Goal: Check status: Check status

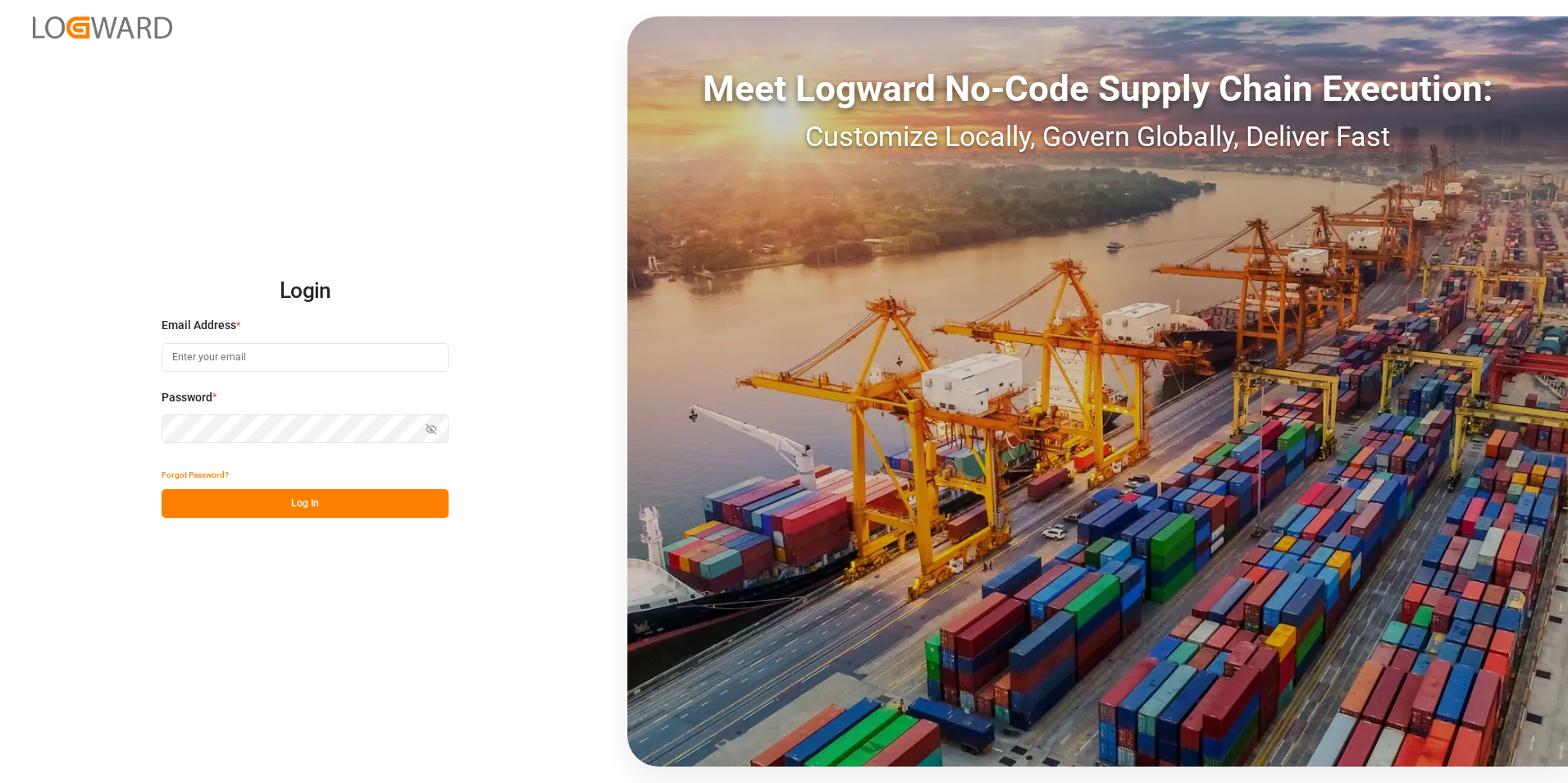
type input "gloria.ruiz@archroma.com"
click at [256, 502] on button "Log In" at bounding box center [305, 503] width 287 height 29
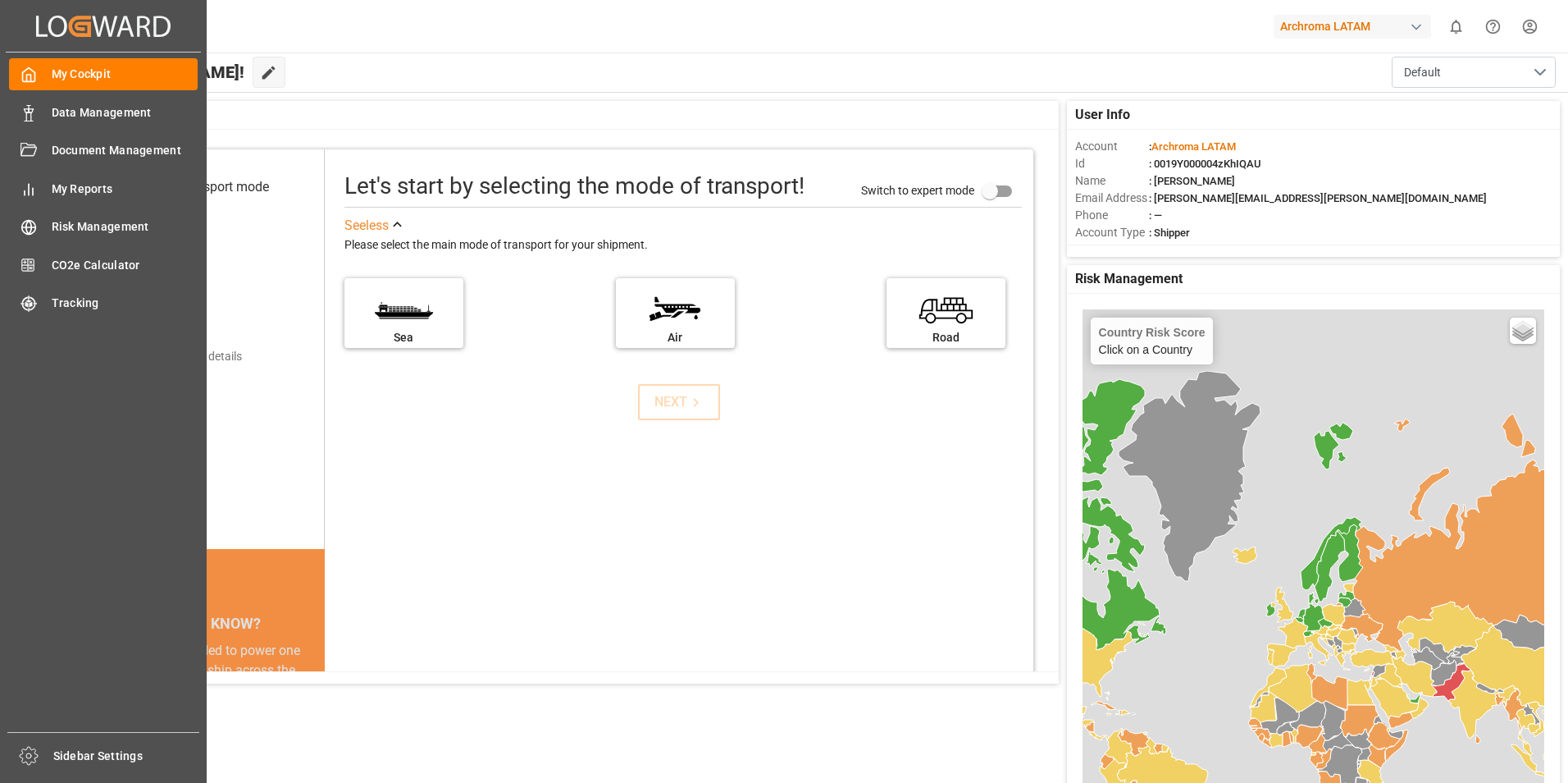
click at [89, 104] on span "Data Management" at bounding box center [125, 112] width 147 height 18
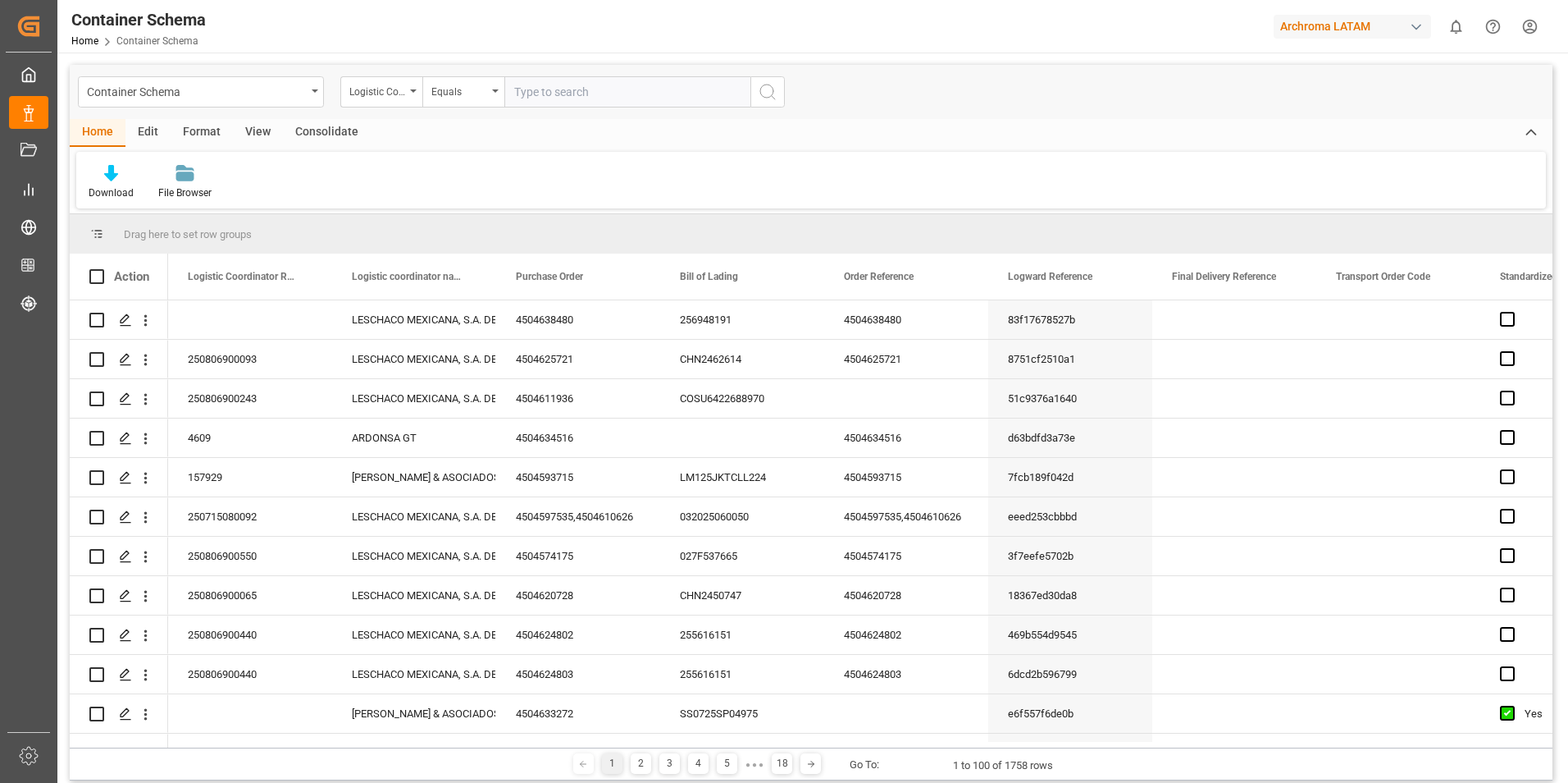
click at [416, 95] on div "Logistic Coordinator Reference Number" at bounding box center [382, 92] width 82 height 32
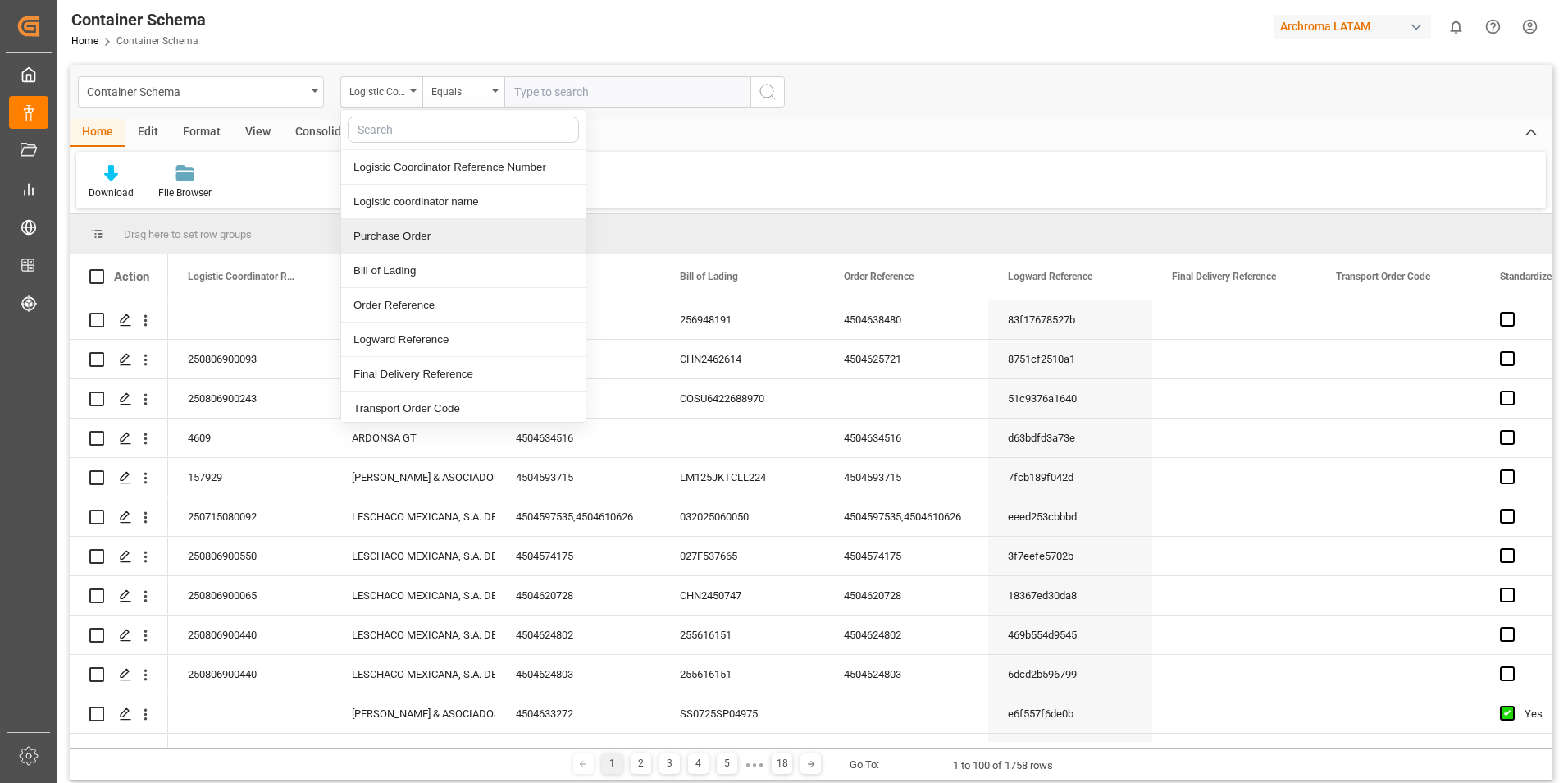
click at [429, 235] on div "Purchase Order" at bounding box center [463, 236] width 244 height 34
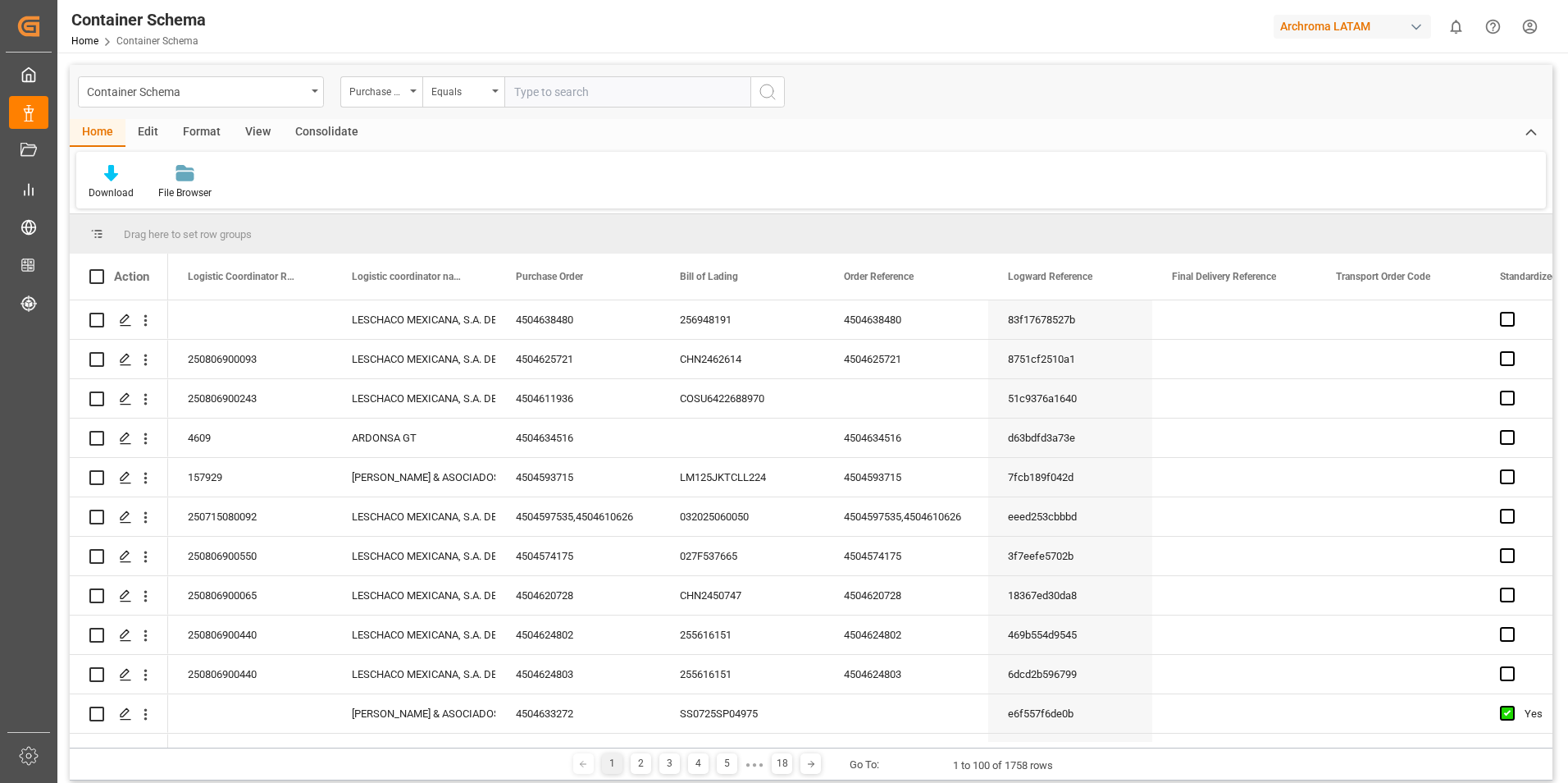
click at [547, 95] on input "text" at bounding box center [627, 92] width 246 height 32
type input "4504652430"
click at [771, 91] on icon "search button" at bounding box center [767, 91] width 19 height 20
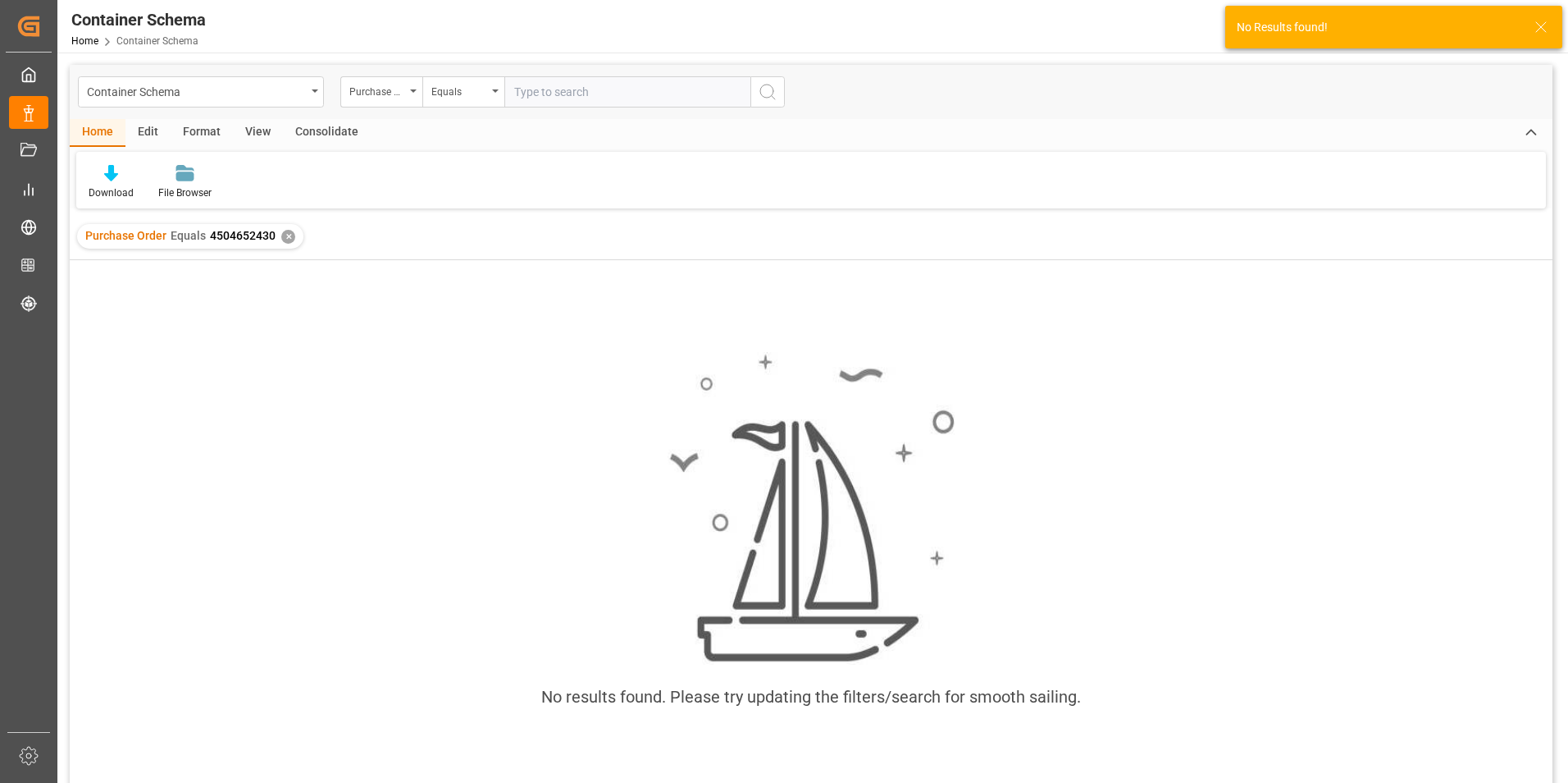
click at [542, 100] on input "text" at bounding box center [627, 92] width 246 height 32
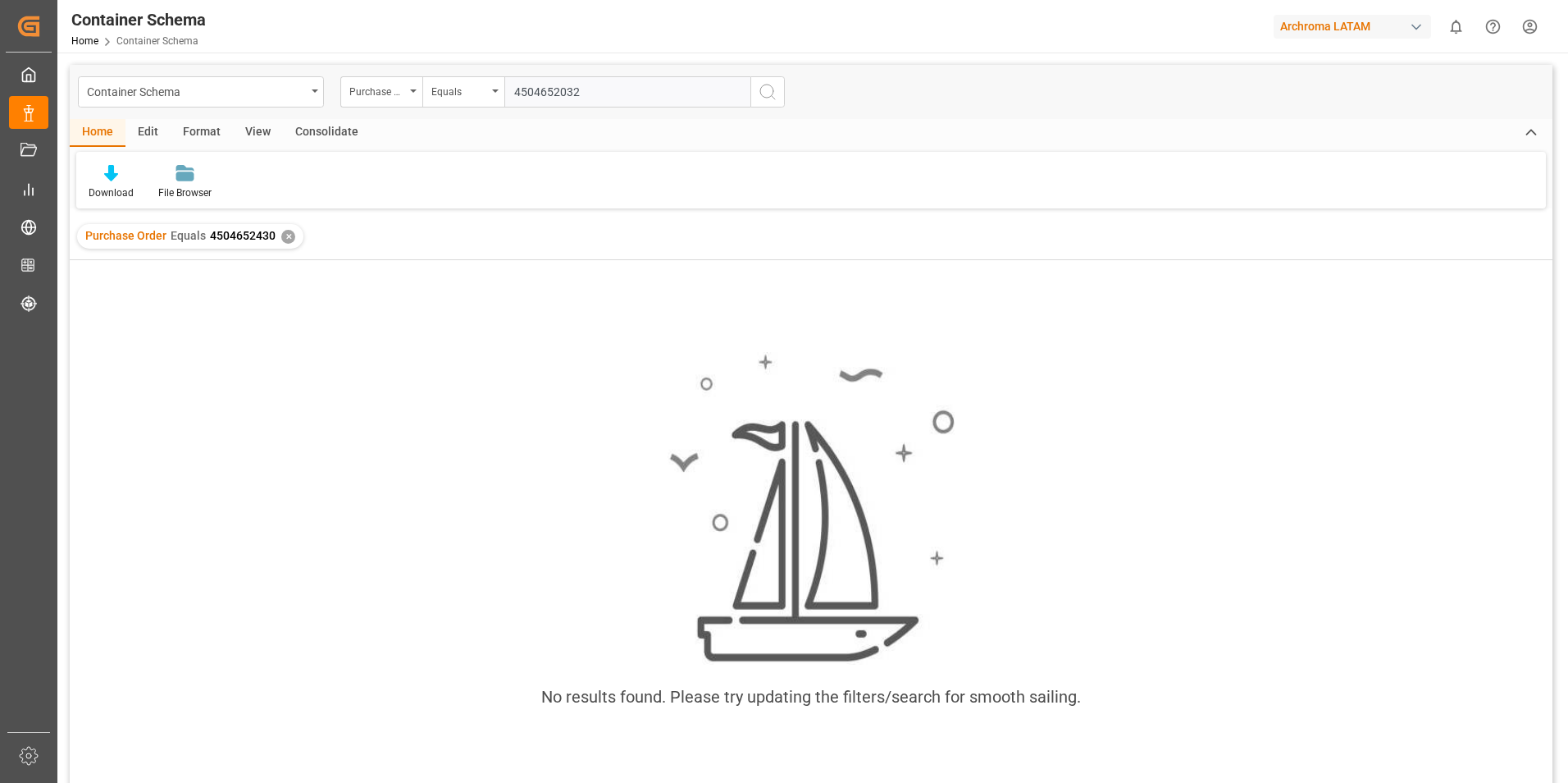
type input "4504652032"
click at [770, 88] on icon "search button" at bounding box center [767, 91] width 19 height 20
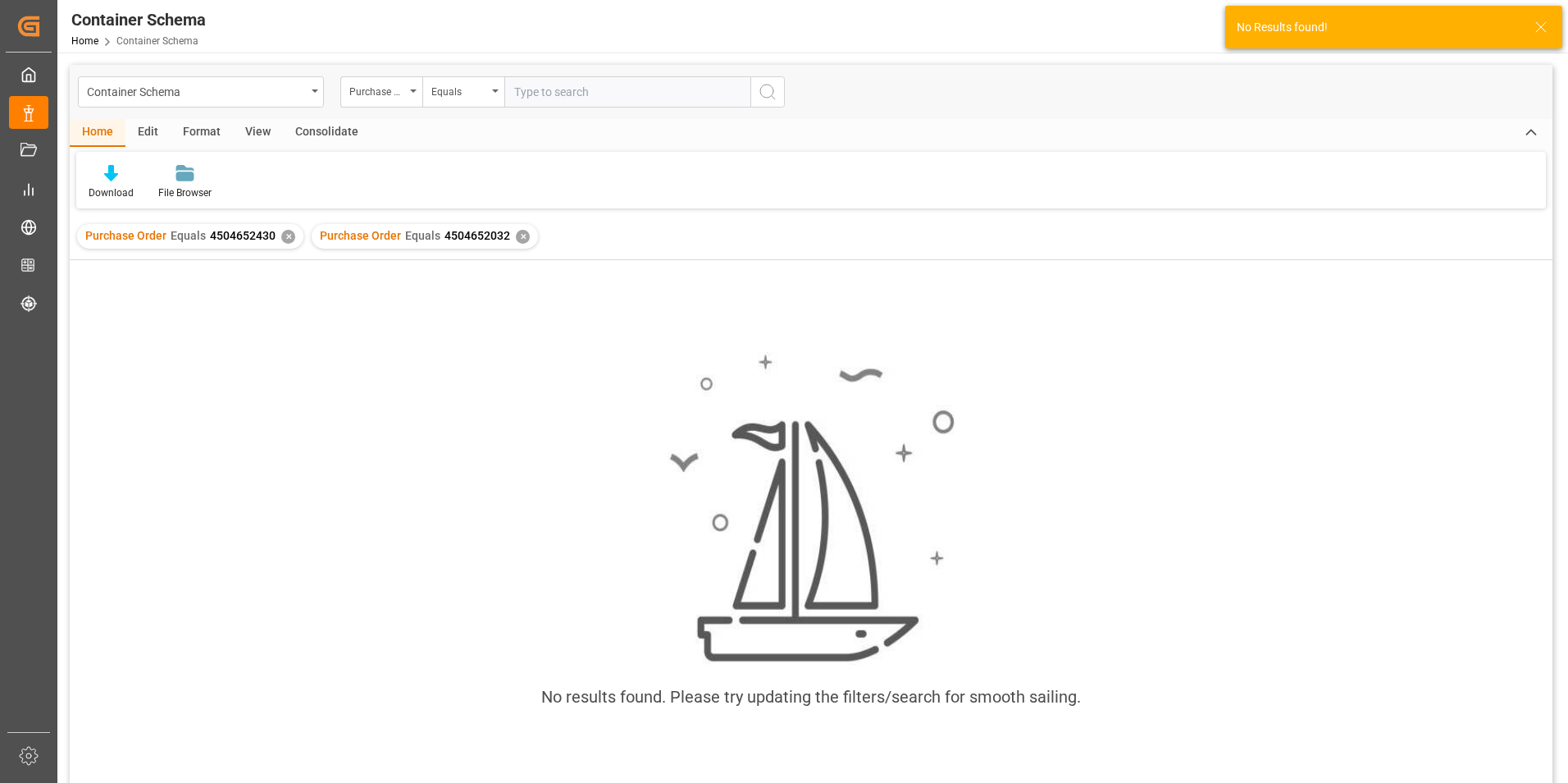
click at [315, 88] on div "Container Schema" at bounding box center [201, 92] width 246 height 32
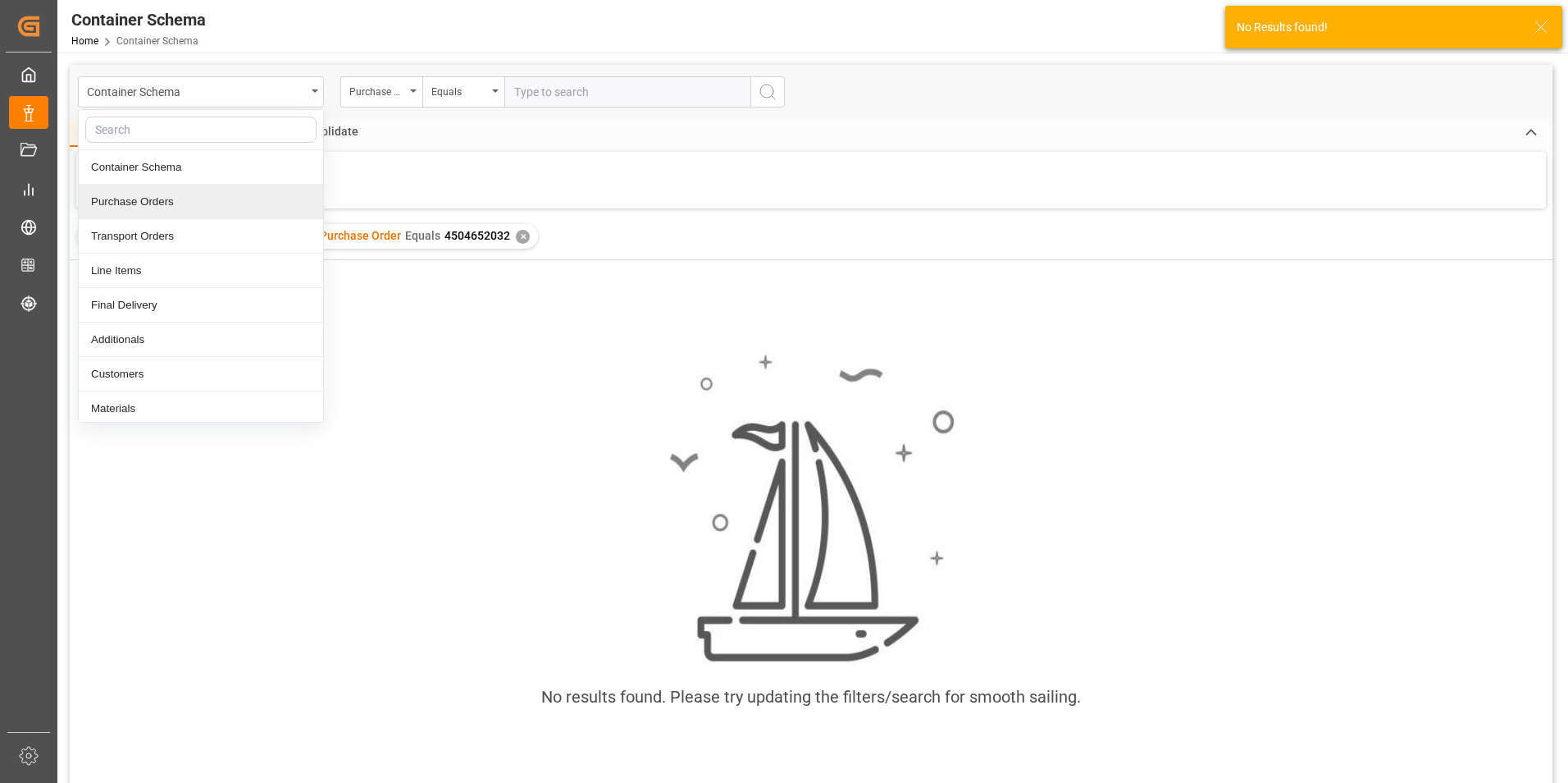
click at [131, 198] on div "Purchase Orders" at bounding box center [201, 202] width 244 height 34
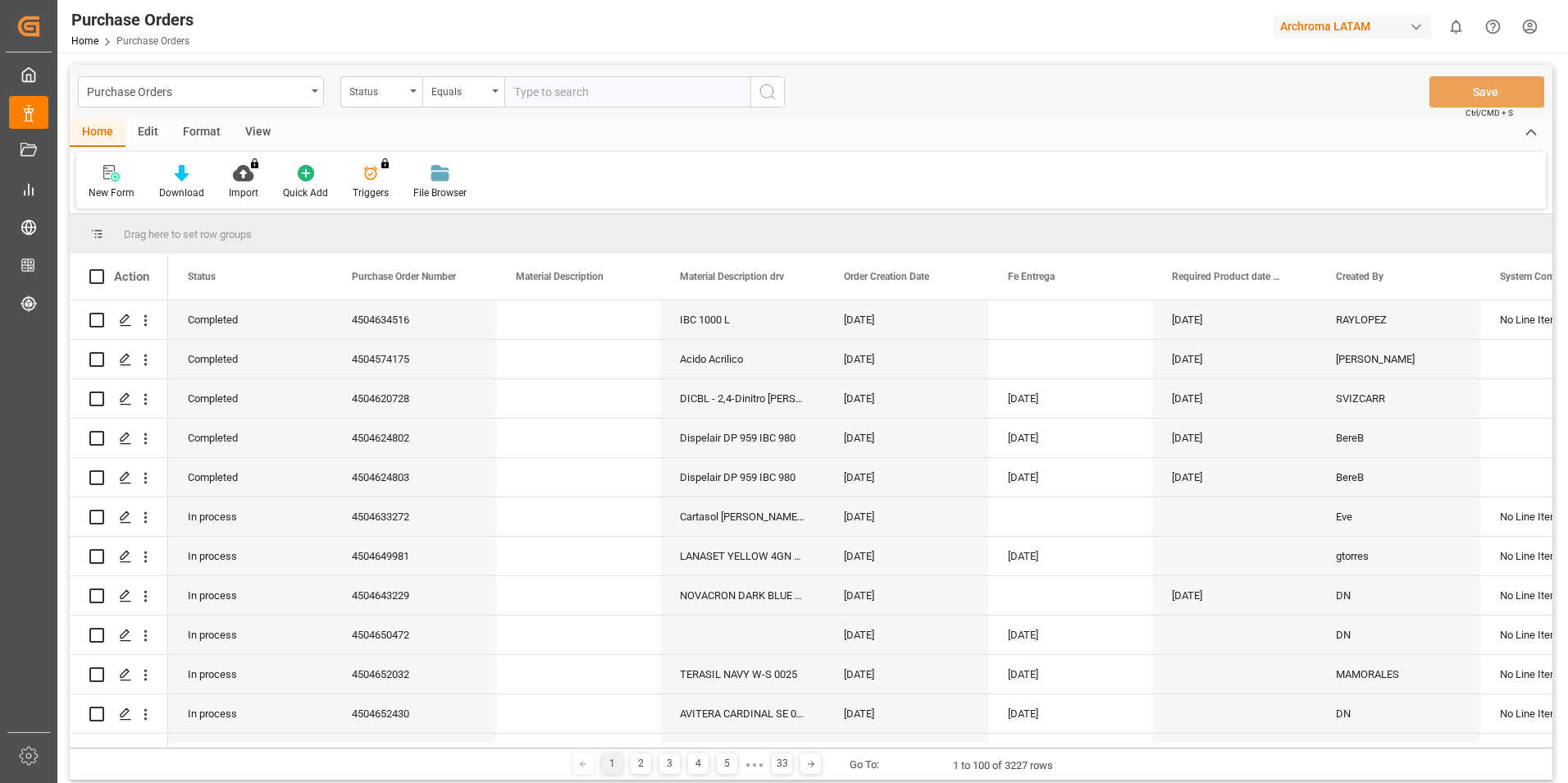
click at [590, 93] on input "text" at bounding box center [627, 92] width 246 height 32
type input "4504652430"
click at [760, 95] on icon "search button" at bounding box center [767, 91] width 19 height 20
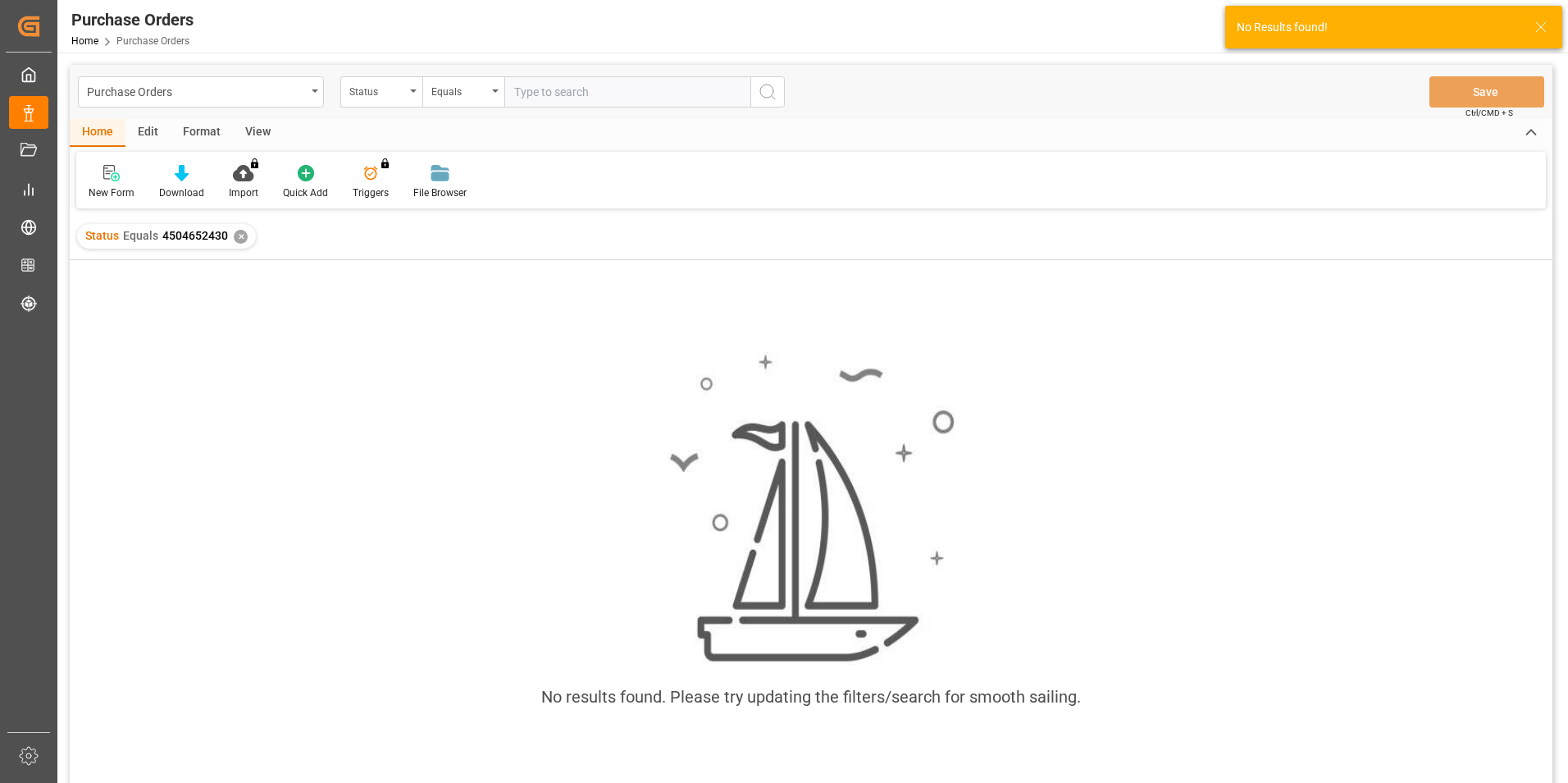
click at [235, 231] on div "✕" at bounding box center [240, 236] width 14 height 14
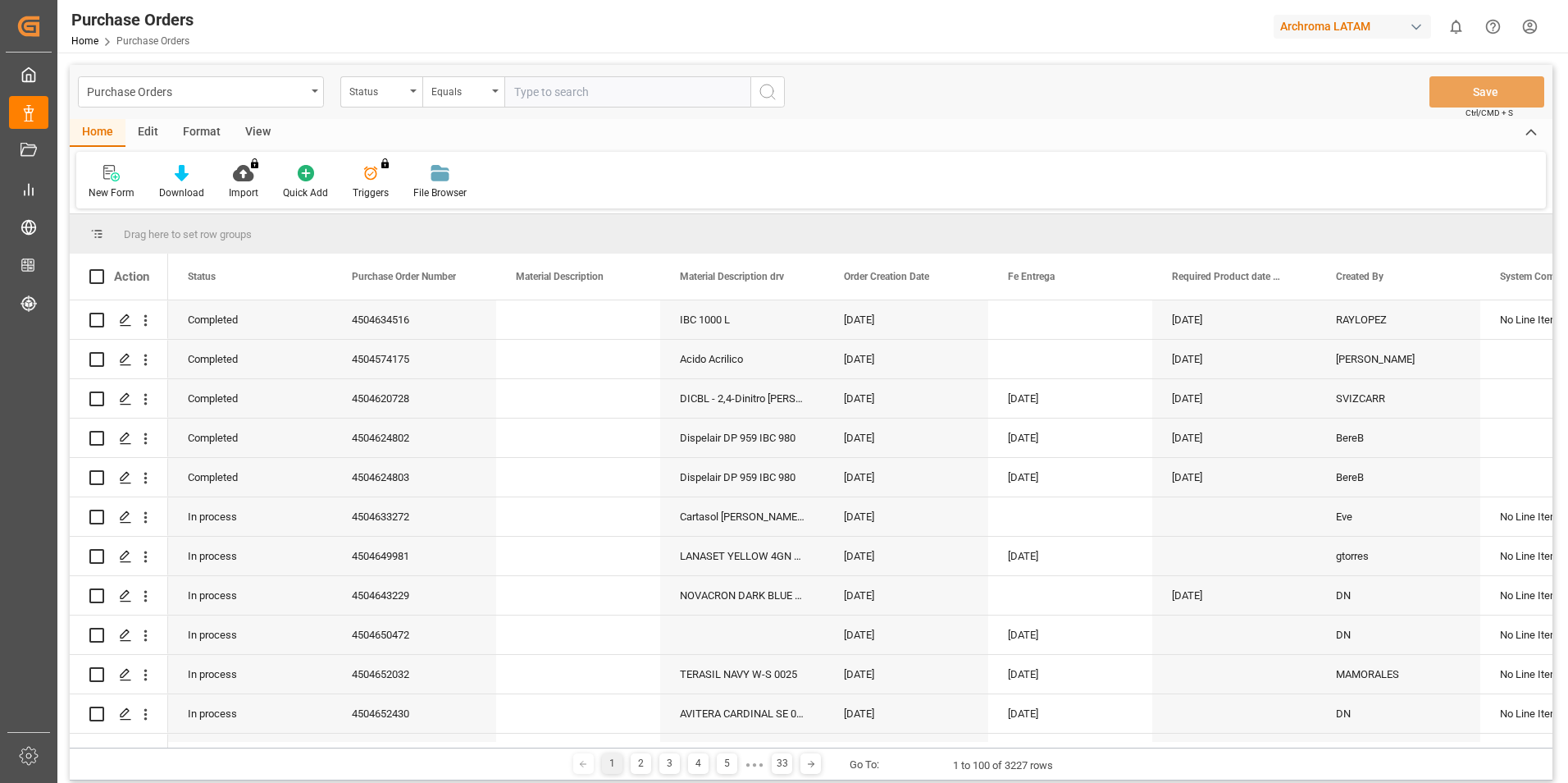
click at [317, 95] on div "Purchase Orders" at bounding box center [201, 92] width 246 height 32
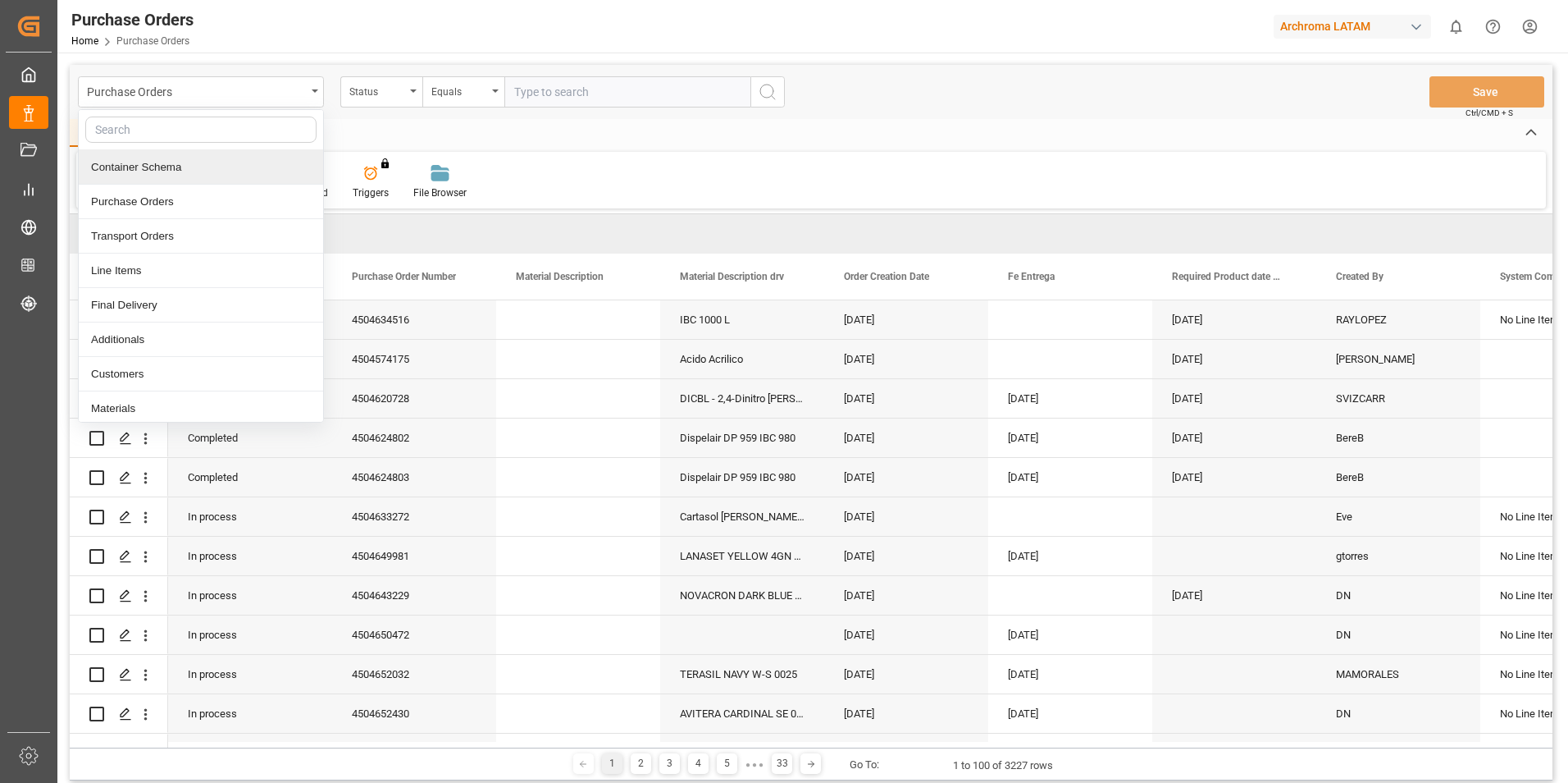
click at [609, 95] on input "text" at bounding box center [627, 92] width 246 height 32
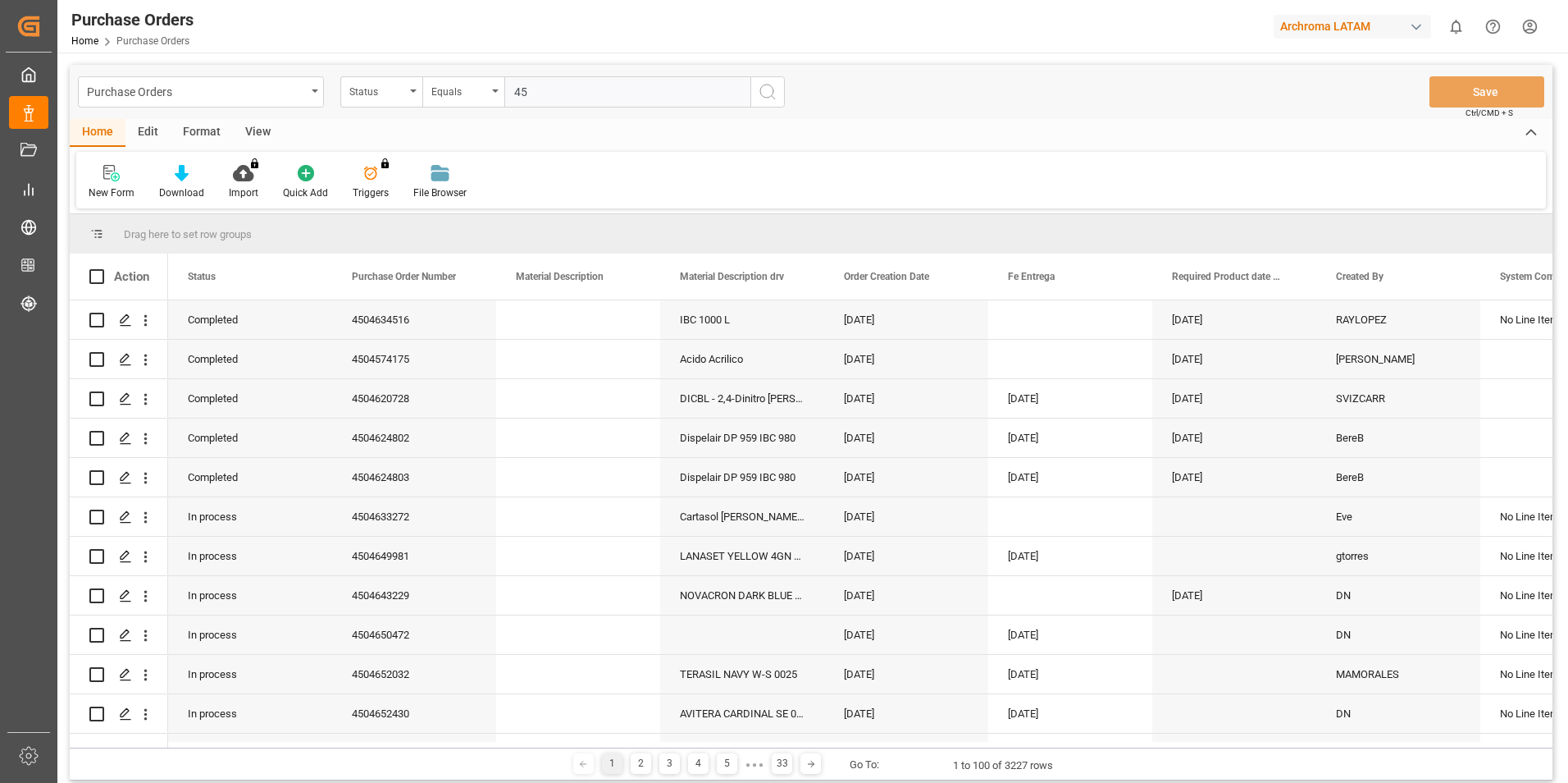
type input "4"
type input "4504652032"
click at [762, 94] on icon "search button" at bounding box center [767, 91] width 19 height 20
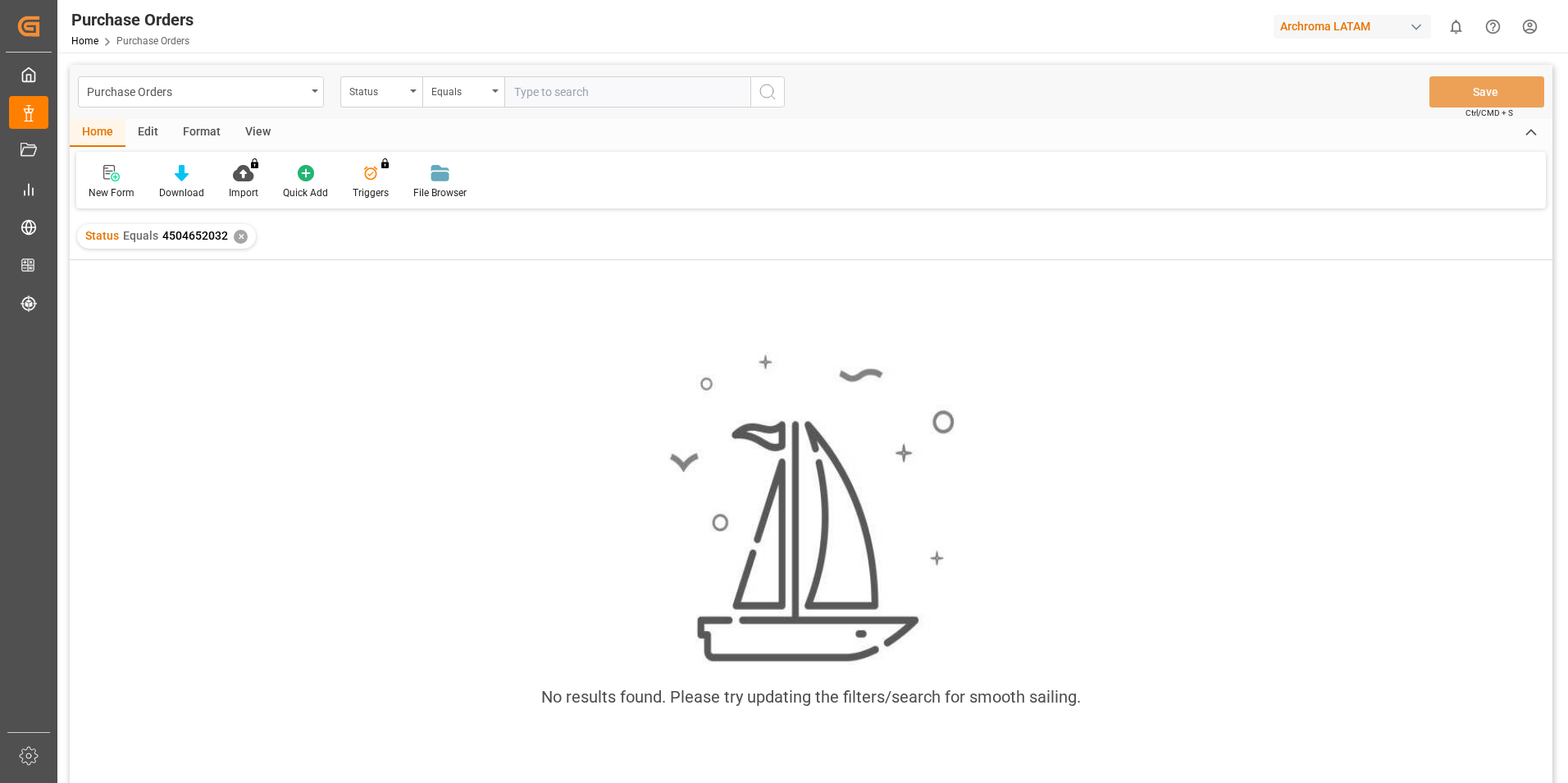
click at [238, 234] on div "✕" at bounding box center [240, 236] width 14 height 14
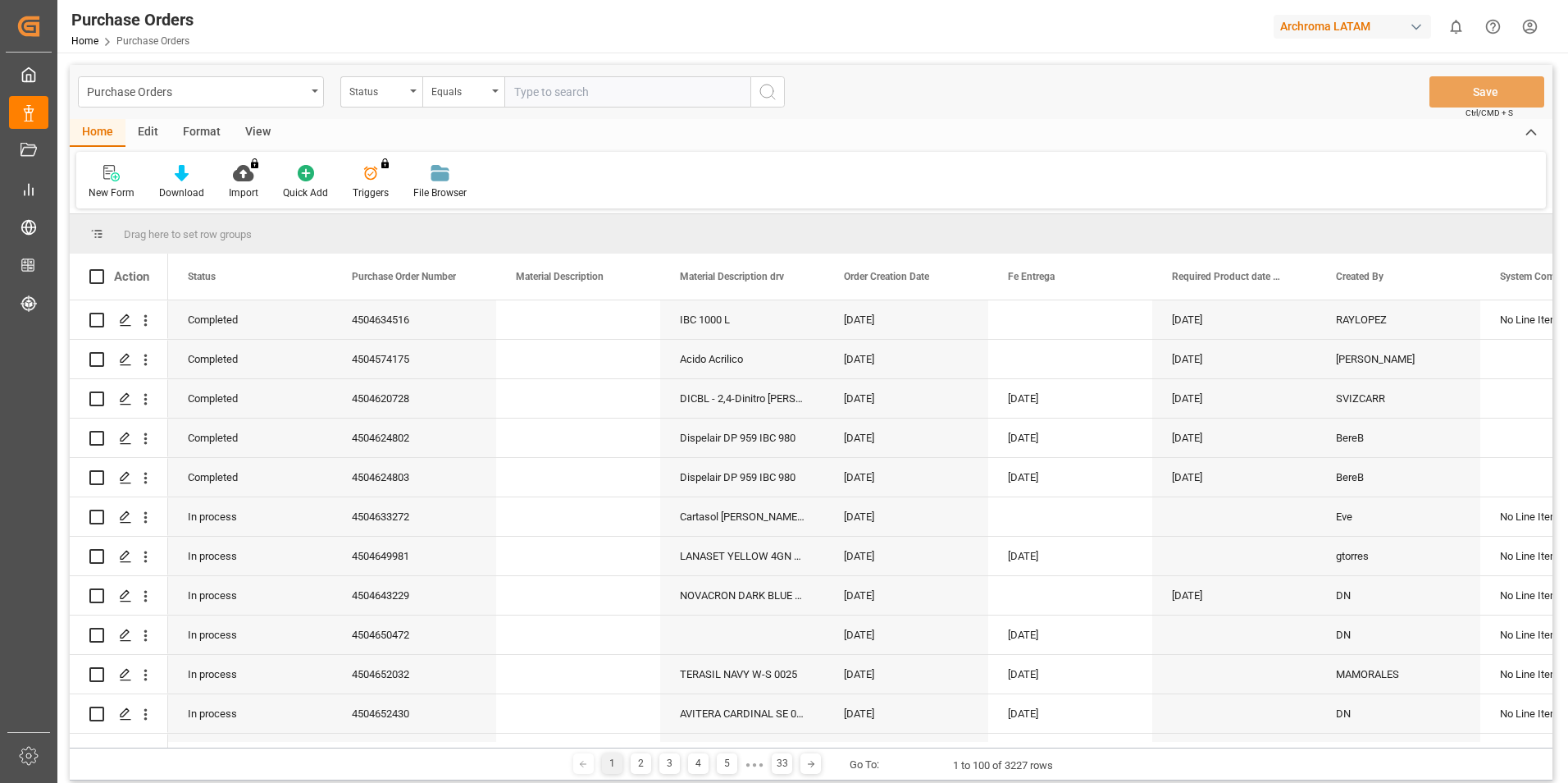
click at [303, 93] on div "Purchase Orders" at bounding box center [197, 91] width 219 height 20
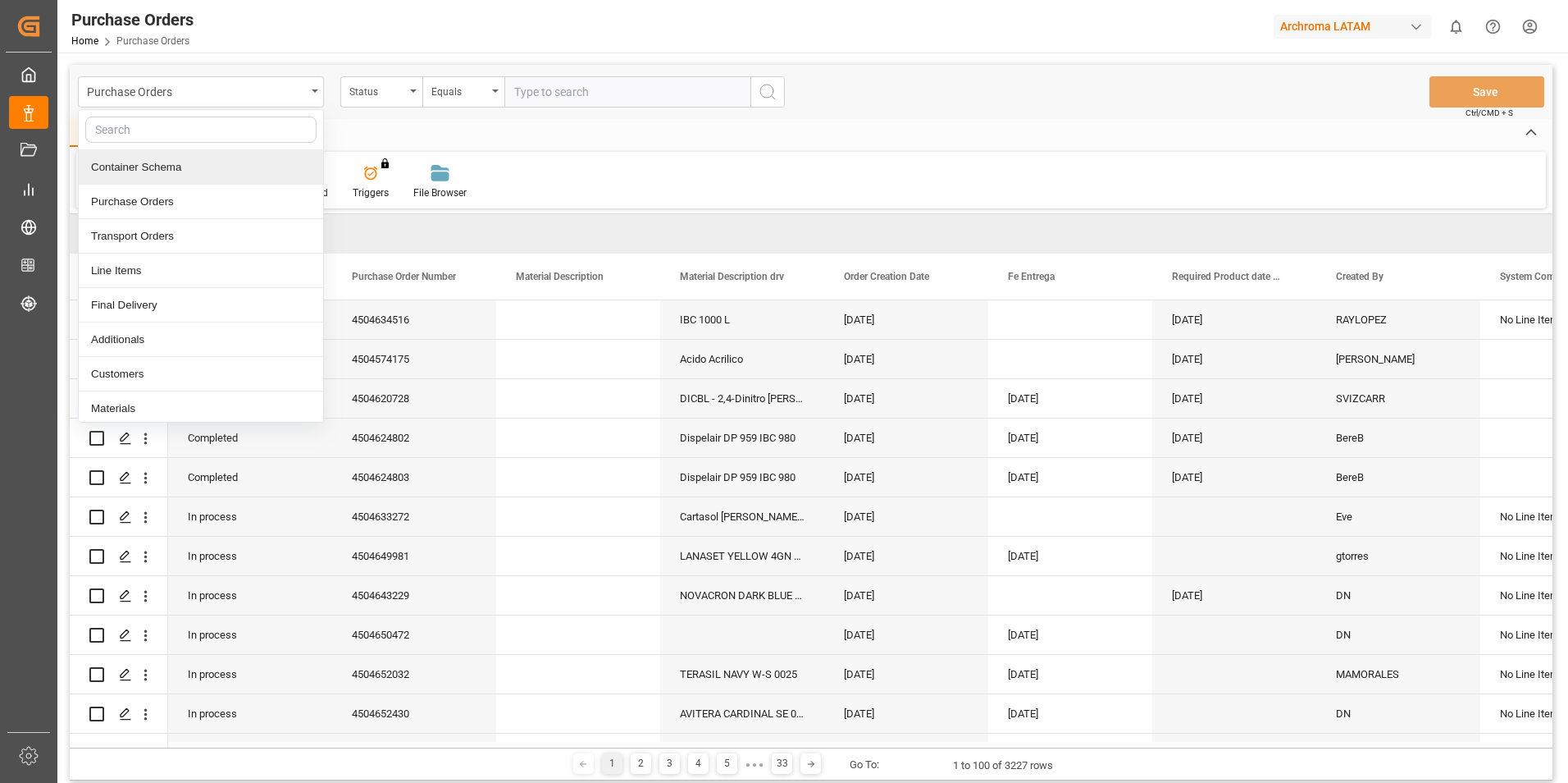
drag, startPoint x: 868, startPoint y: 131, endPoint x: 18, endPoint y: 222, distance: 854.9
click at [862, 131] on div "Home Edit Format View" at bounding box center [811, 133] width 1484 height 28
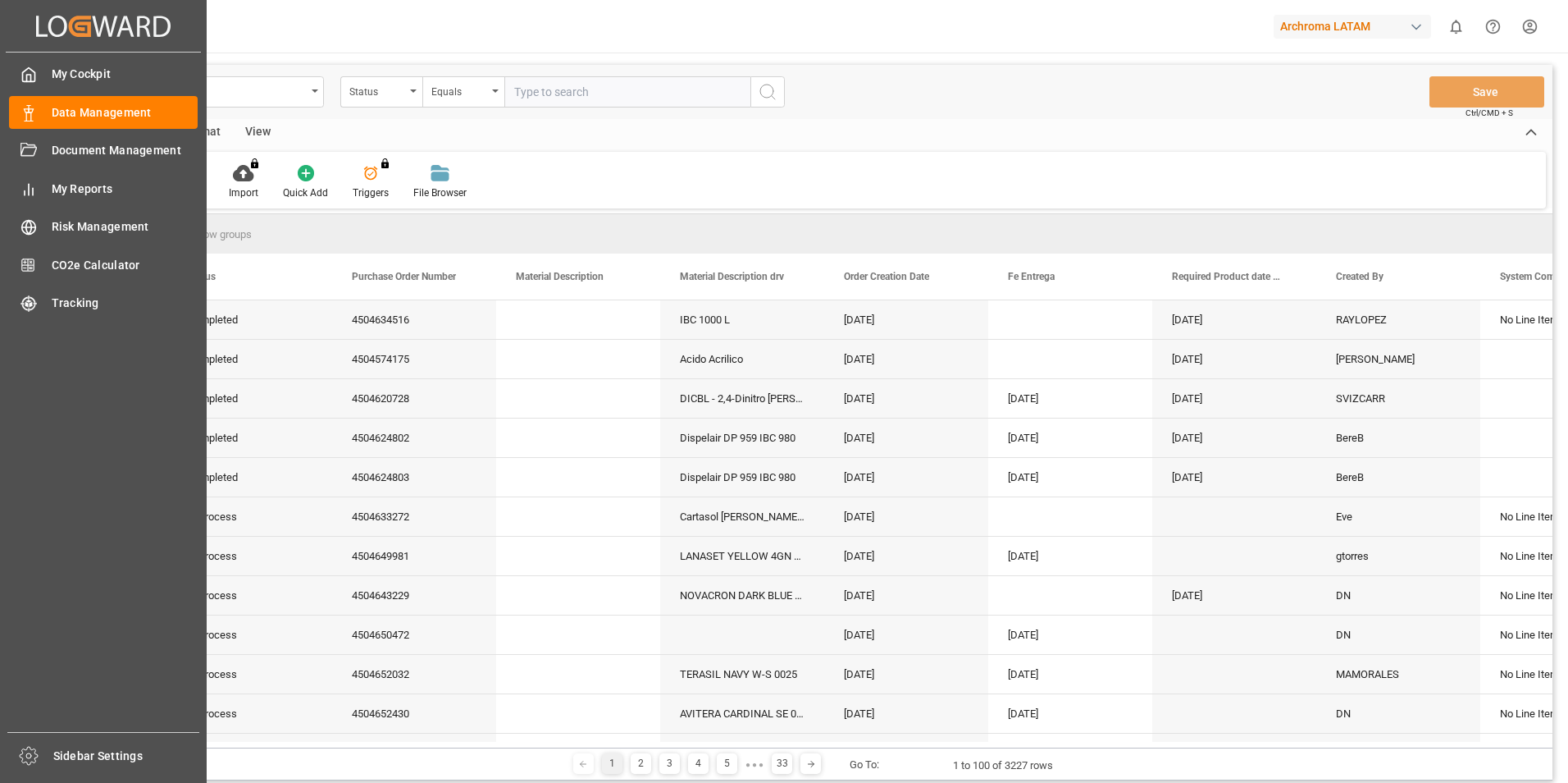
click at [80, 299] on span "Tracking" at bounding box center [125, 303] width 147 height 18
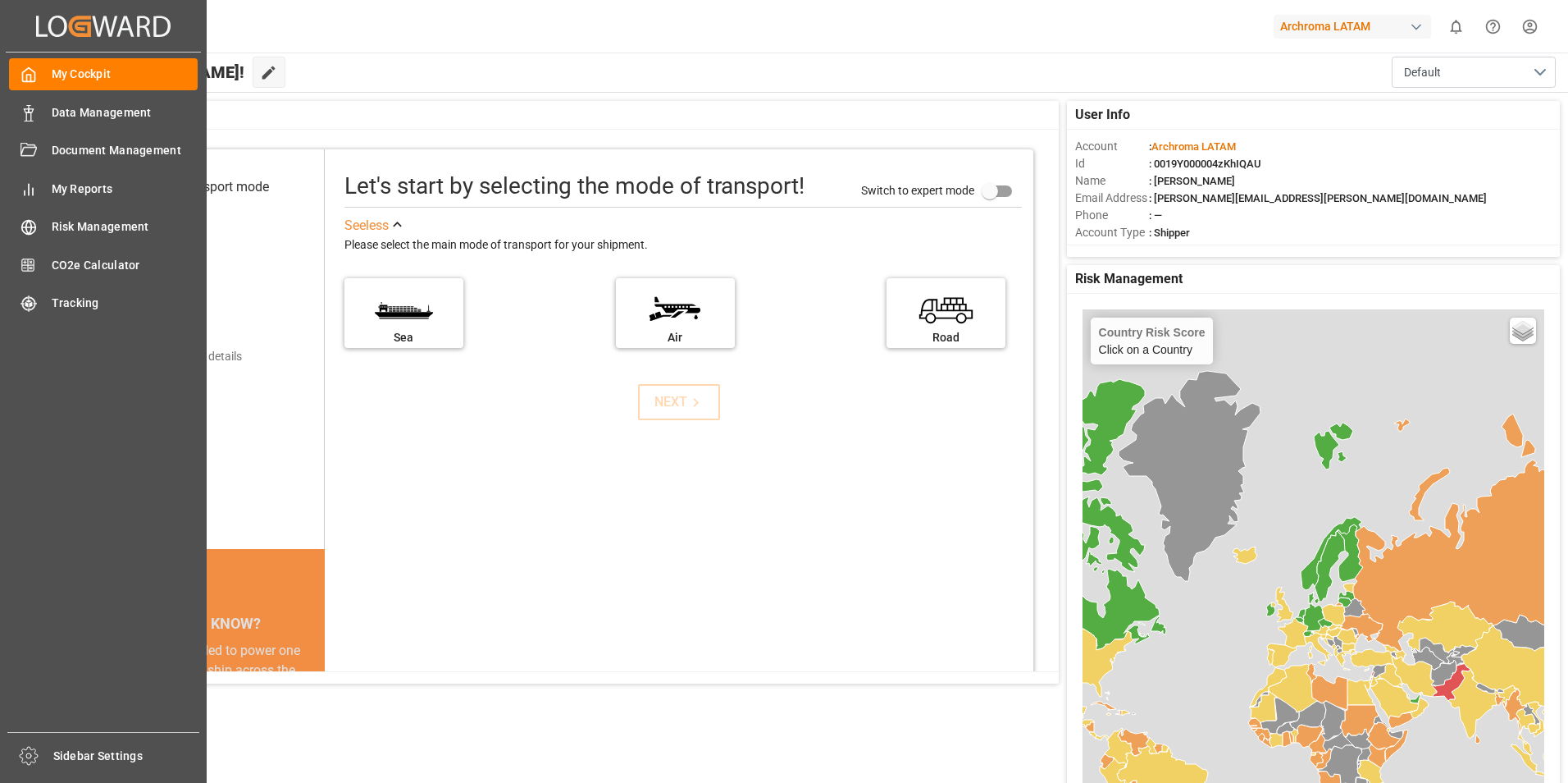
click at [32, 110] on icon at bounding box center [29, 113] width 17 height 17
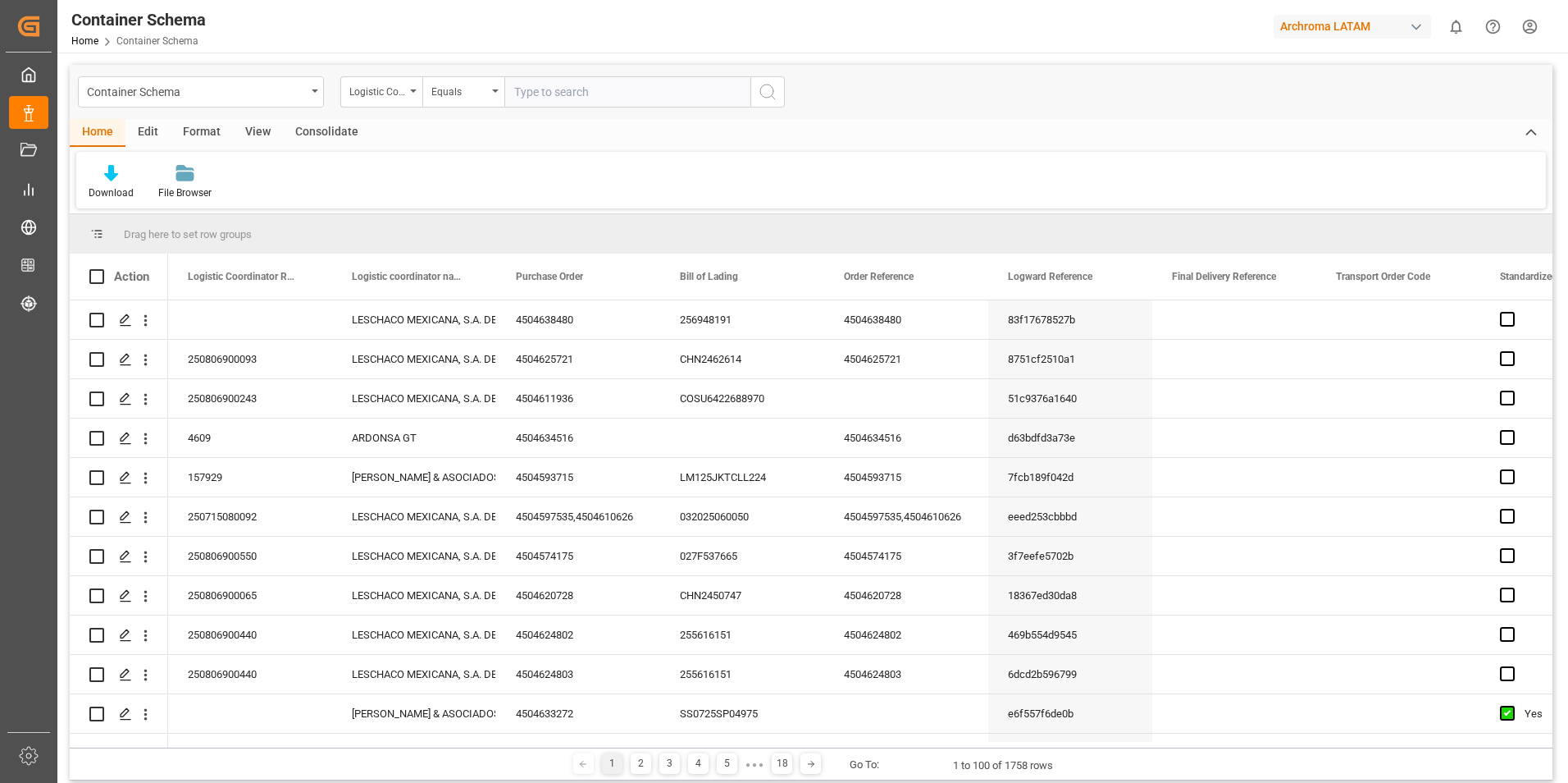
click at [311, 90] on div "Container Schema" at bounding box center [201, 92] width 246 height 32
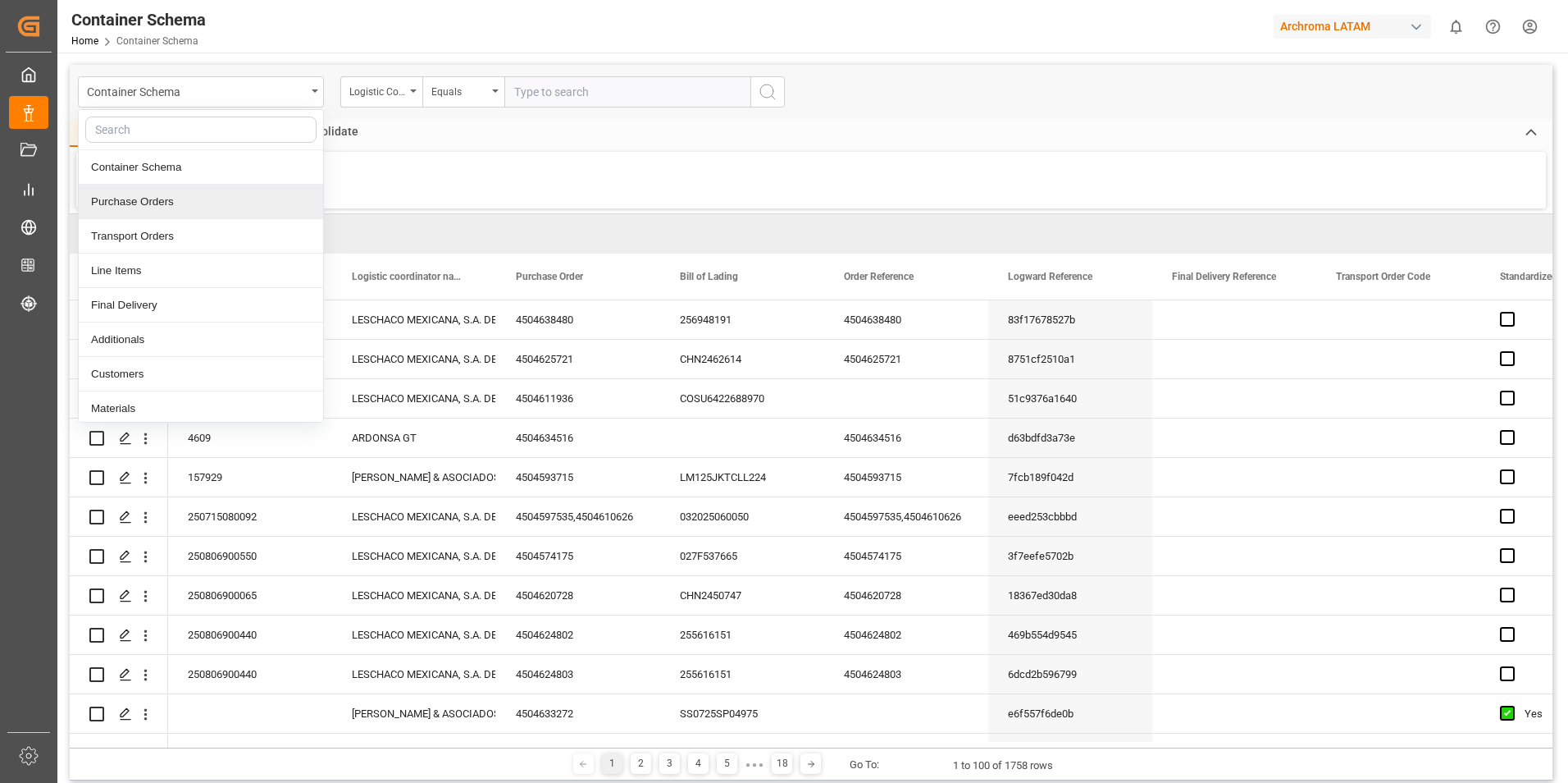
click at [180, 200] on div "Purchase Orders" at bounding box center [201, 202] width 244 height 34
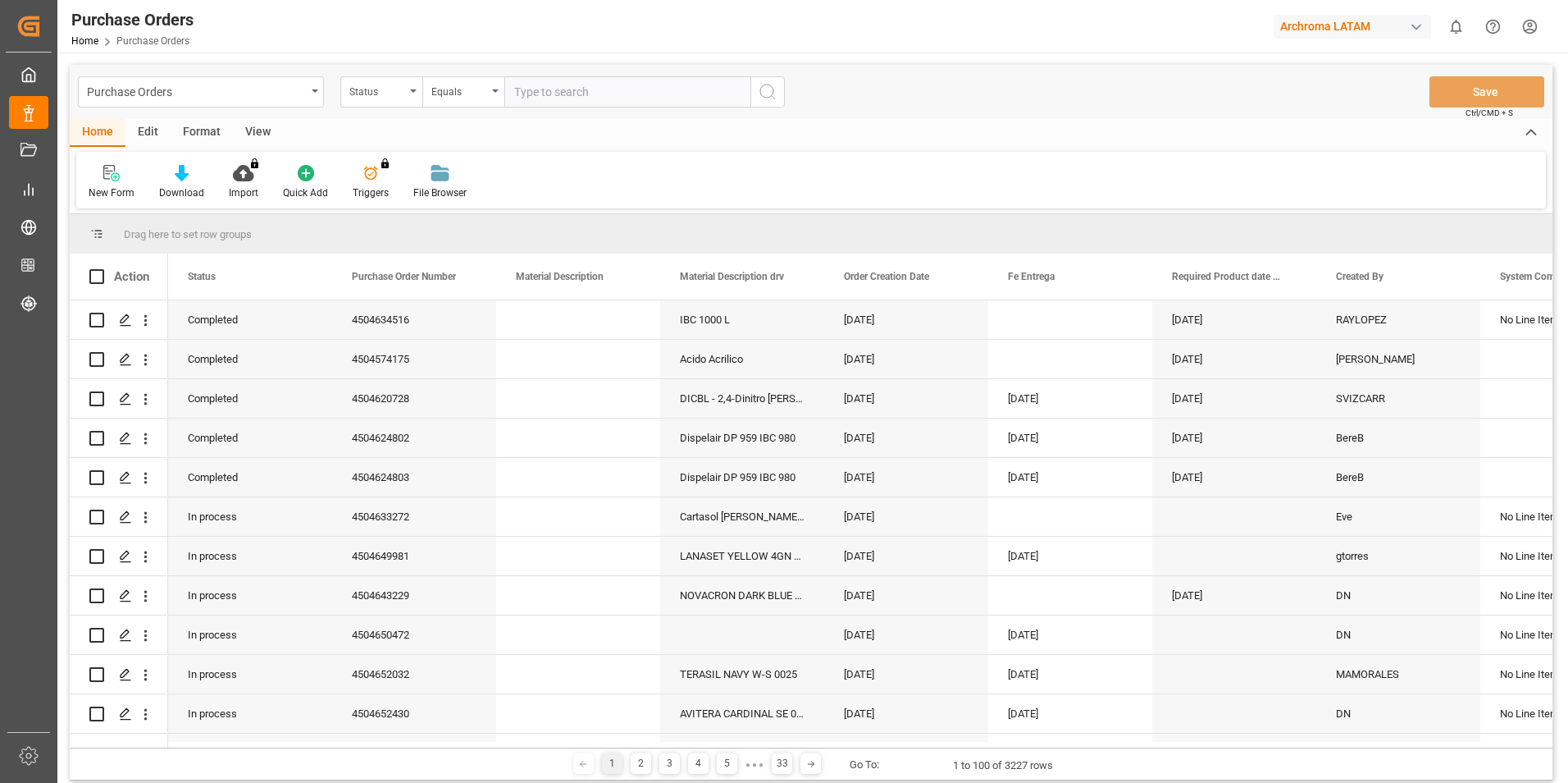
click at [414, 94] on div "Status" at bounding box center [382, 92] width 82 height 32
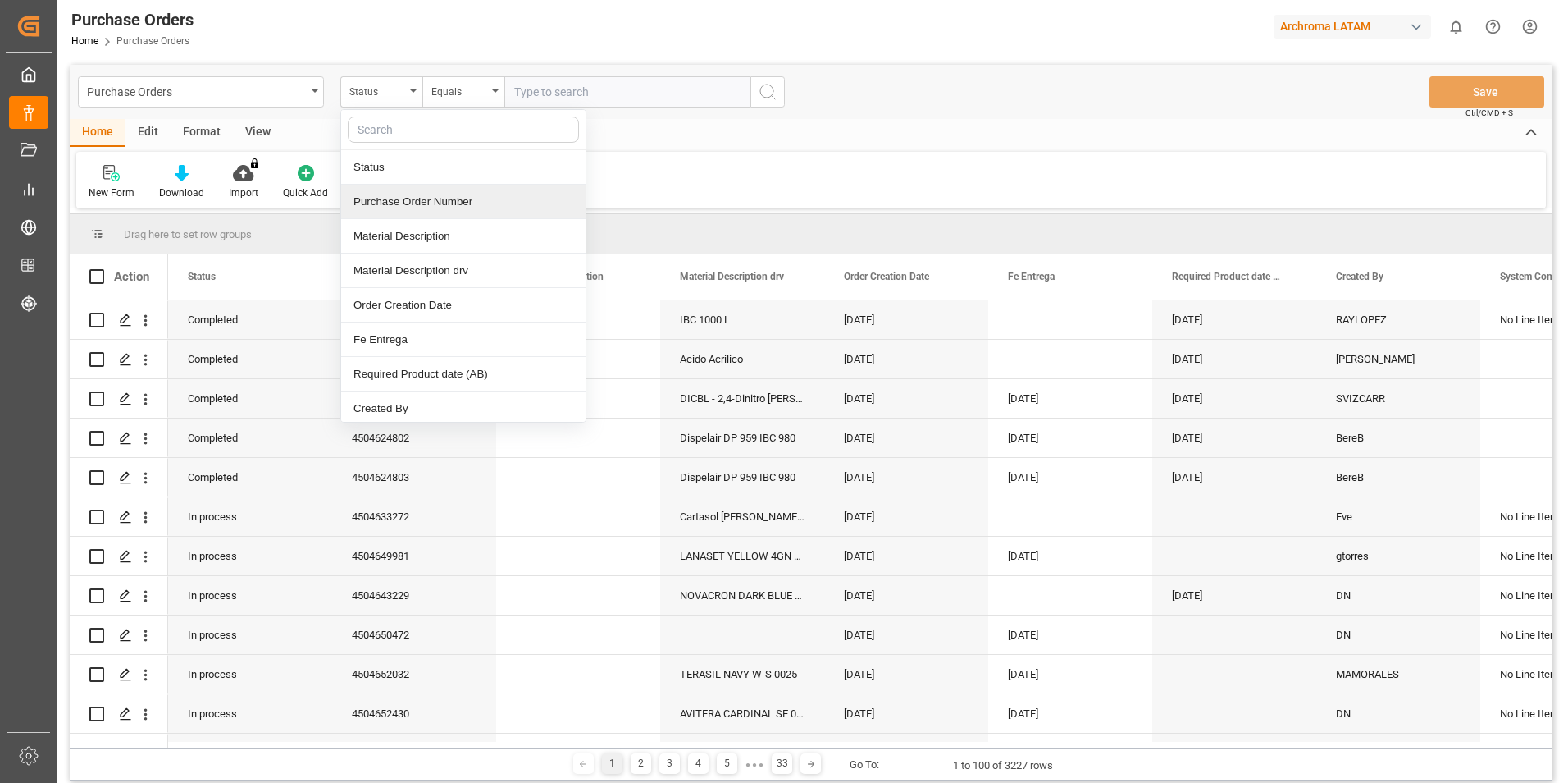
click at [429, 205] on div "Purchase Order Number" at bounding box center [463, 202] width 244 height 34
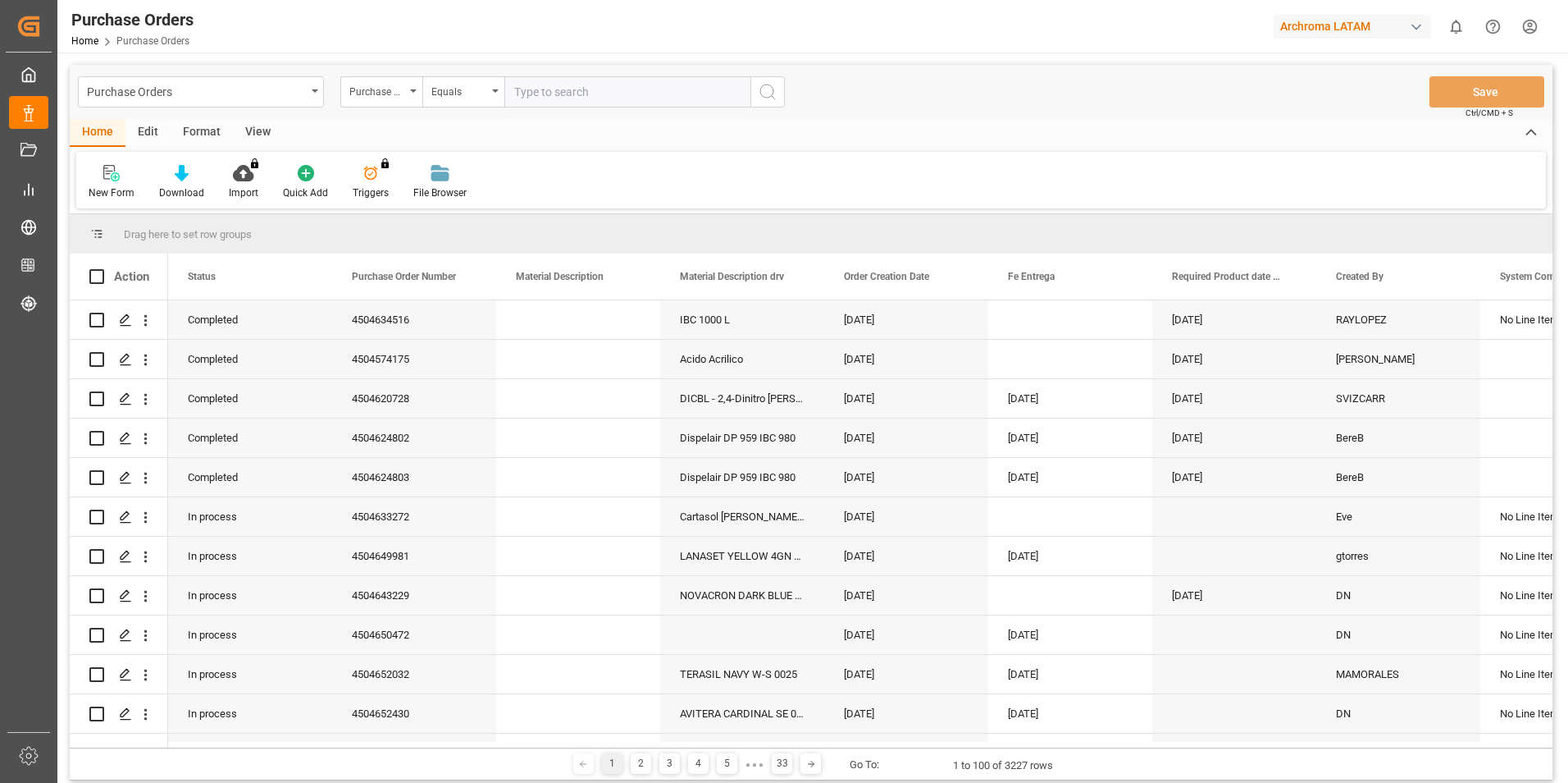
click at [617, 89] on input "text" at bounding box center [627, 92] width 246 height 32
type input "4504652430"
click at [768, 96] on icon "search button" at bounding box center [767, 91] width 19 height 20
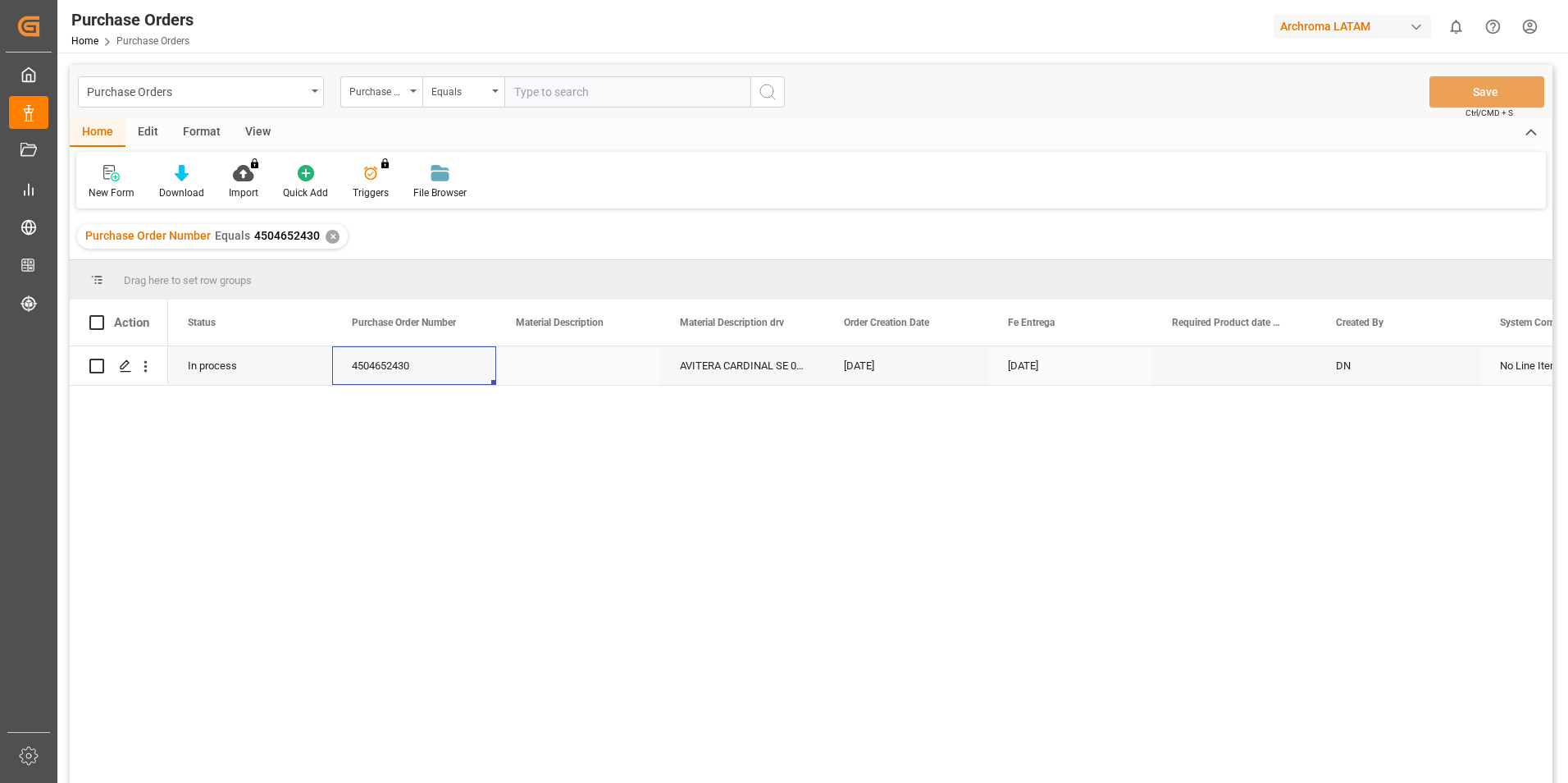
click at [390, 370] on div "4504652430" at bounding box center [414, 366] width 164 height 39
click at [141, 365] on icon "open menu" at bounding box center [146, 366] width 18 height 18
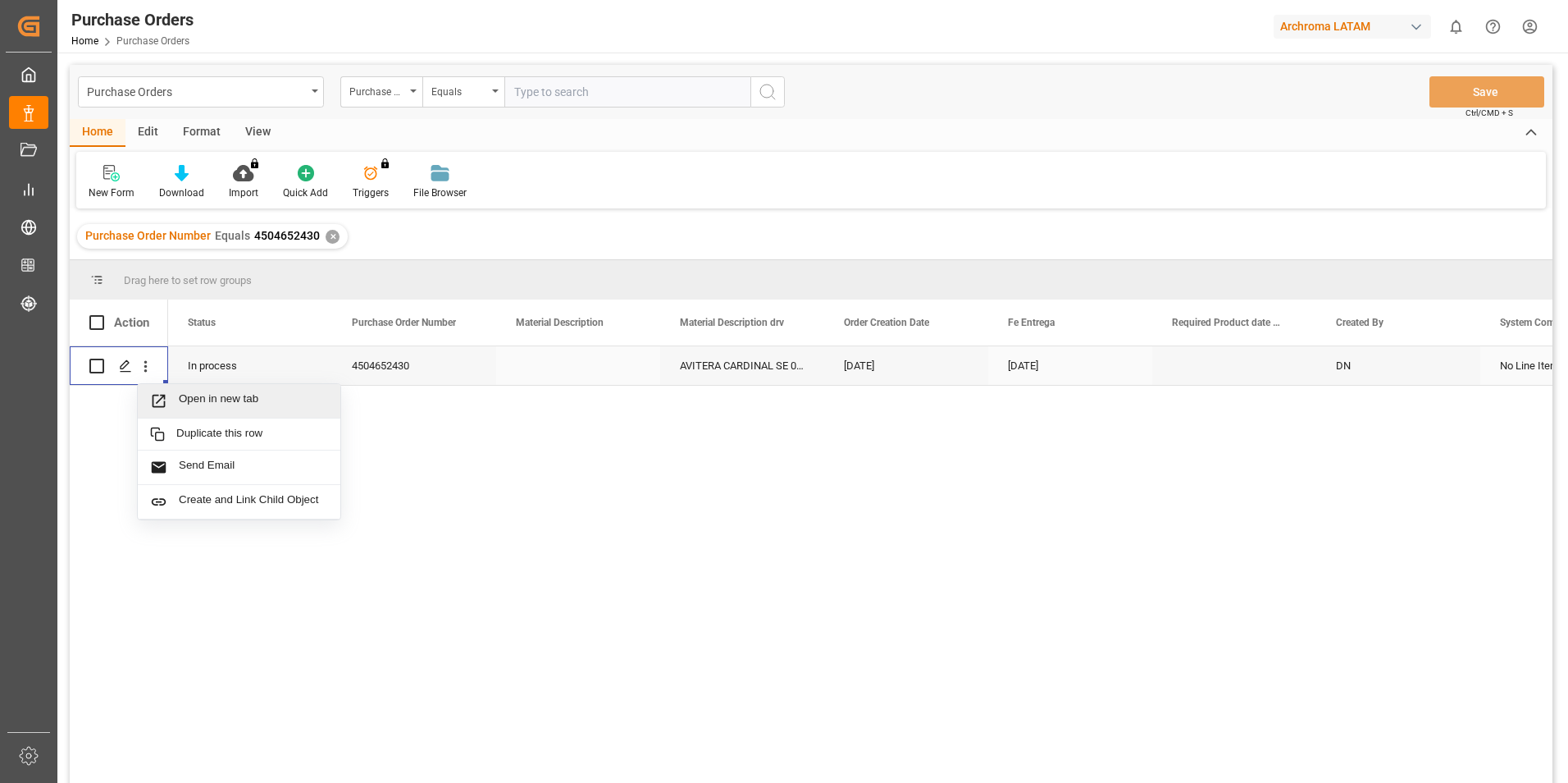
click at [242, 399] on span "Open in new tab" at bounding box center [253, 400] width 149 height 18
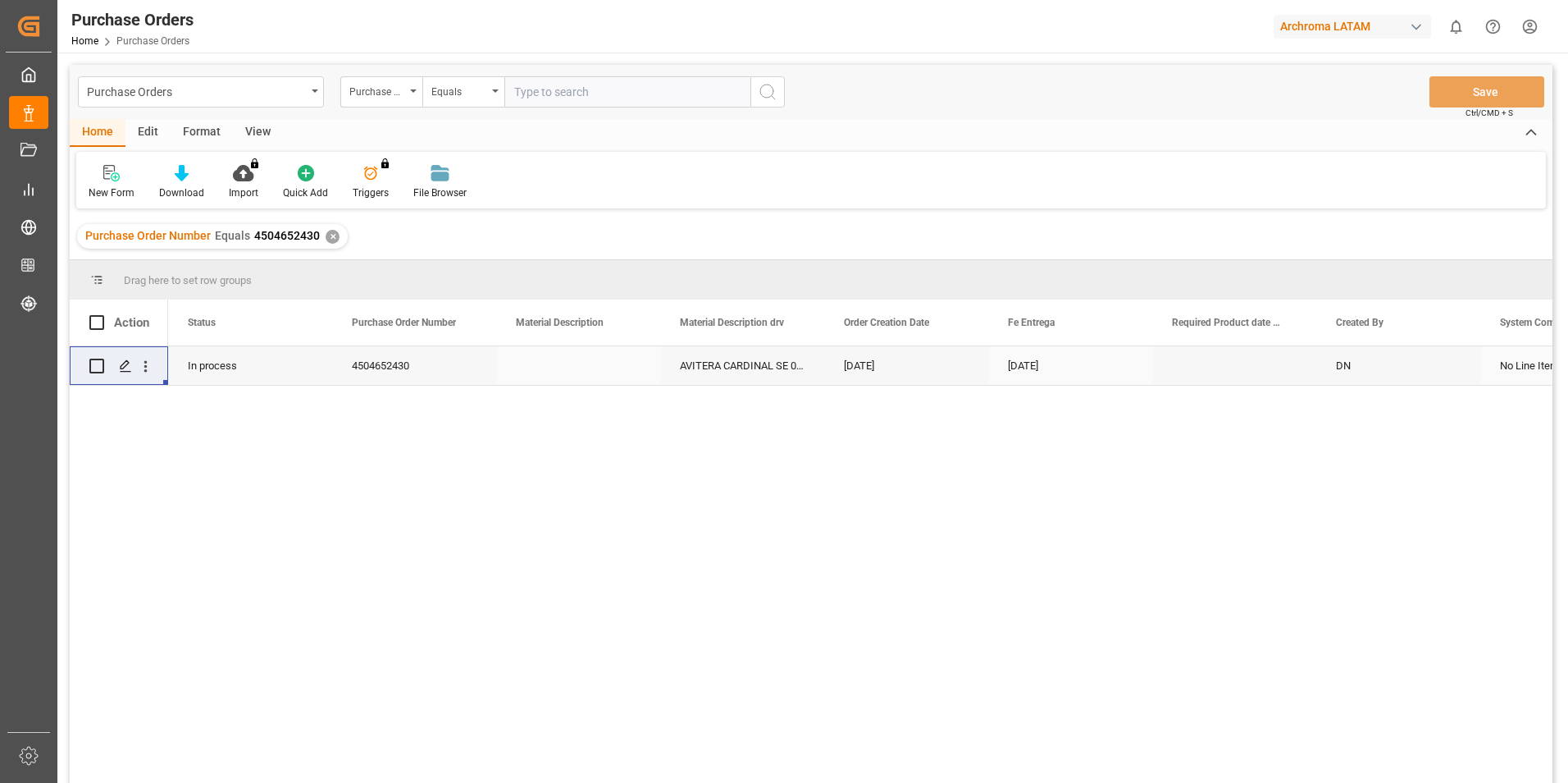
click at [312, 90] on icon "open menu" at bounding box center [315, 91] width 6 height 4
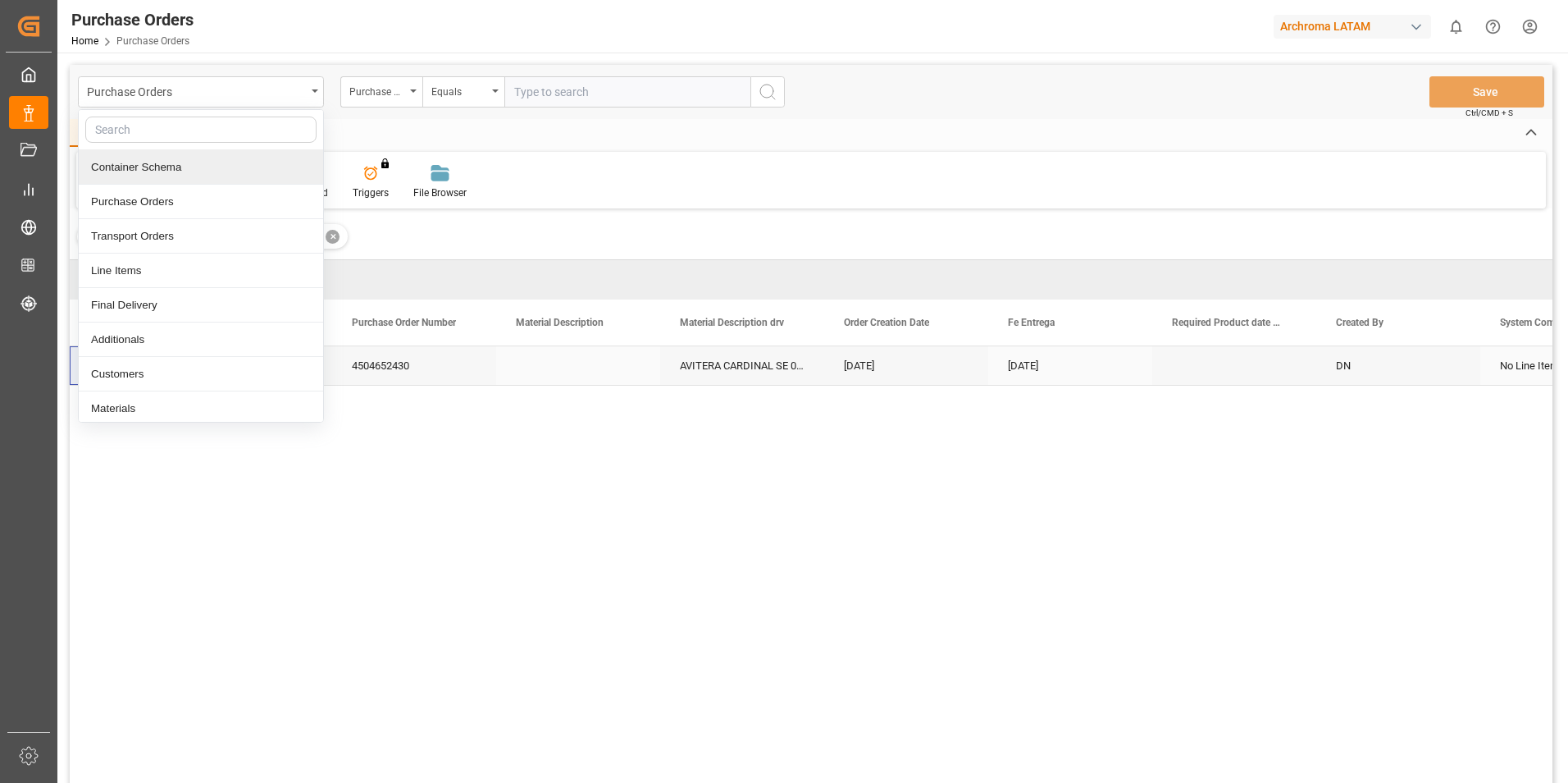
click at [163, 165] on div "Container Schema" at bounding box center [201, 167] width 244 height 34
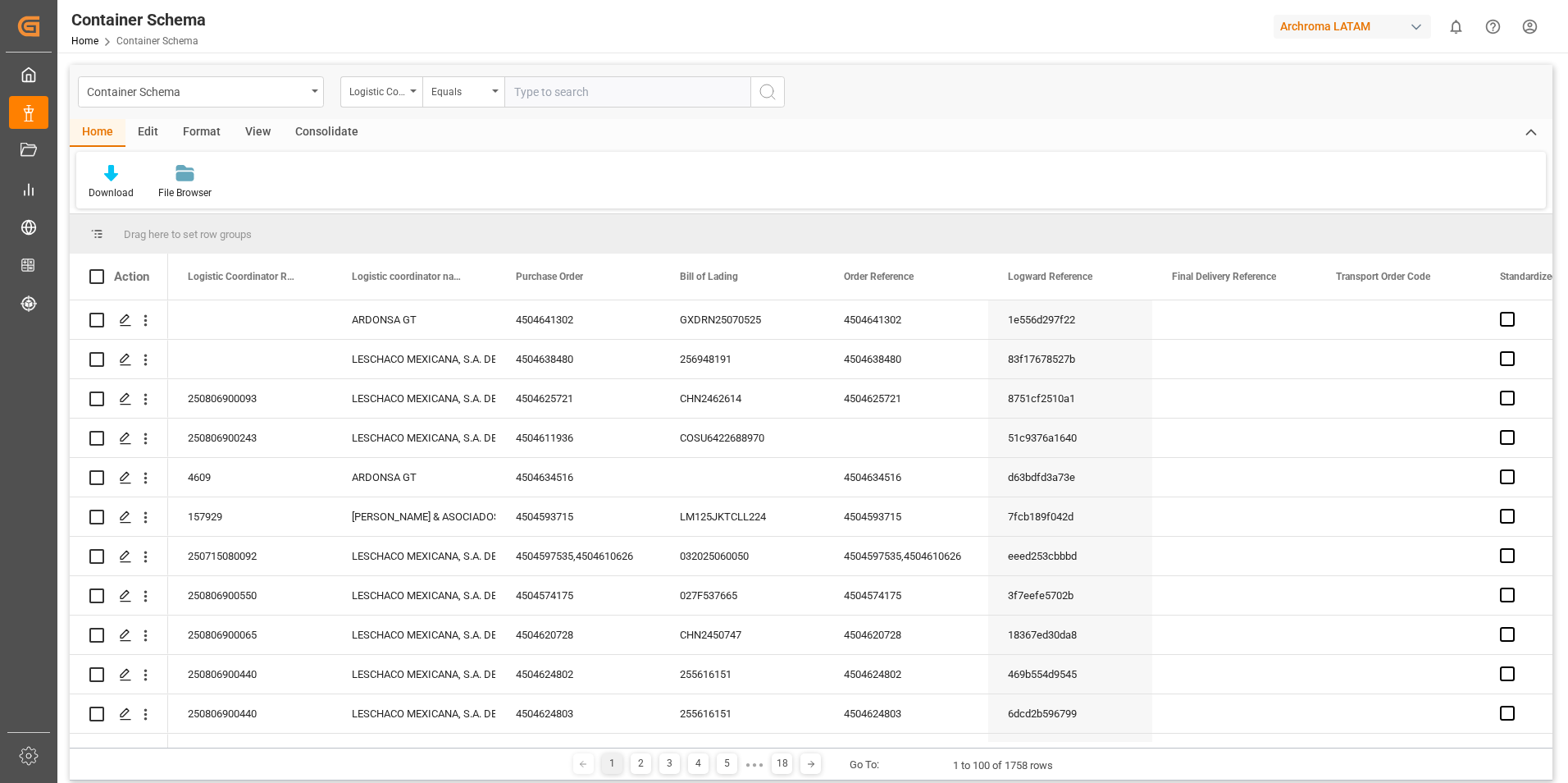
click at [412, 93] on div "Logistic Coordinator Reference Number" at bounding box center [382, 92] width 82 height 32
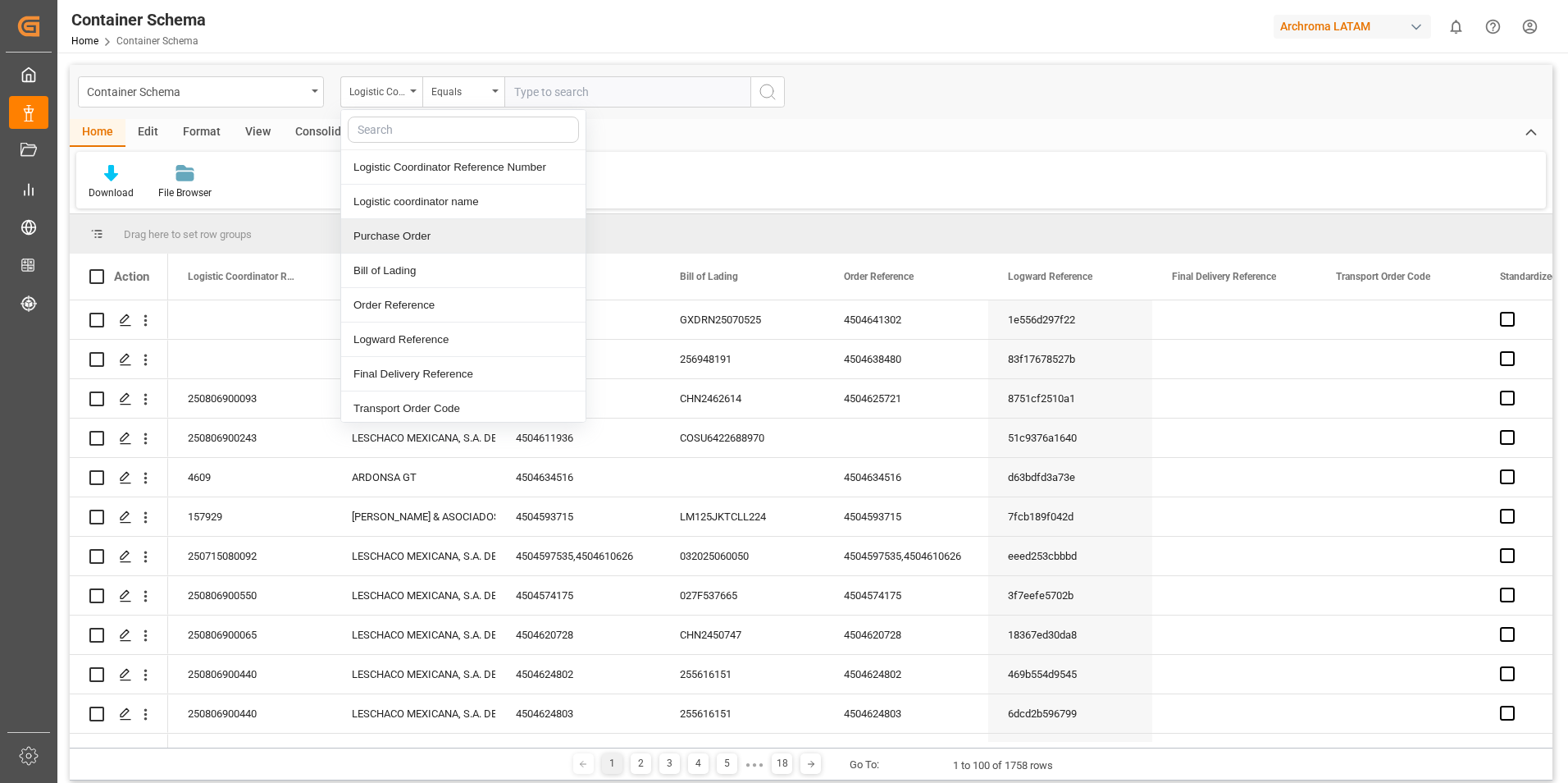
click at [437, 240] on div "Purchase Order" at bounding box center [463, 236] width 244 height 34
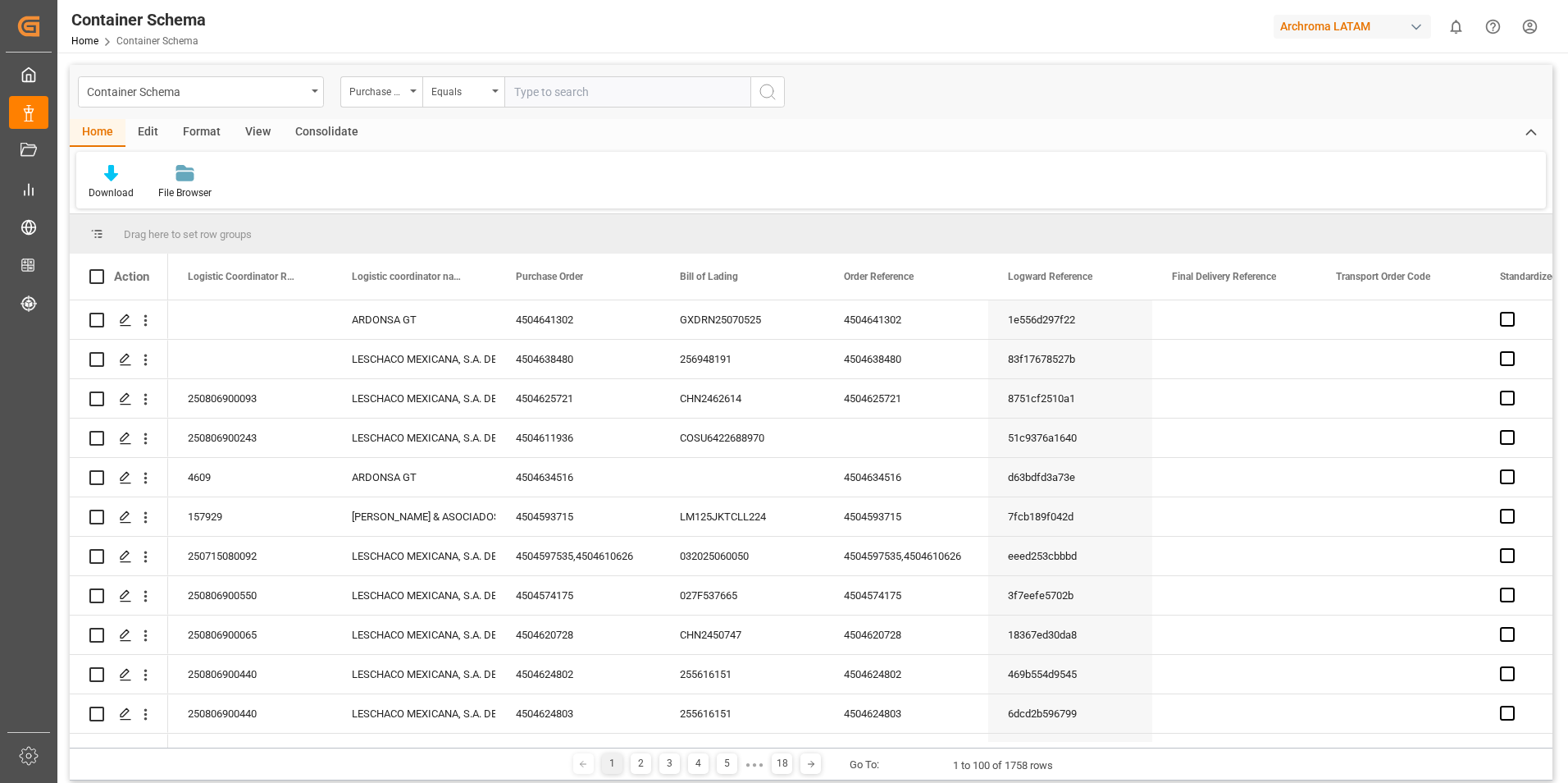
click at [566, 102] on input "text" at bounding box center [627, 92] width 246 height 32
click at [480, 106] on div "Equals" at bounding box center [463, 92] width 82 height 32
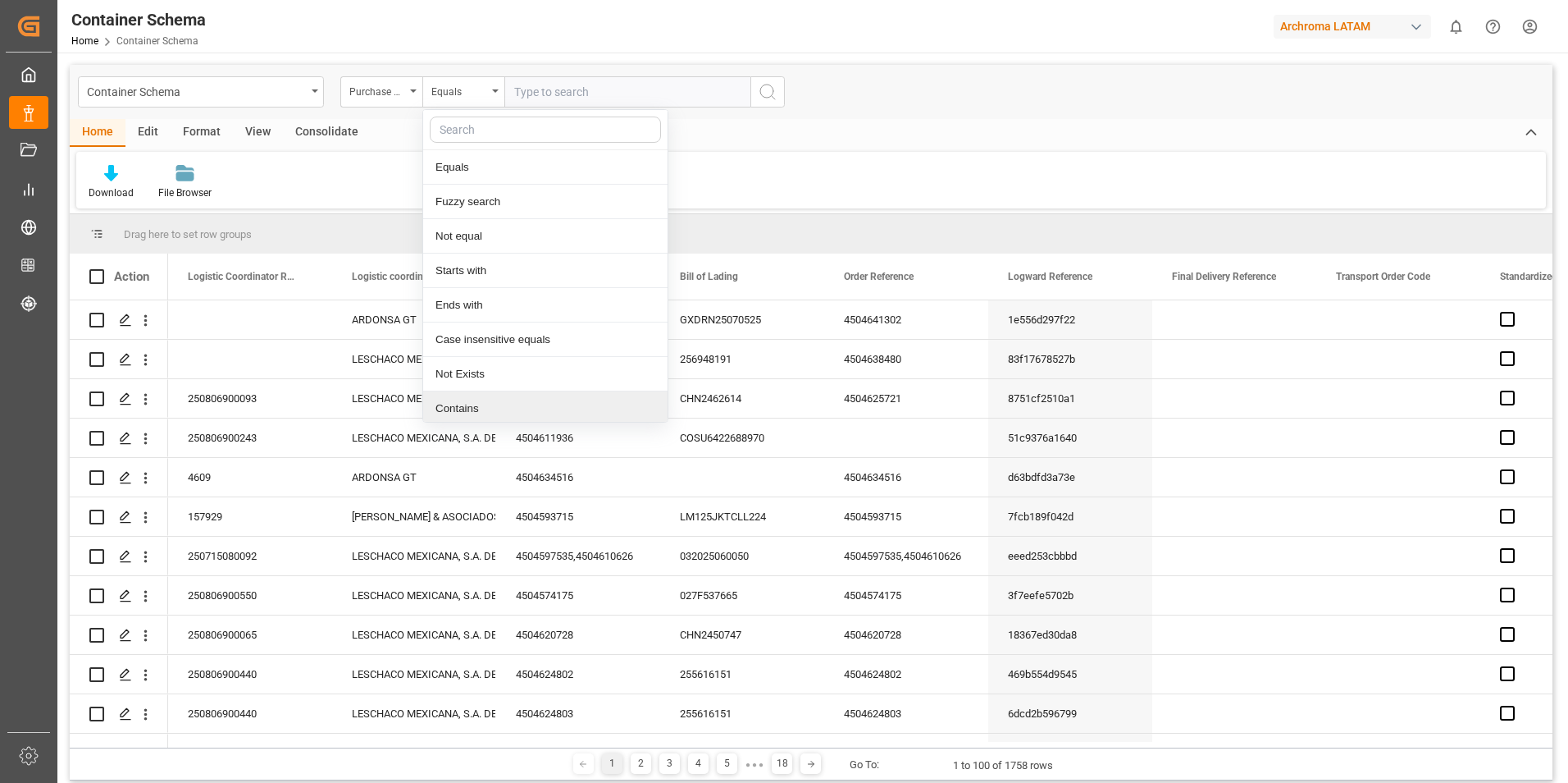
click at [481, 417] on div "Contains" at bounding box center [545, 408] width 244 height 34
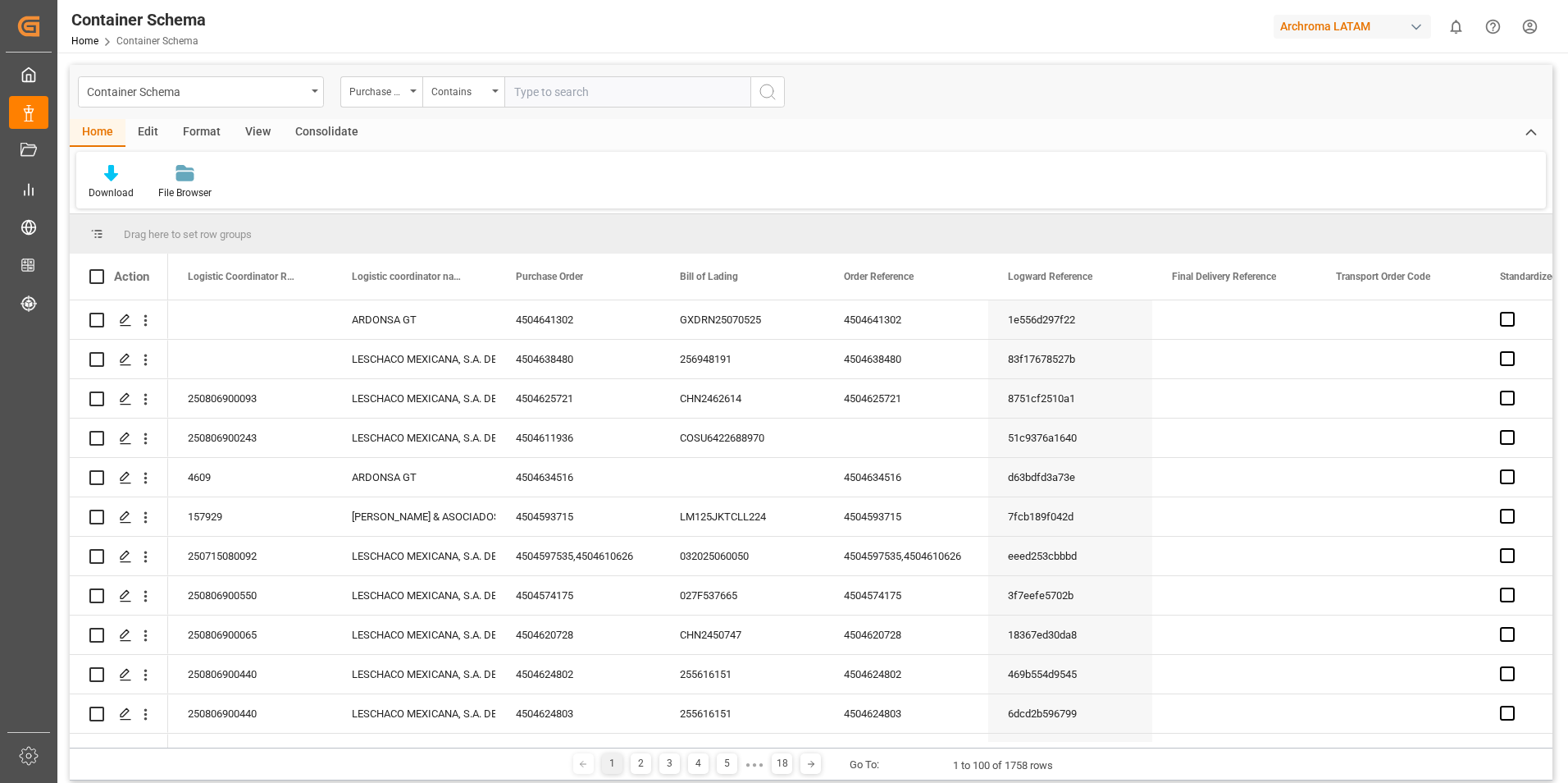
click at [556, 86] on input "text" at bounding box center [627, 92] width 246 height 32
paste input "4504652430,4504652032,4504652026"
type input "4504652430,4504652032,4504652026"
click at [771, 89] on icon "search button" at bounding box center [767, 91] width 19 height 20
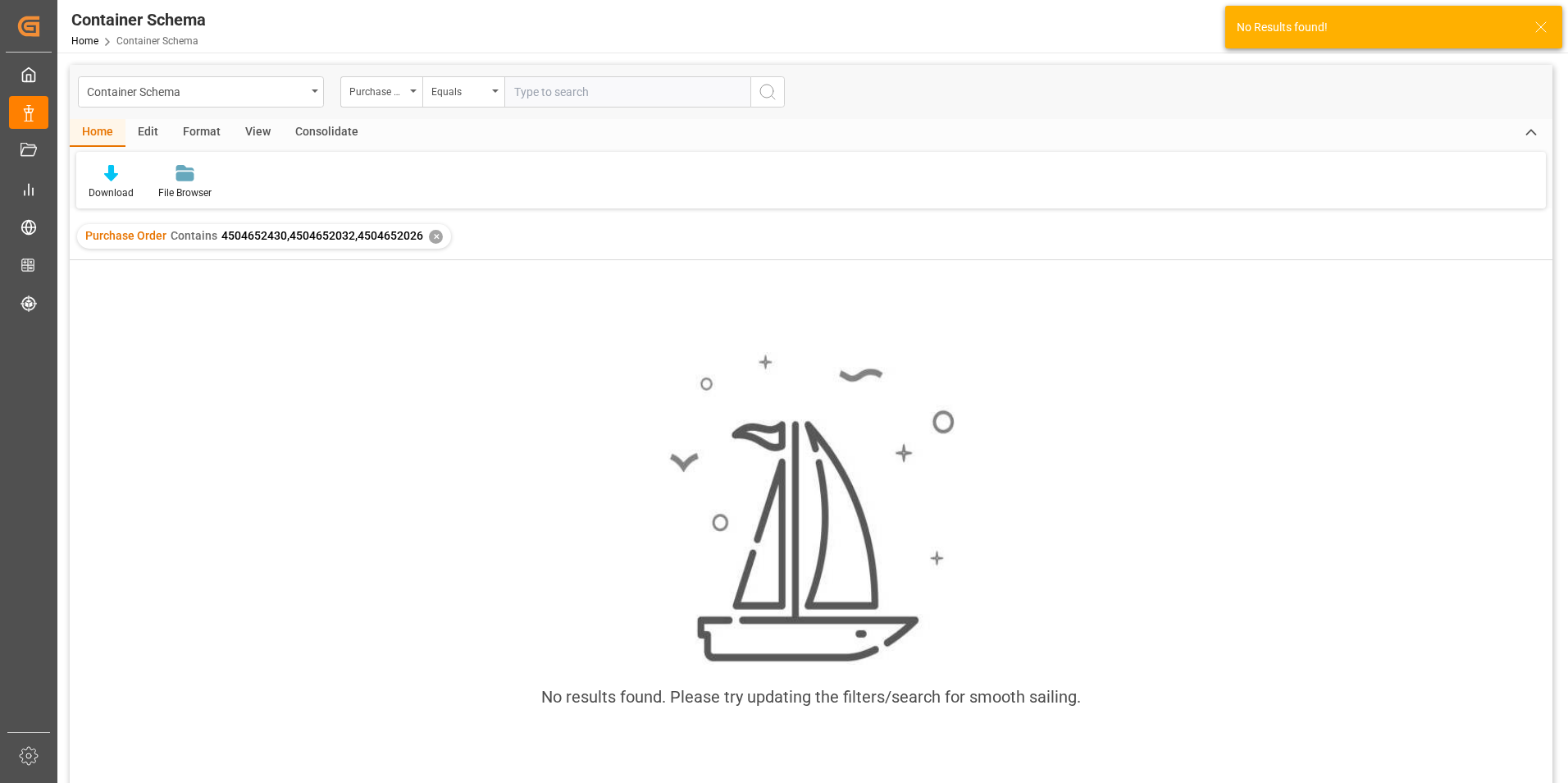
click at [435, 235] on div "✕" at bounding box center [435, 236] width 14 height 14
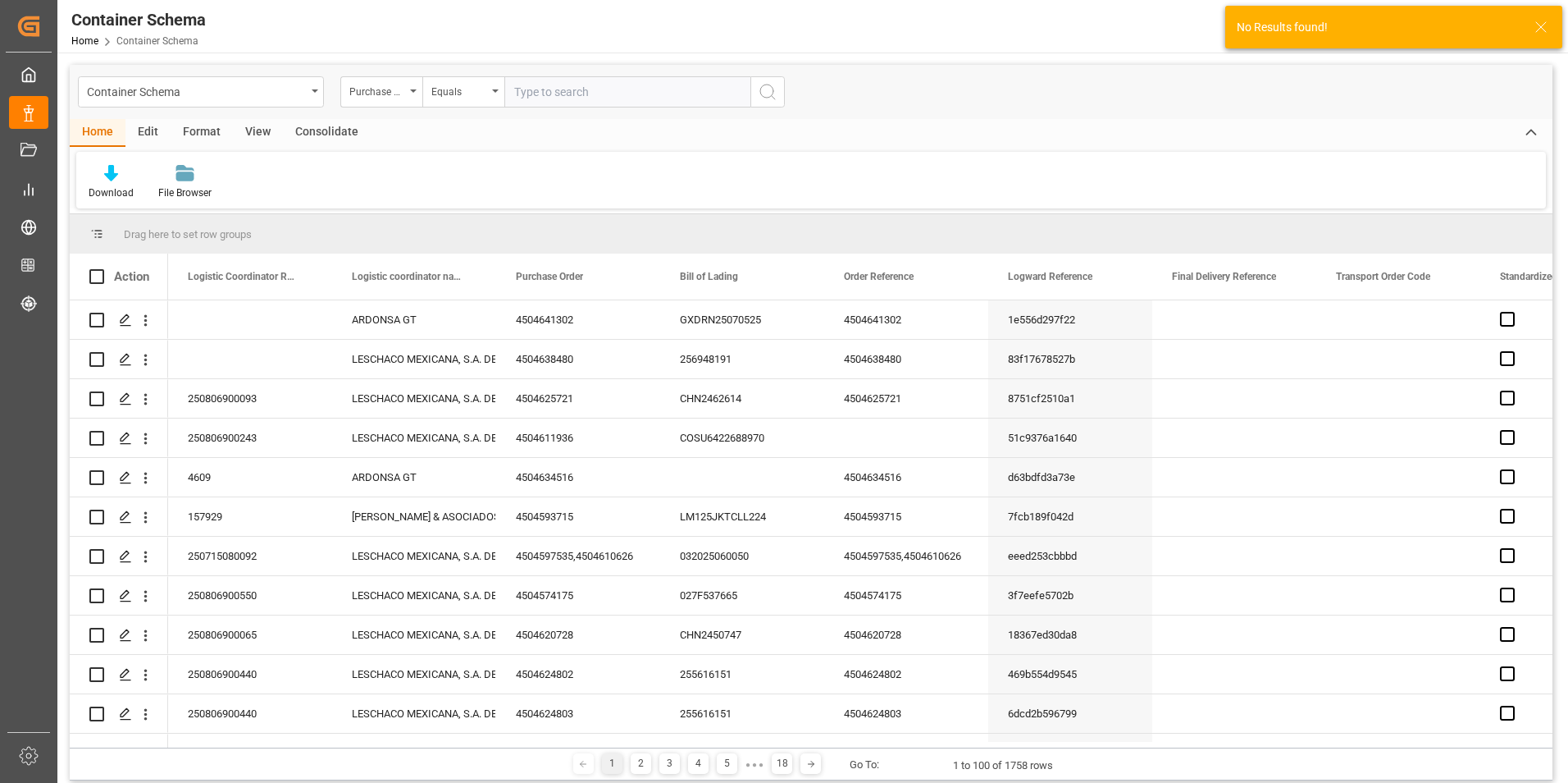
click at [312, 93] on div "Container Schema" at bounding box center [201, 92] width 246 height 32
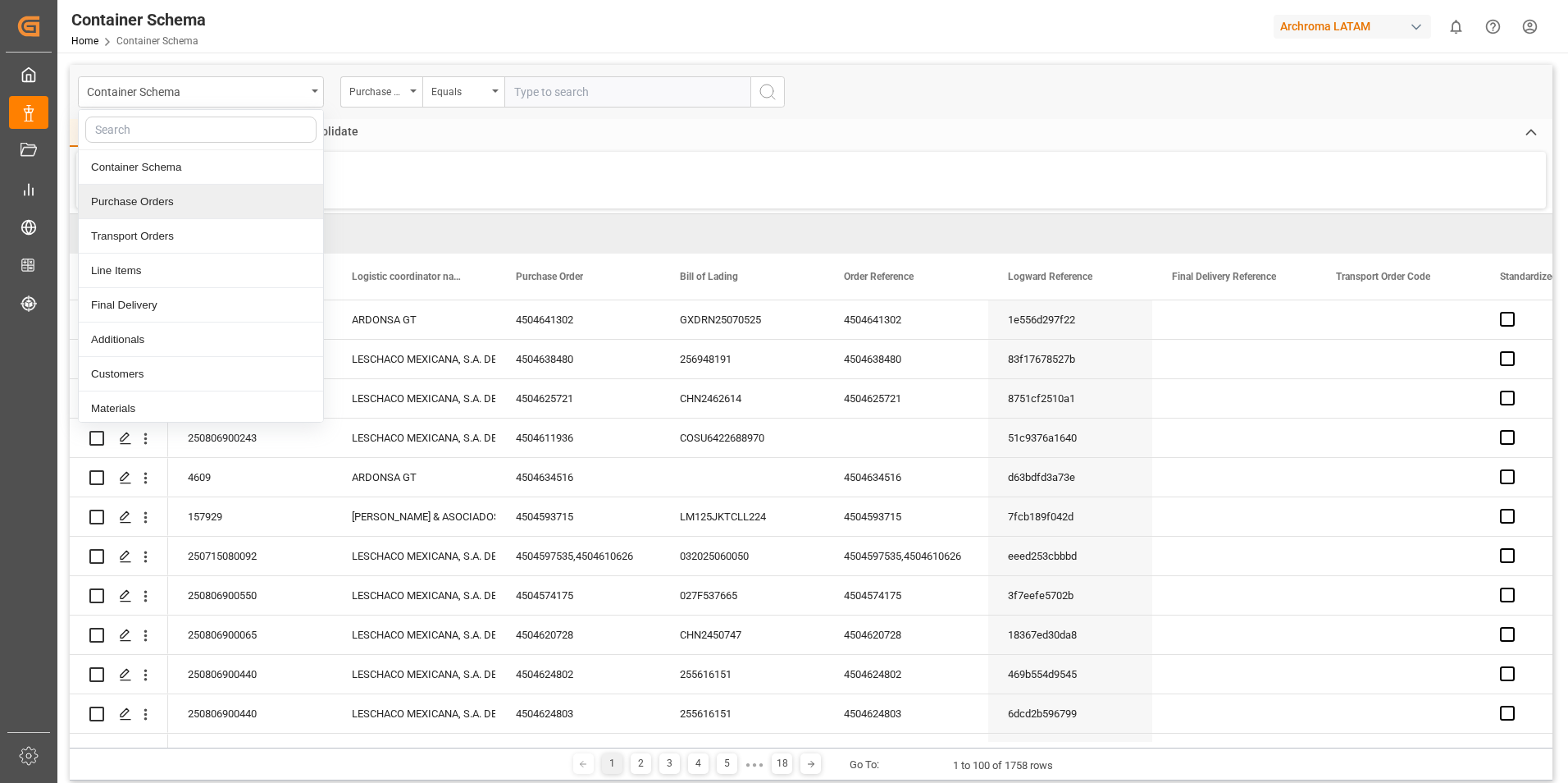
click at [164, 202] on div "Purchase Orders" at bounding box center [201, 202] width 244 height 34
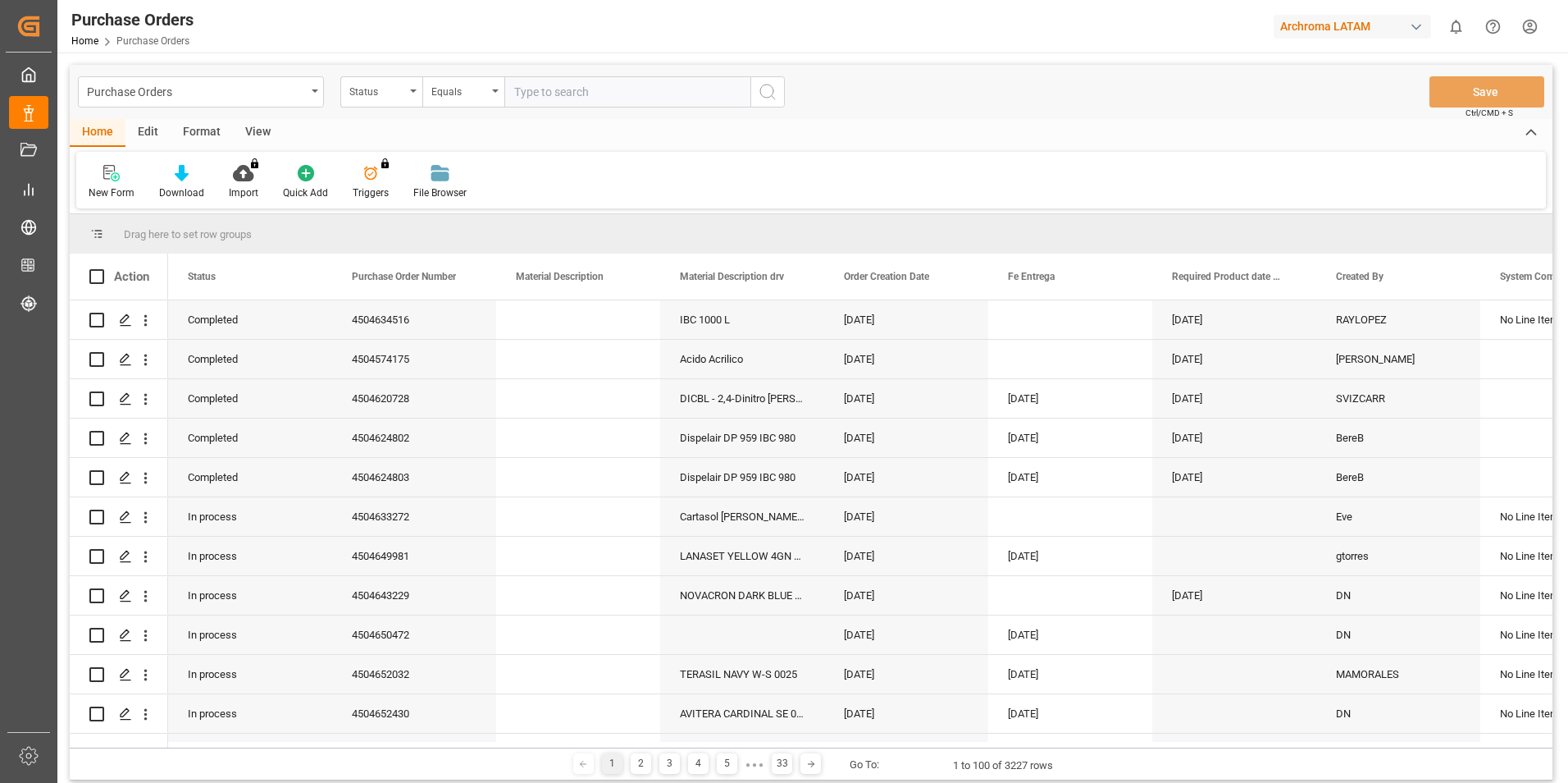
click at [406, 93] on div "Status" at bounding box center [382, 92] width 82 height 32
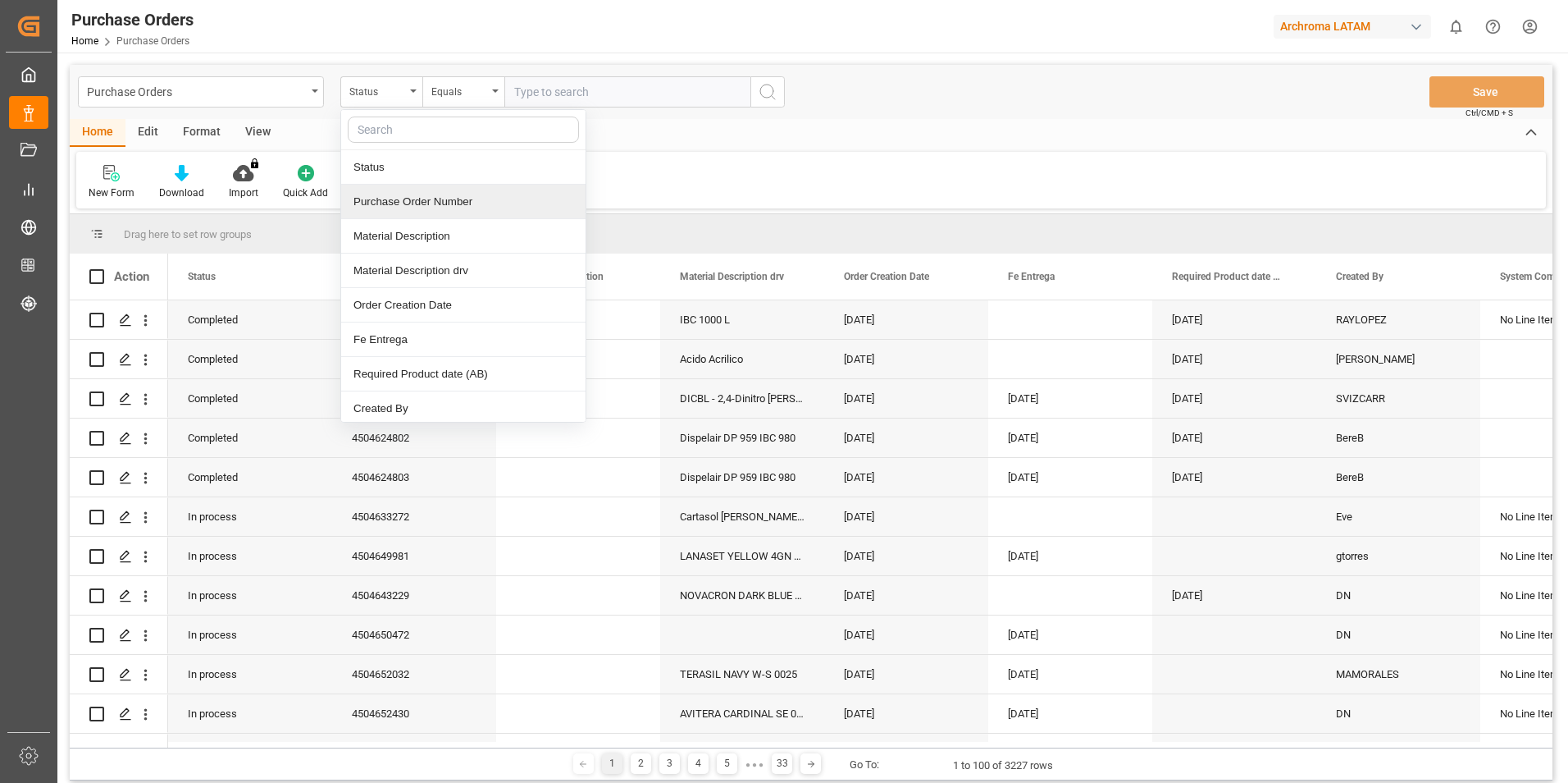
click at [429, 198] on div "Purchase Order Number" at bounding box center [463, 202] width 244 height 34
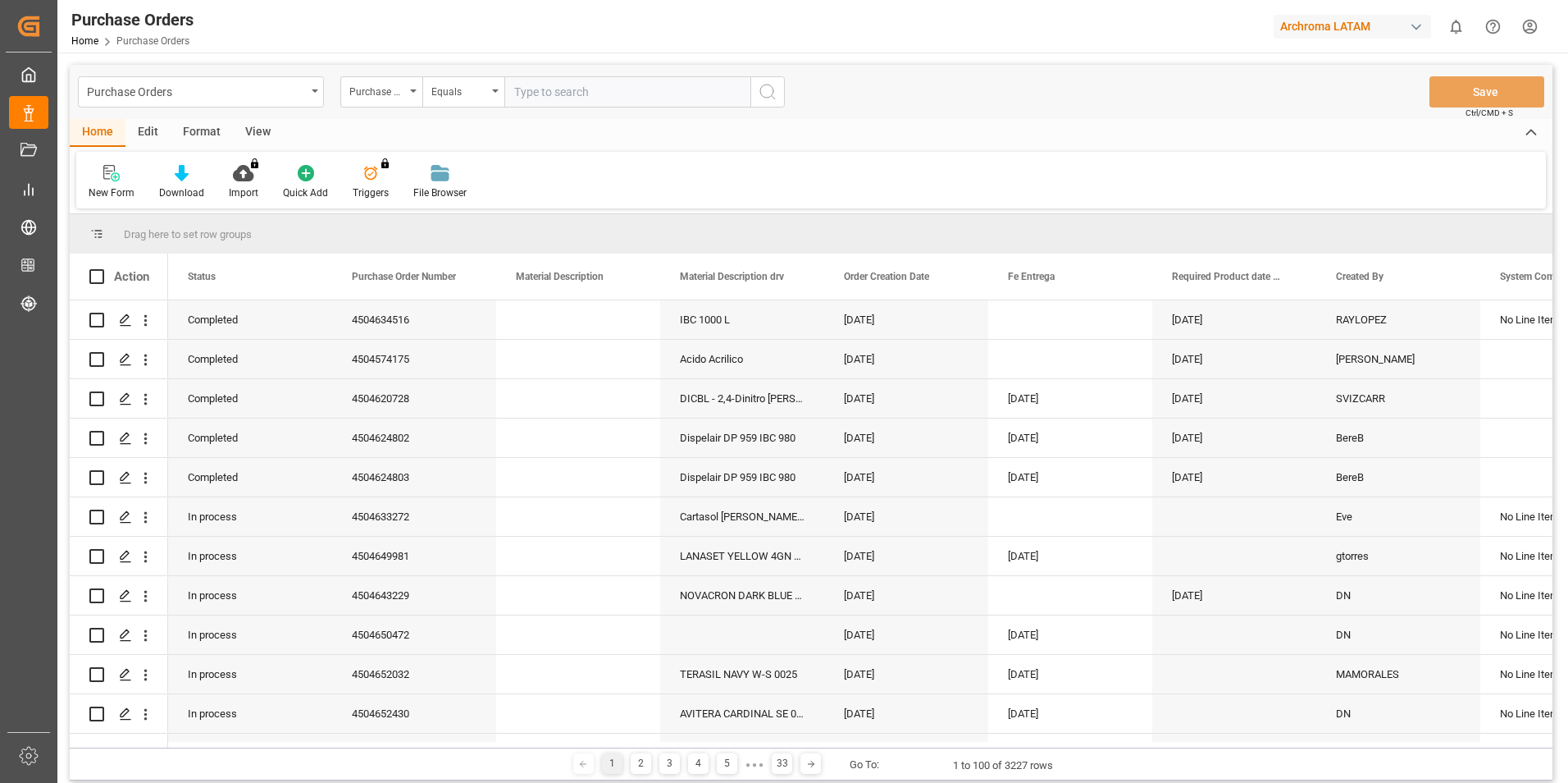
click at [497, 90] on icon "open menu" at bounding box center [495, 91] width 6 height 4
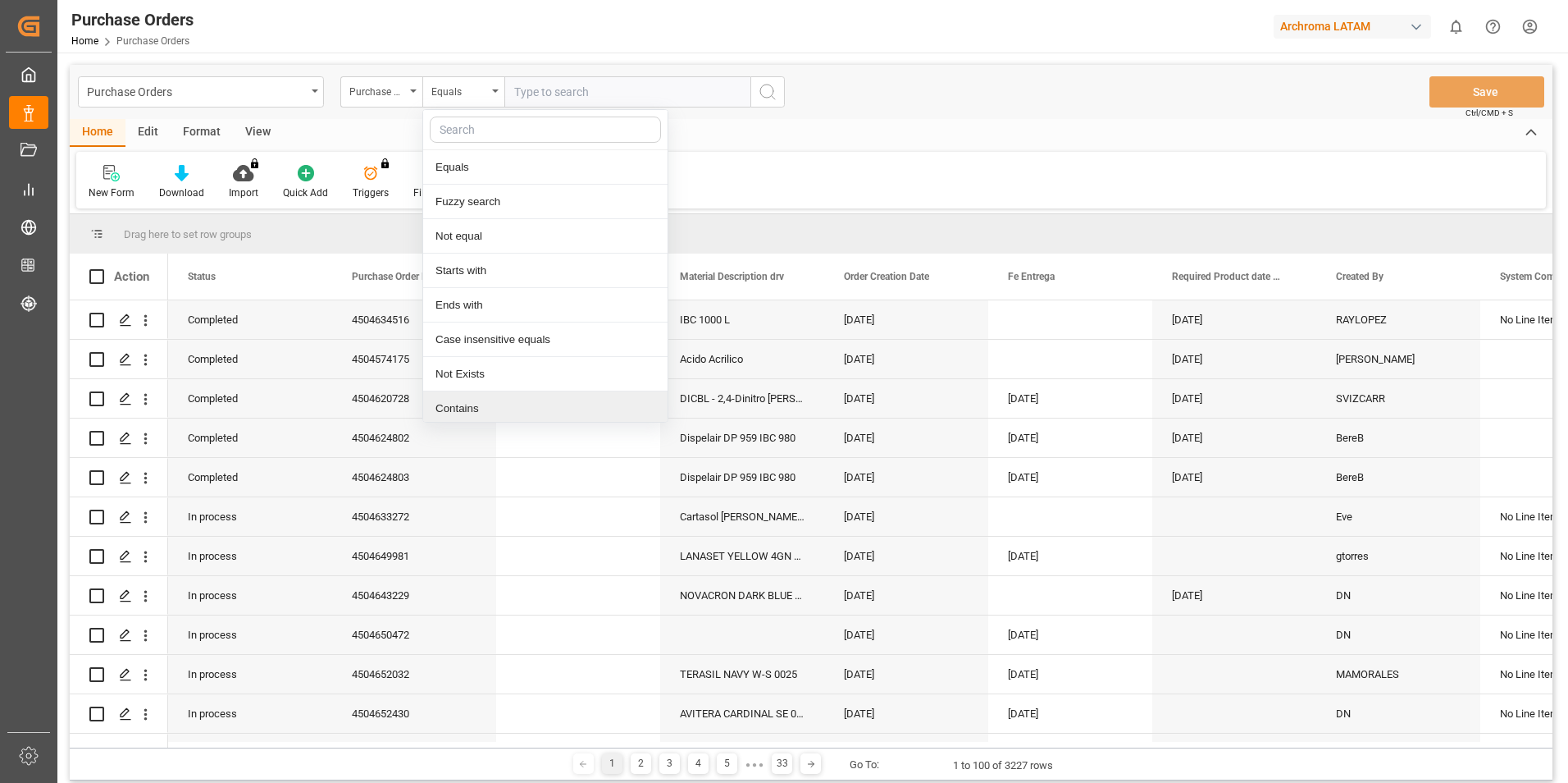
click at [469, 403] on div "Contains" at bounding box center [545, 408] width 244 height 34
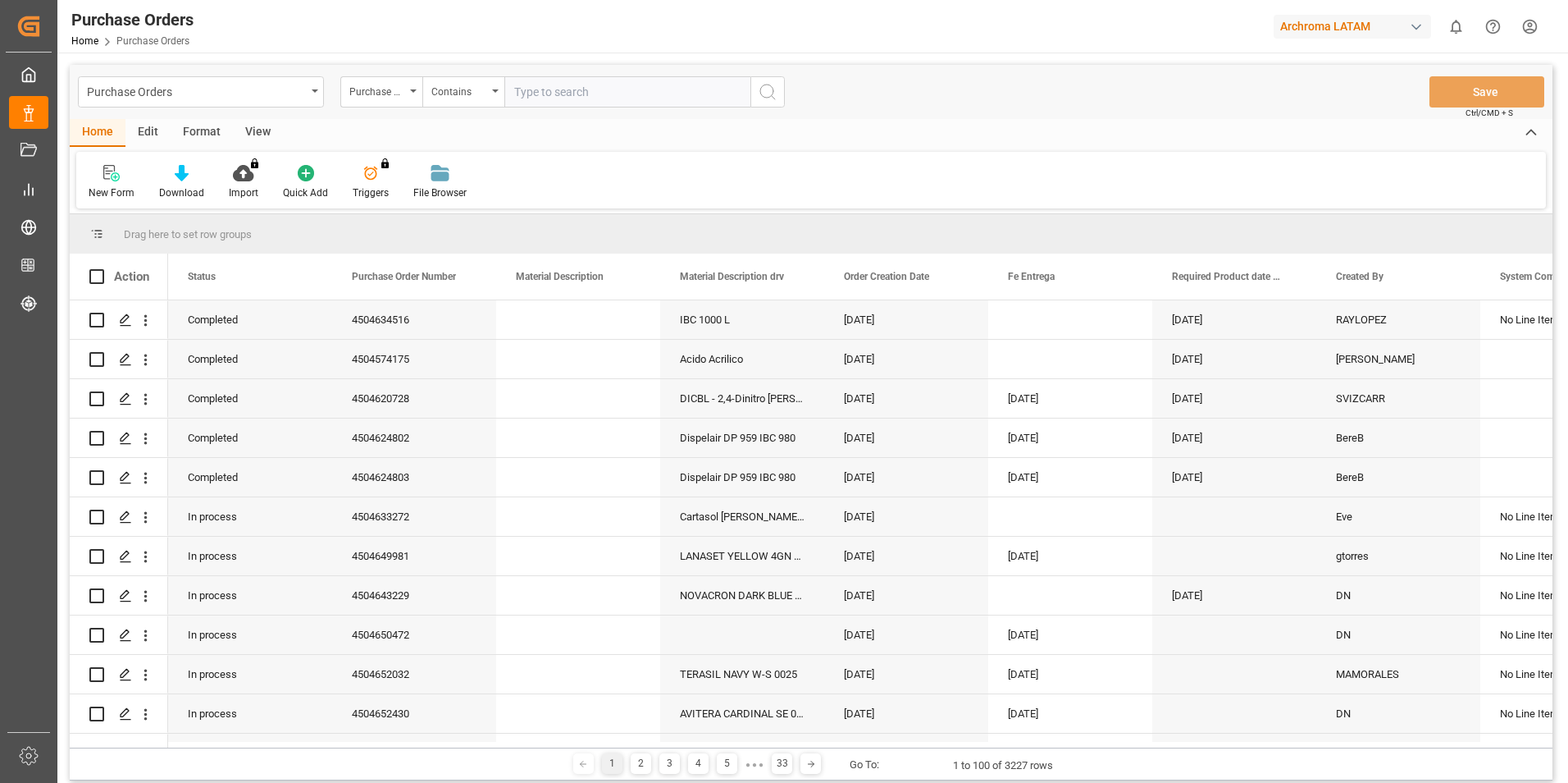
click at [576, 92] on input "text" at bounding box center [627, 92] width 246 height 32
paste input "4504652430,4504652032,4504652026"
type input "4504652430,4504652032,4504652026"
click at [764, 94] on icon "search button" at bounding box center [767, 91] width 19 height 20
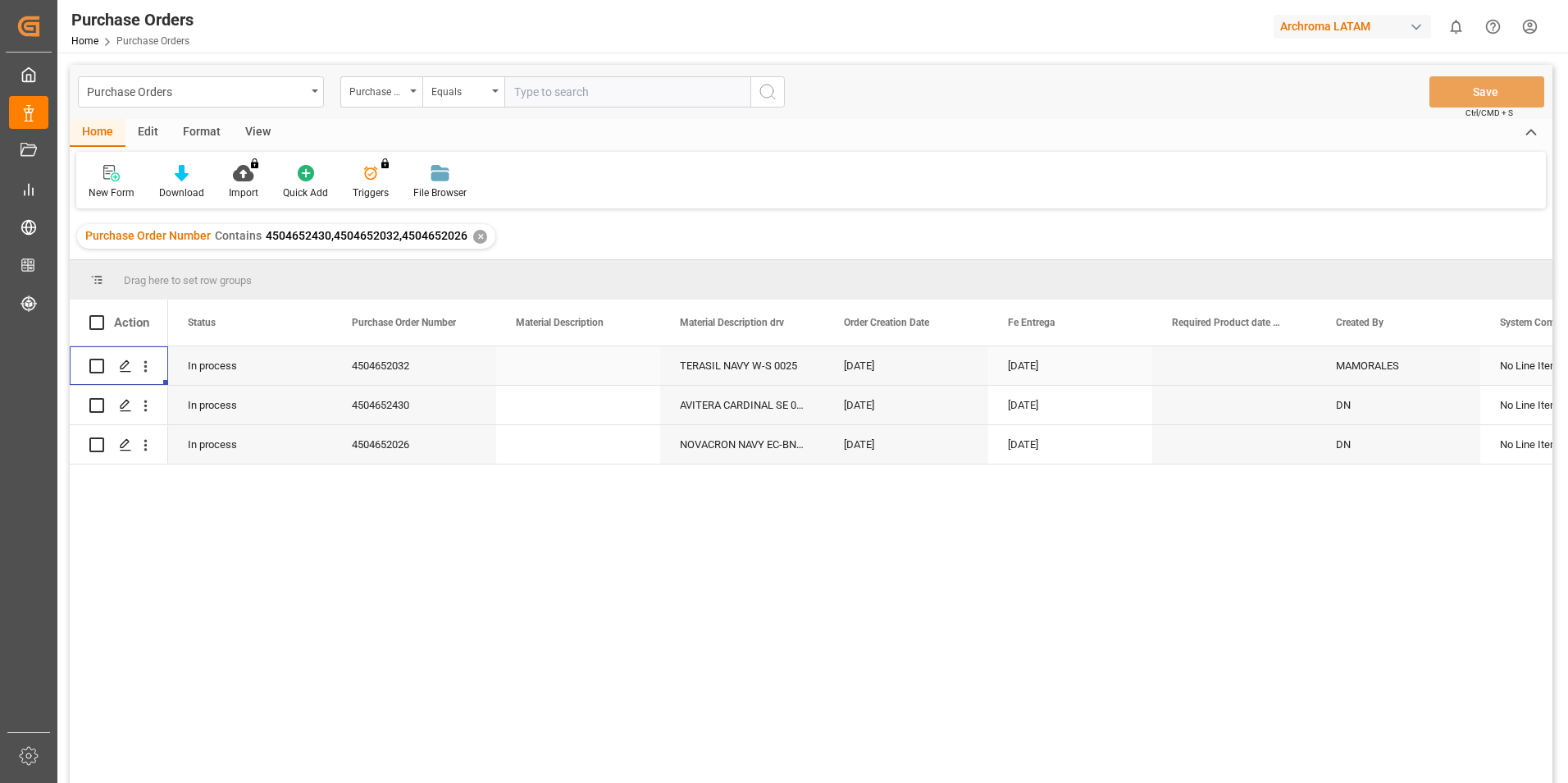
click at [142, 367] on icon "open menu" at bounding box center [146, 366] width 18 height 18
click at [806, 615] on div "In process 4504652032 TERASIL NAVY W-S 0025 05.08.2025 20.08.2025 MAMORALES No …" at bounding box center [860, 570] width 1384 height 448
click at [307, 100] on div "Purchase Orders" at bounding box center [201, 92] width 246 height 32
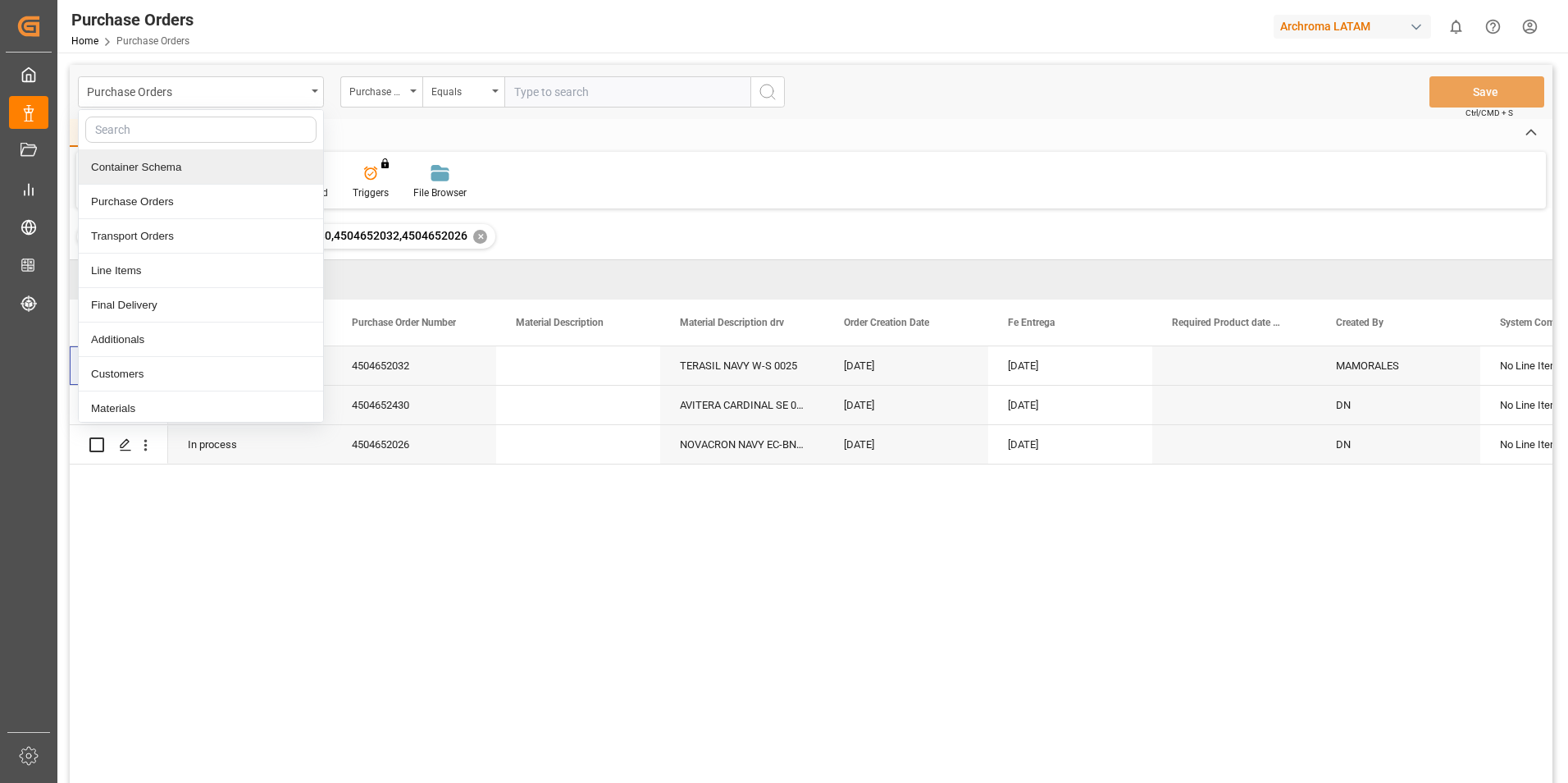
click at [167, 170] on div "Container Schema" at bounding box center [201, 167] width 244 height 34
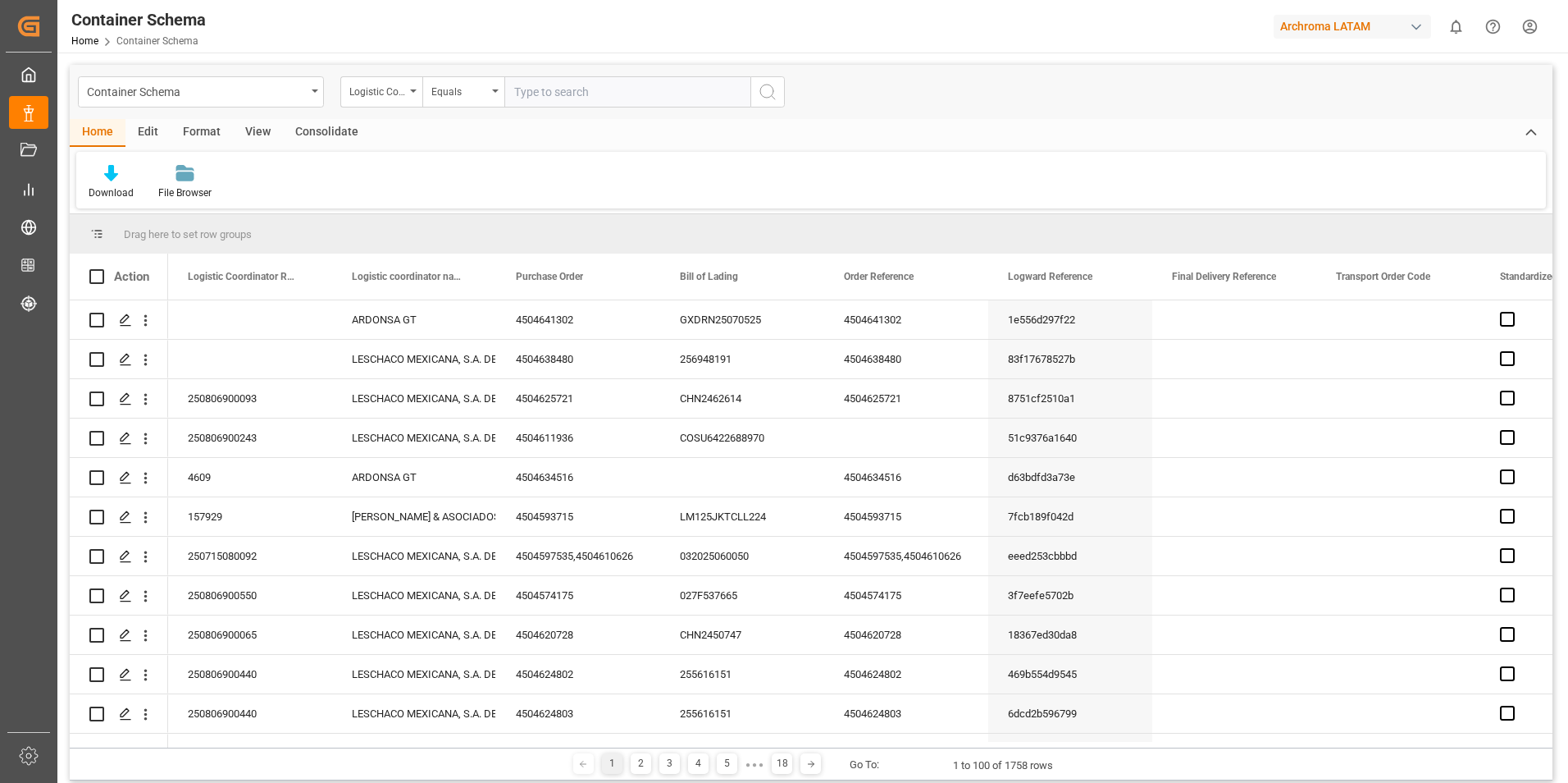
click at [411, 95] on div "Logistic Coordinator Reference Number" at bounding box center [382, 92] width 82 height 32
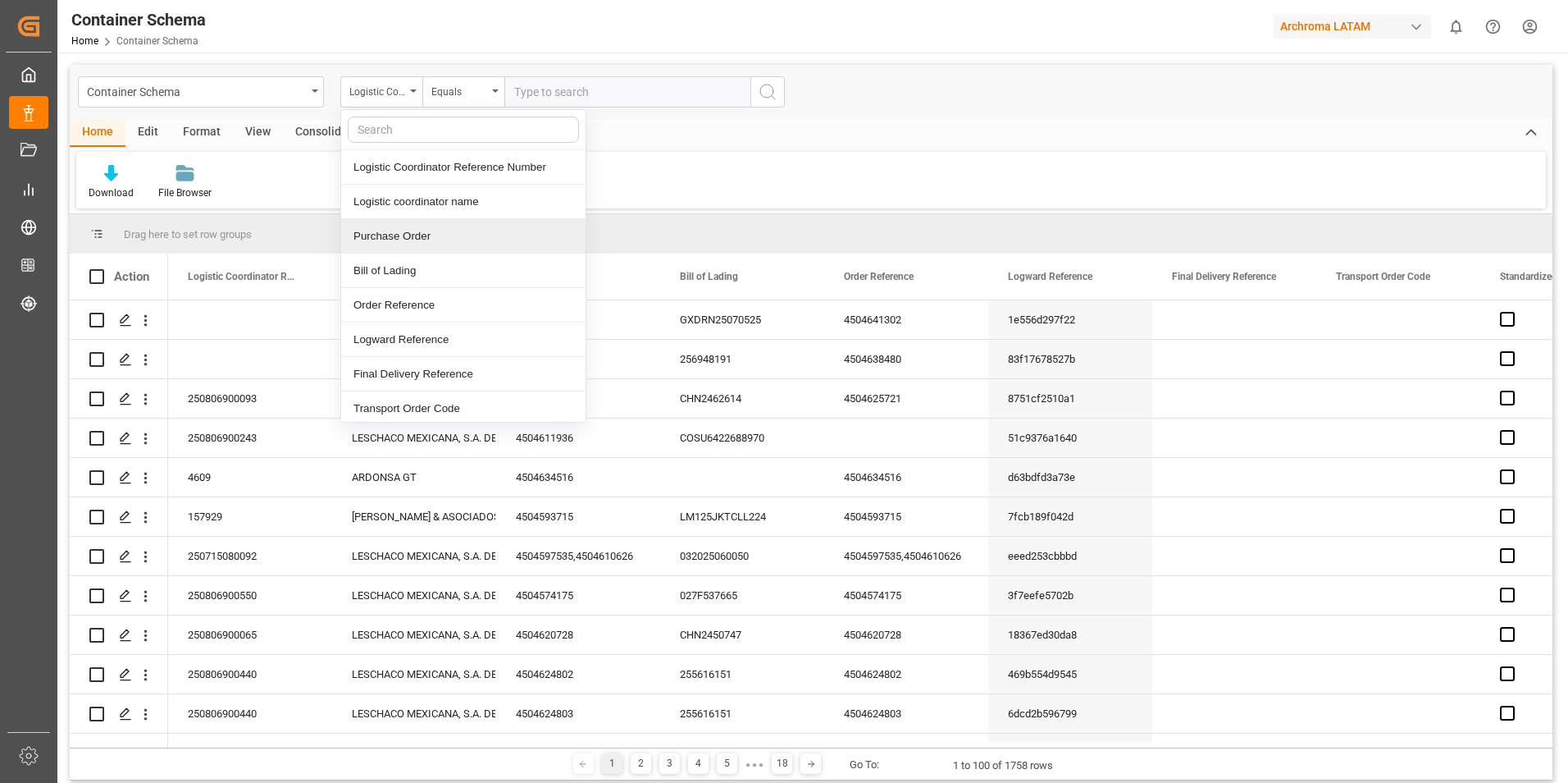
click at [392, 236] on div "Purchase Order" at bounding box center [463, 236] width 244 height 34
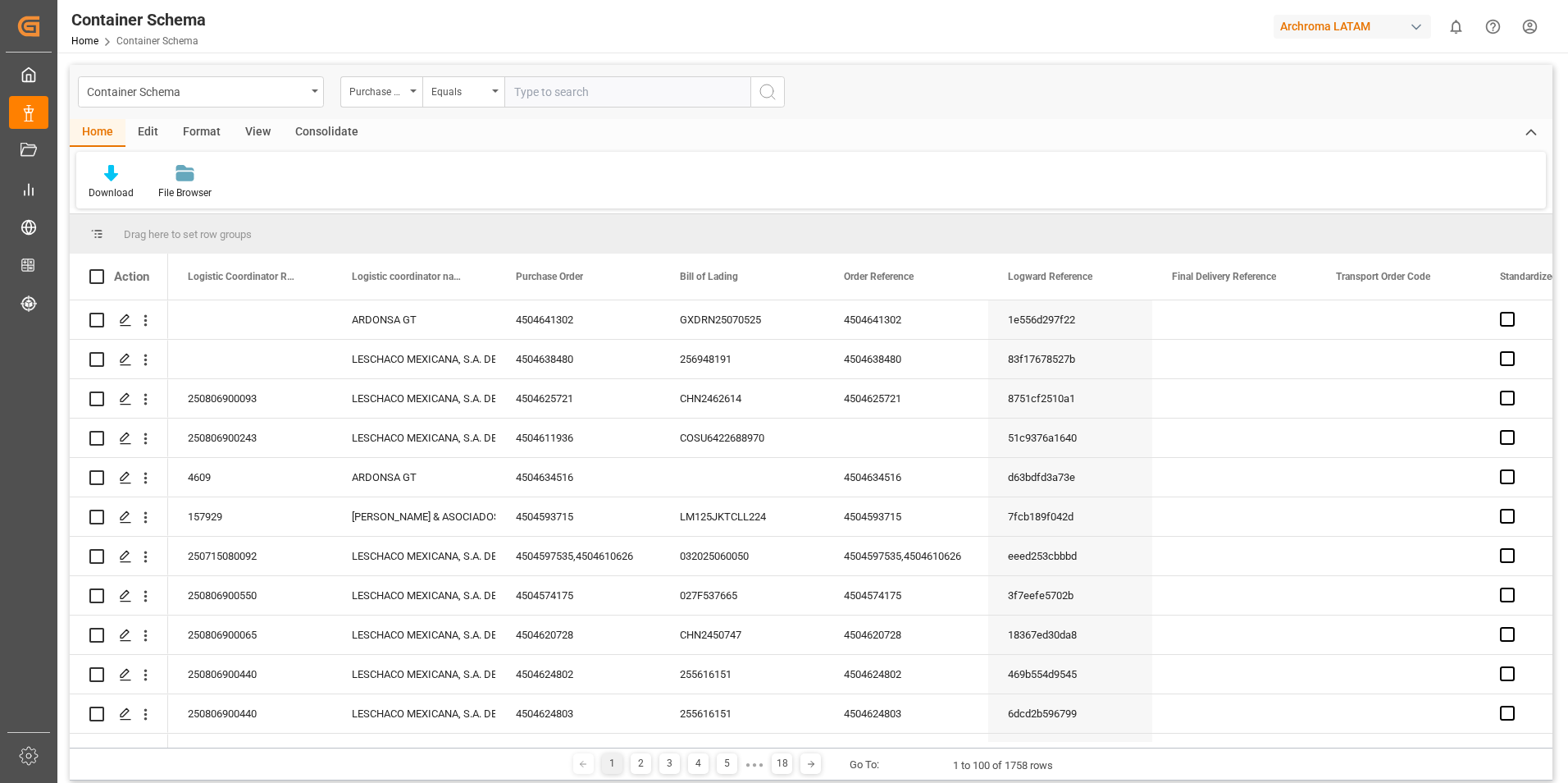
click at [538, 98] on input "text" at bounding box center [627, 92] width 246 height 32
paste input "4504641302"
type input "4504641302"
click at [774, 83] on icon "search button" at bounding box center [767, 91] width 19 height 20
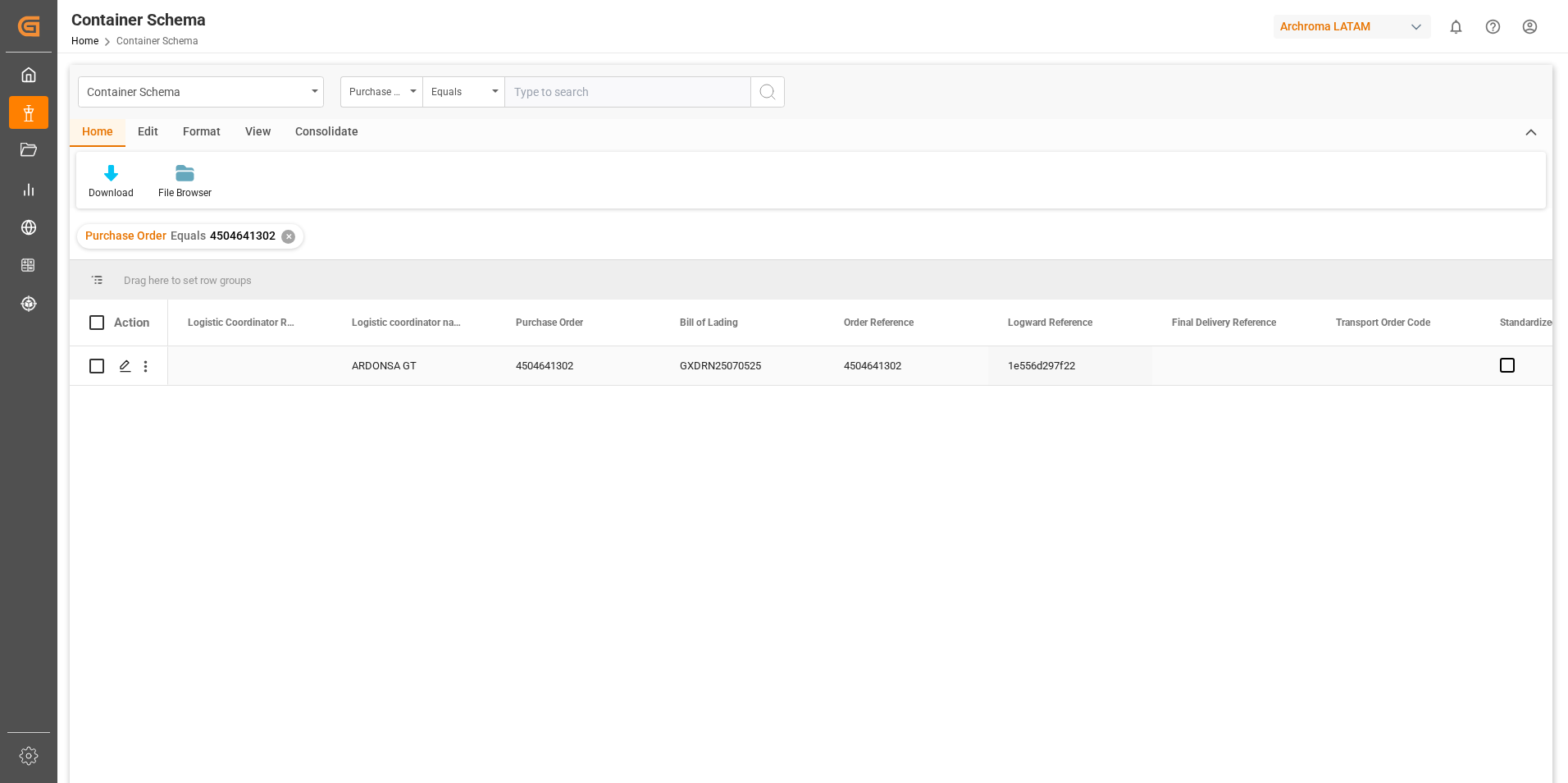
click at [145, 368] on icon "open menu" at bounding box center [146, 366] width 18 height 18
click at [193, 398] on span "Open in new tab" at bounding box center [253, 400] width 149 height 18
click at [151, 371] on icon "open menu" at bounding box center [146, 366] width 18 height 18
click at [205, 440] on span "Track Shipment" at bounding box center [252, 434] width 151 height 15
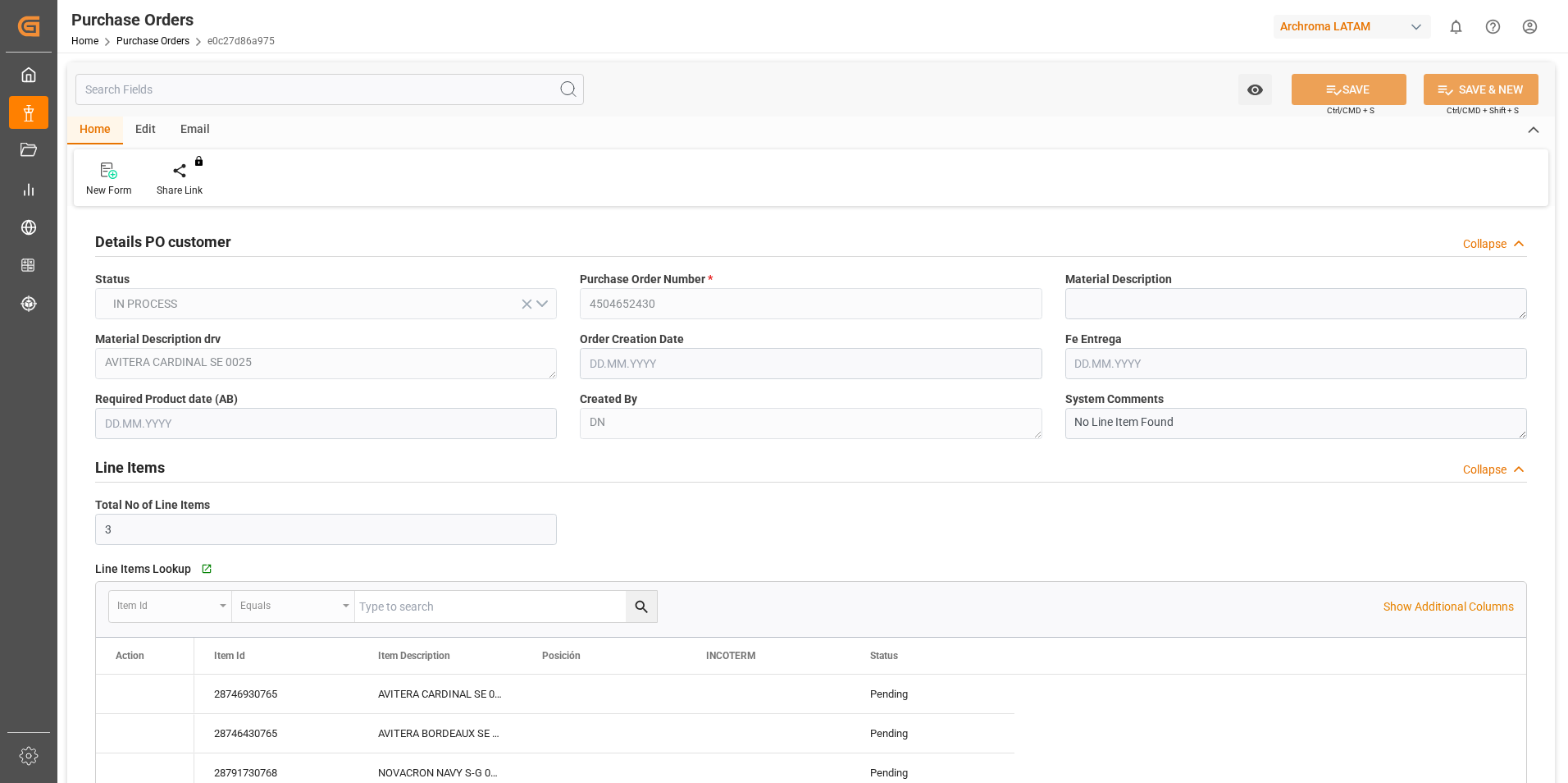
type input "[DATE]"
type input "20.08.2025"
type input "18.08.2025"
type input "19.08.2025"
click at [776, 162] on div "New Form Share Link You don't have permission for this feature. Contact admin." at bounding box center [811, 177] width 1475 height 57
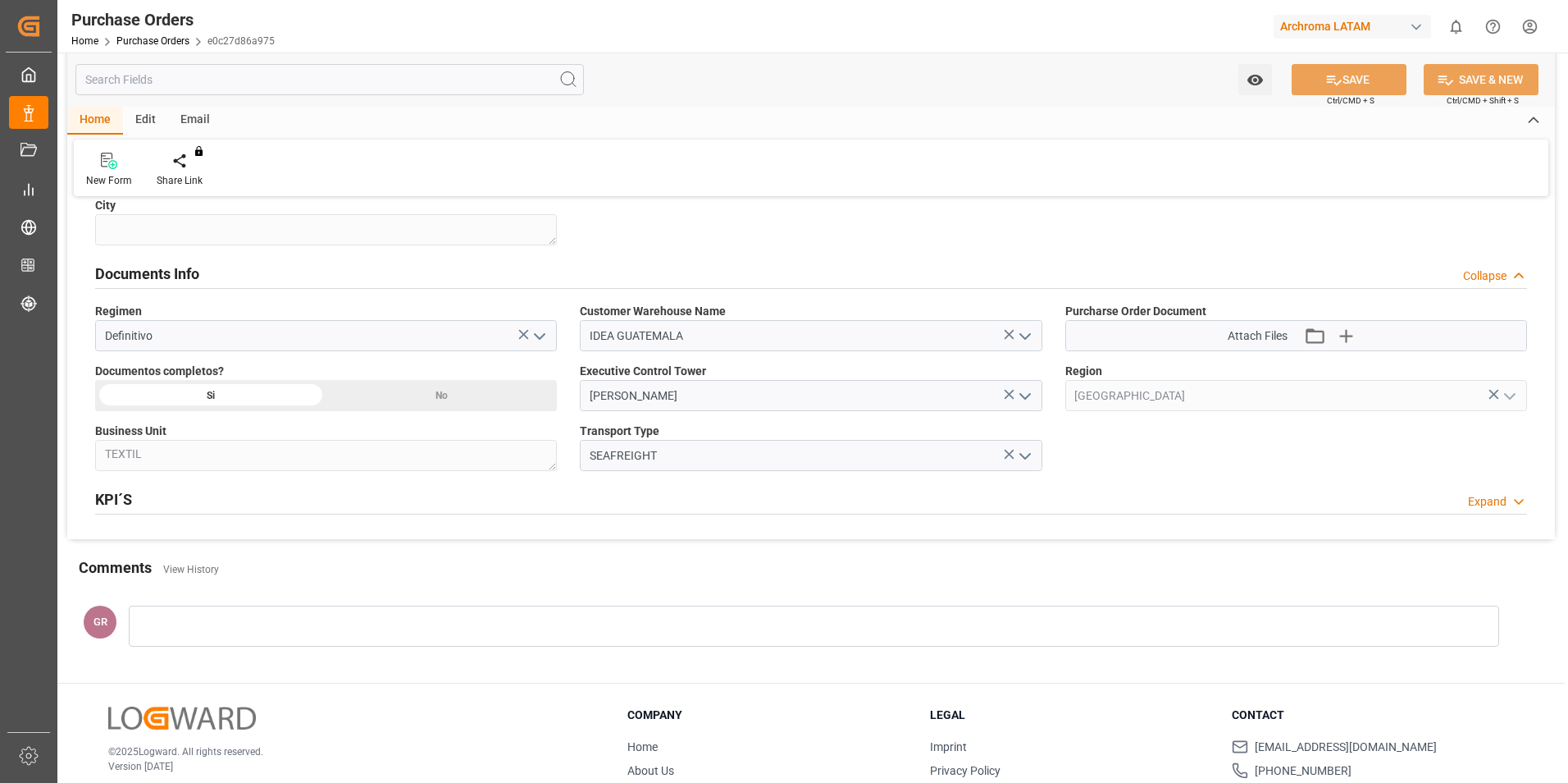
scroll to position [955, 0]
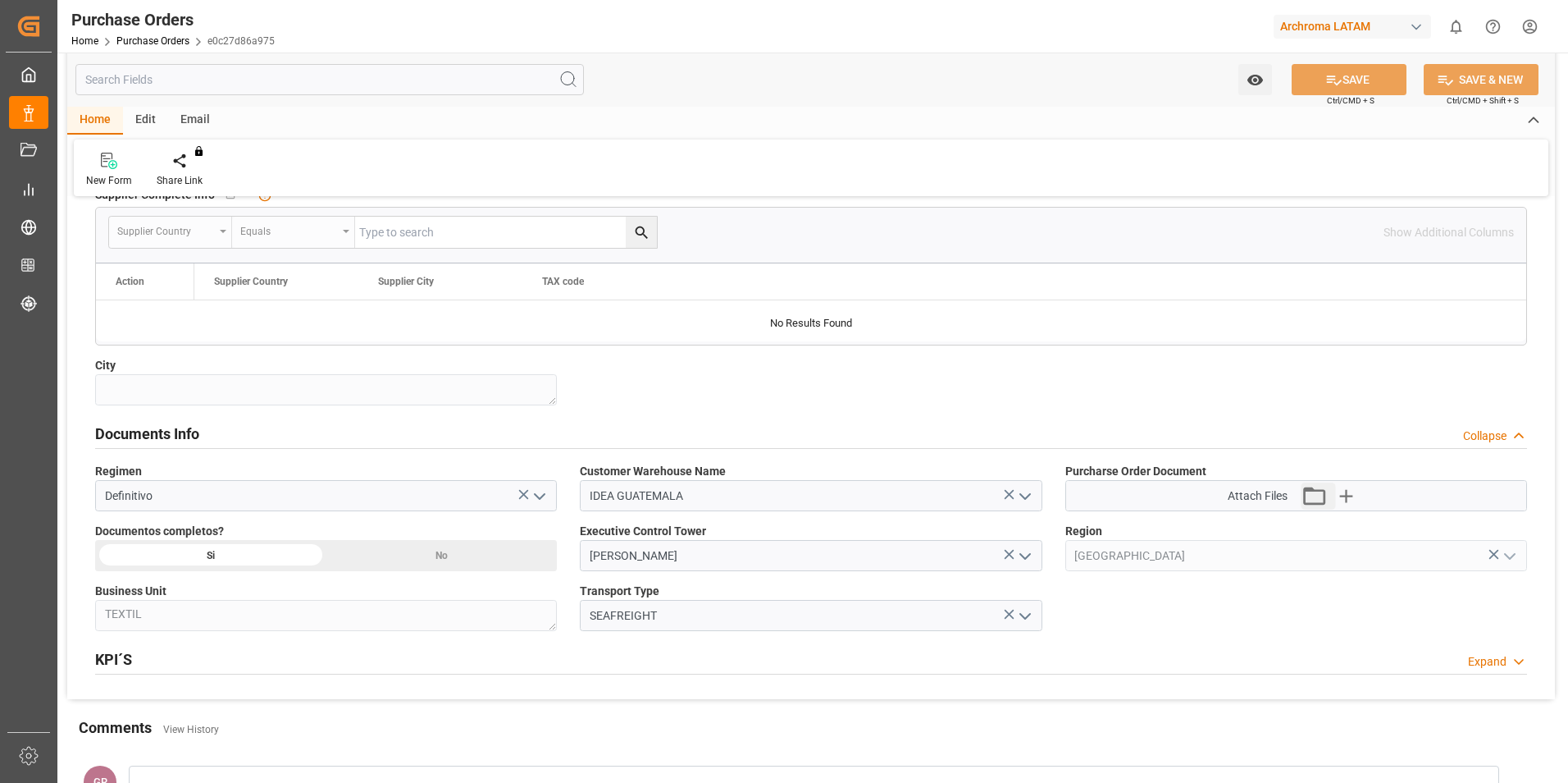
click at [1318, 498] on icon "button" at bounding box center [1315, 496] width 26 height 26
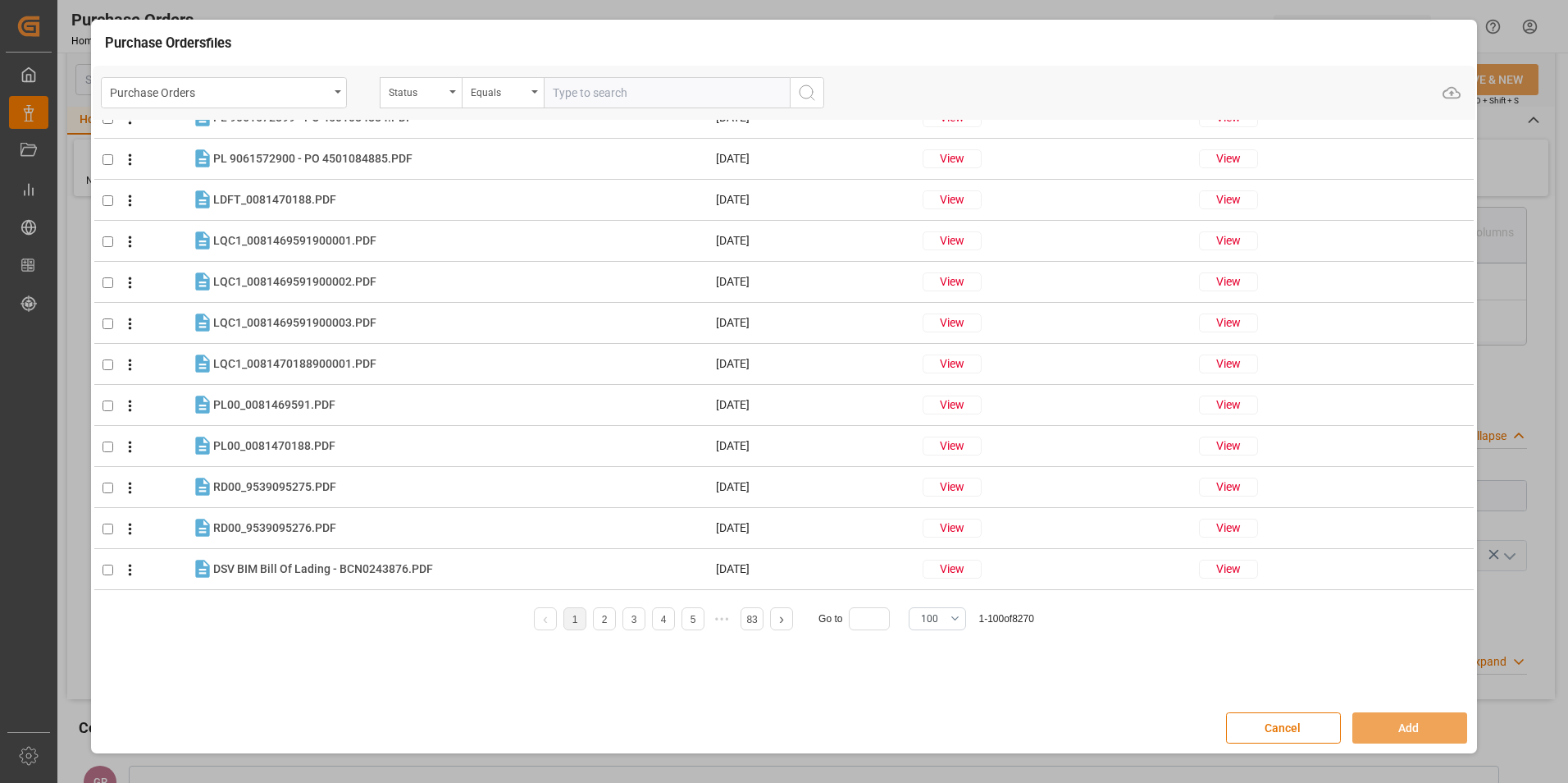
scroll to position [0, 0]
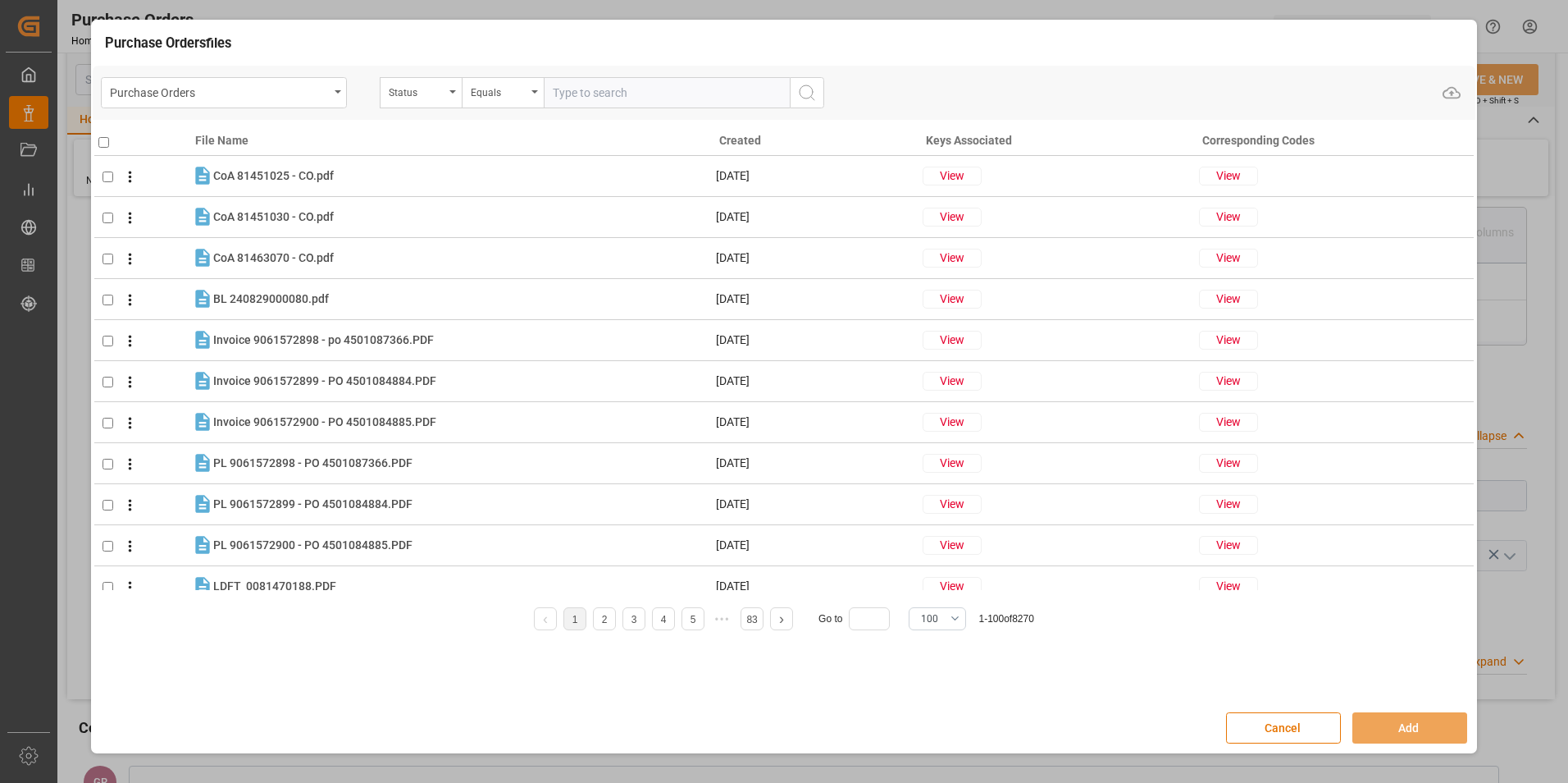
click at [954, 177] on button "View" at bounding box center [952, 176] width 59 height 19
click at [946, 219] on button "View" at bounding box center [952, 217] width 59 height 19
click at [948, 254] on button "View" at bounding box center [952, 258] width 59 height 19
click at [1229, 167] on button "View" at bounding box center [1229, 176] width 59 height 19
click at [1231, 210] on button "View" at bounding box center [1229, 217] width 59 height 19
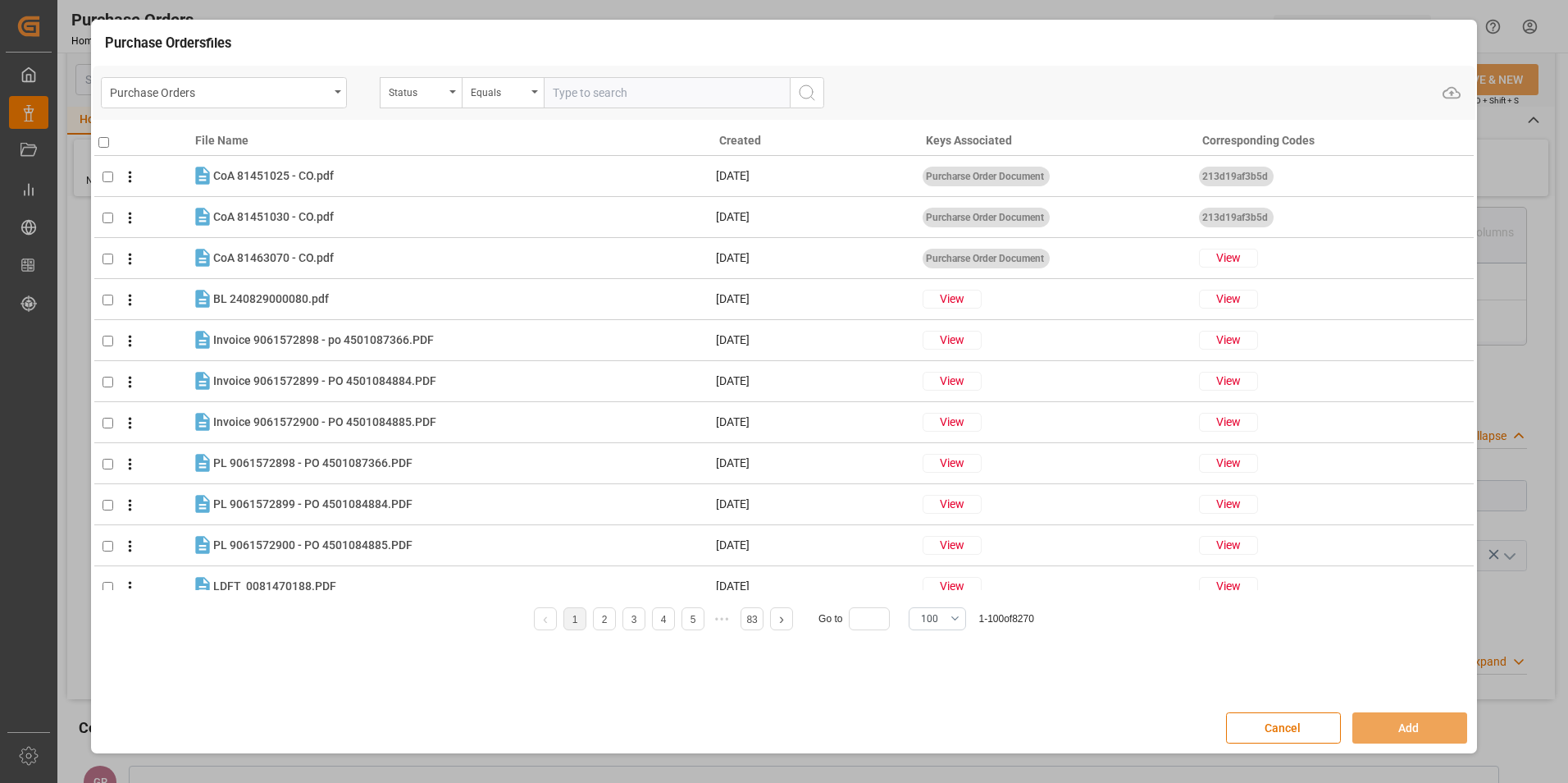
click at [1216, 262] on button "View" at bounding box center [1229, 258] width 59 height 19
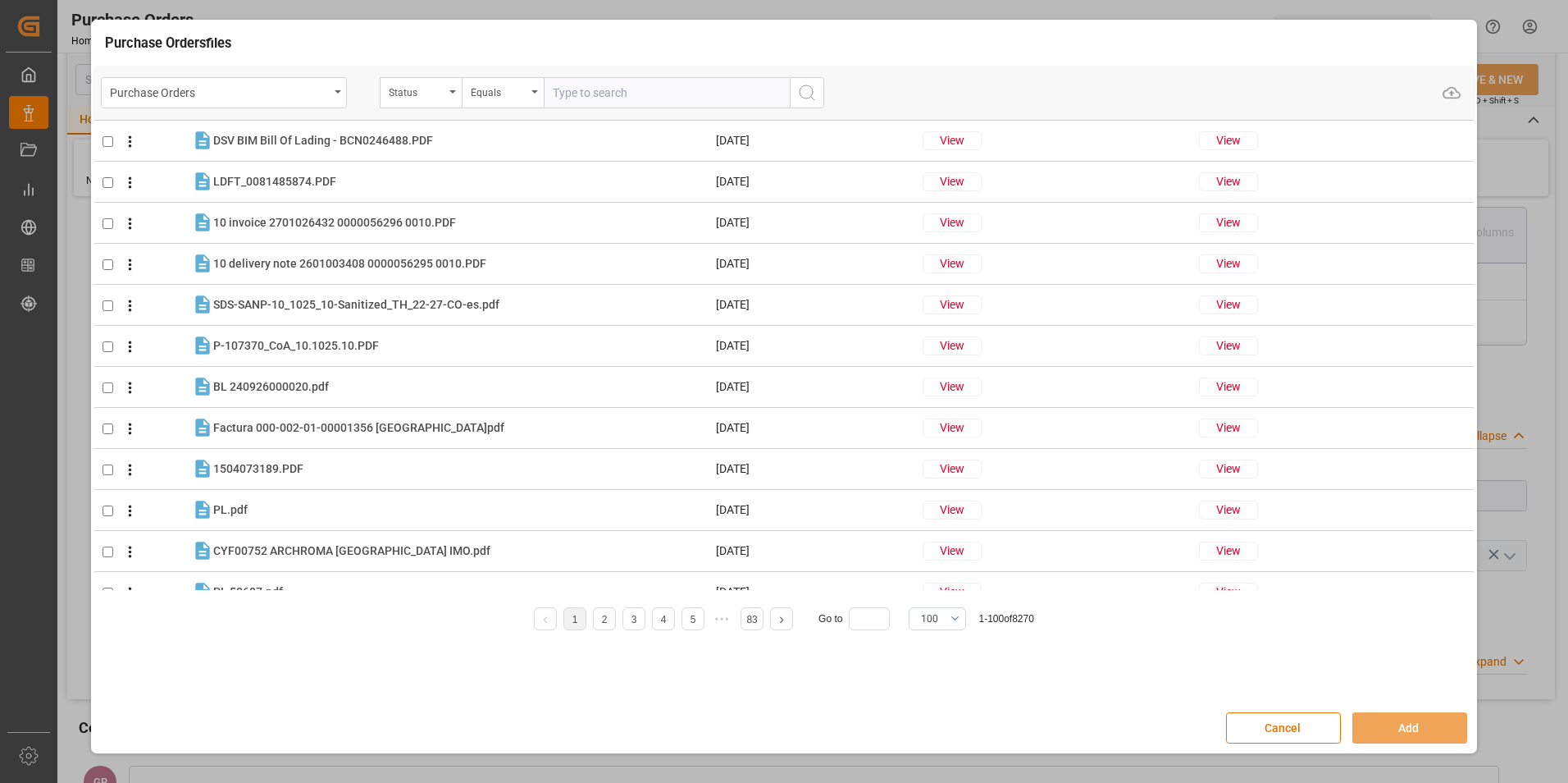
scroll to position [2298, 0]
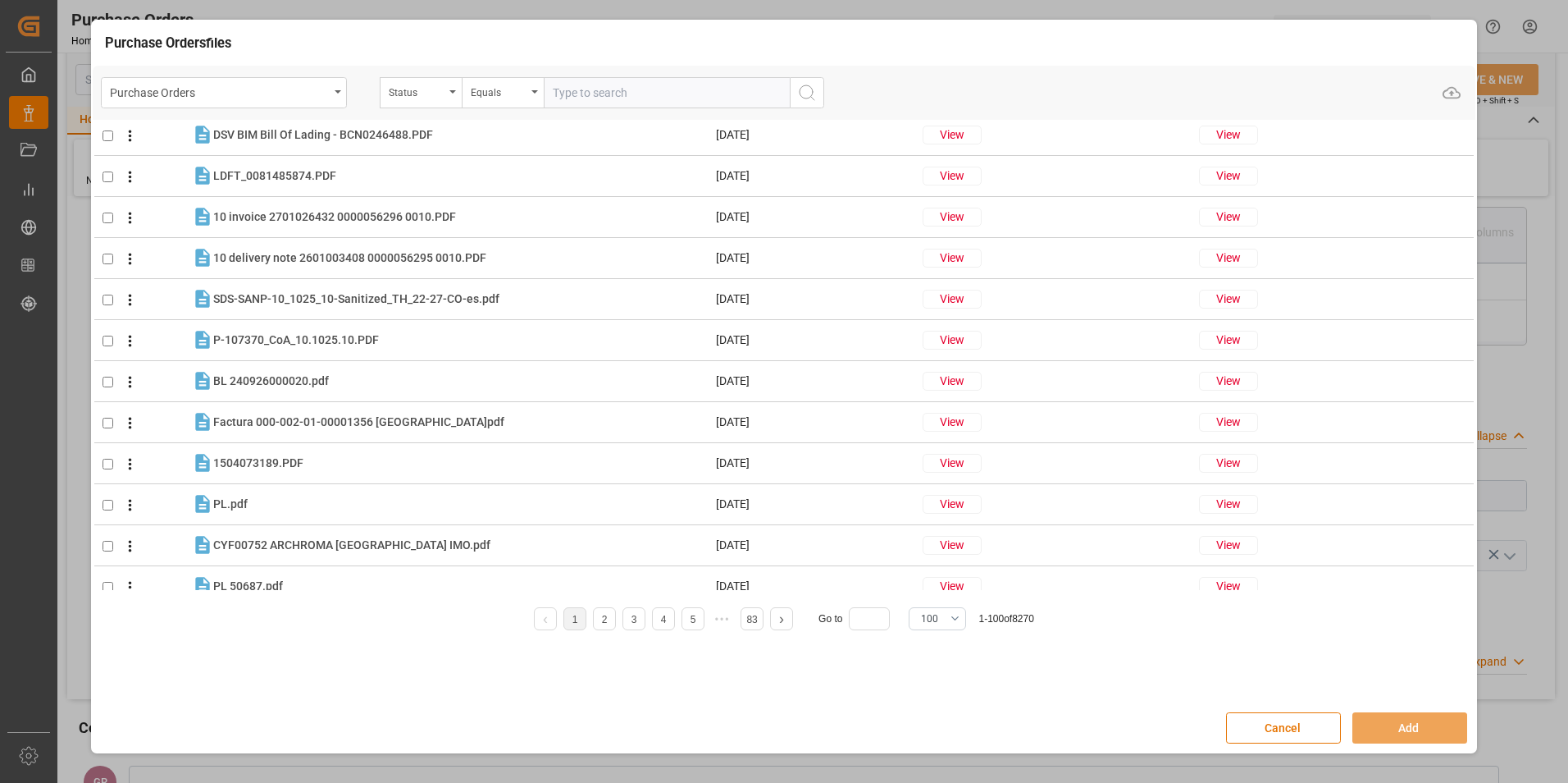
click at [1273, 726] on button "Cancel" at bounding box center [1284, 728] width 115 height 32
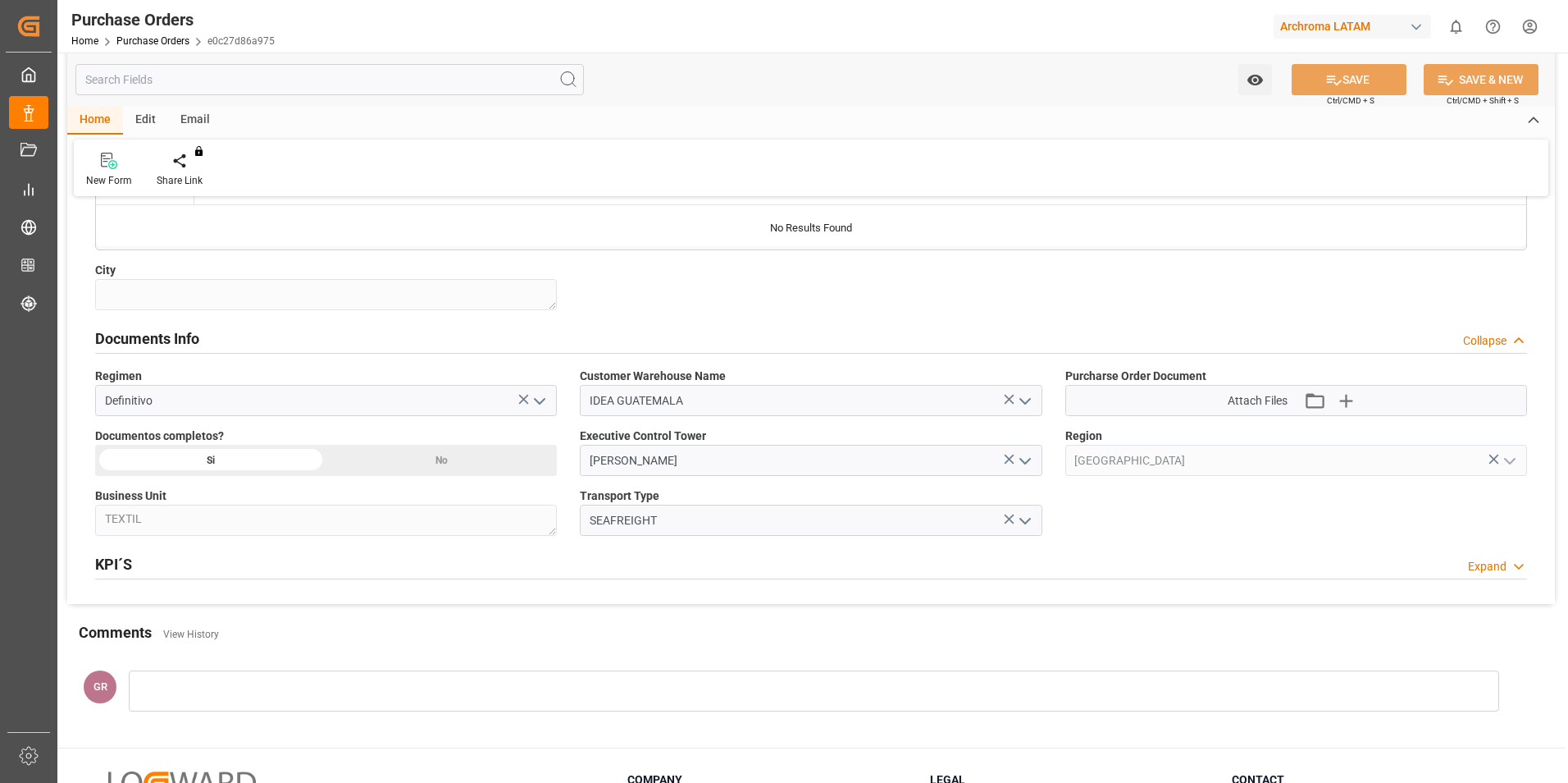
scroll to position [1037, 0]
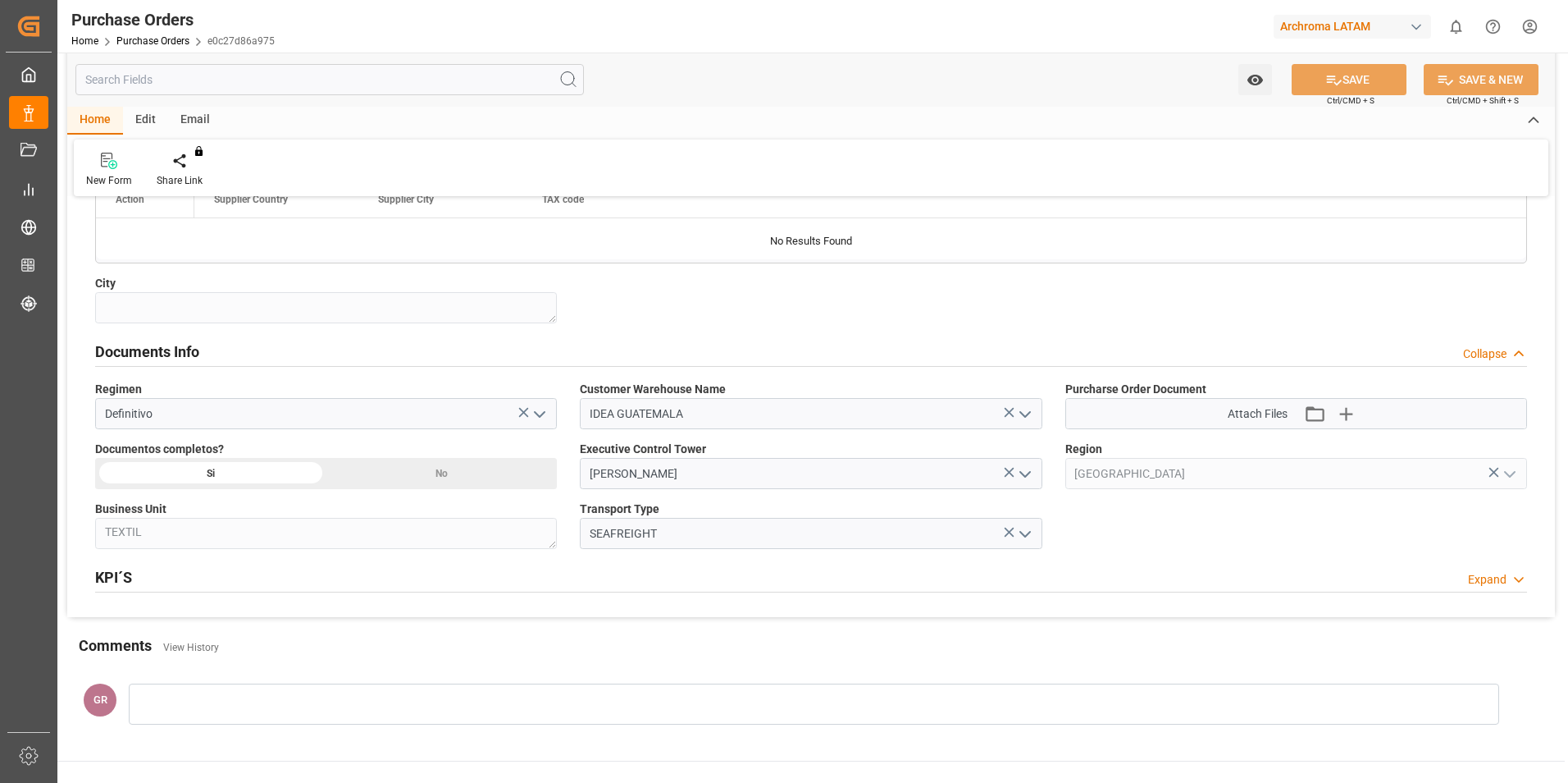
click at [147, 114] on div "Edit" at bounding box center [146, 121] width 45 height 28
click at [185, 118] on div "Email" at bounding box center [195, 121] width 54 height 28
click at [159, 116] on div "Edit" at bounding box center [146, 121] width 45 height 28
click at [902, 134] on div "Home Edit Email Duplicate Configuration Schema Edit You don't have permission f…" at bounding box center [810, 151] width 1488 height 89
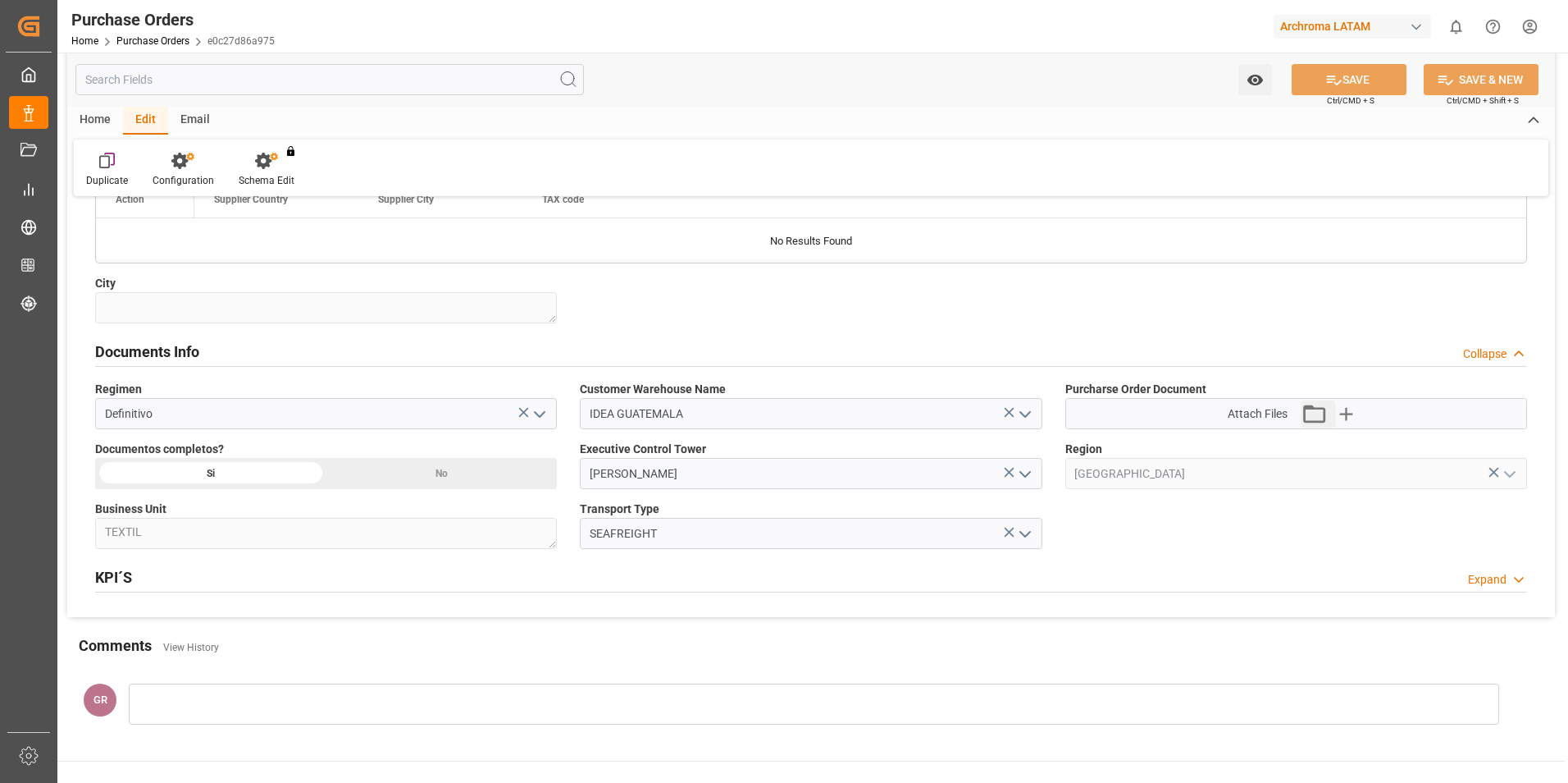
click at [1316, 421] on icon "button" at bounding box center [1315, 413] width 22 height 18
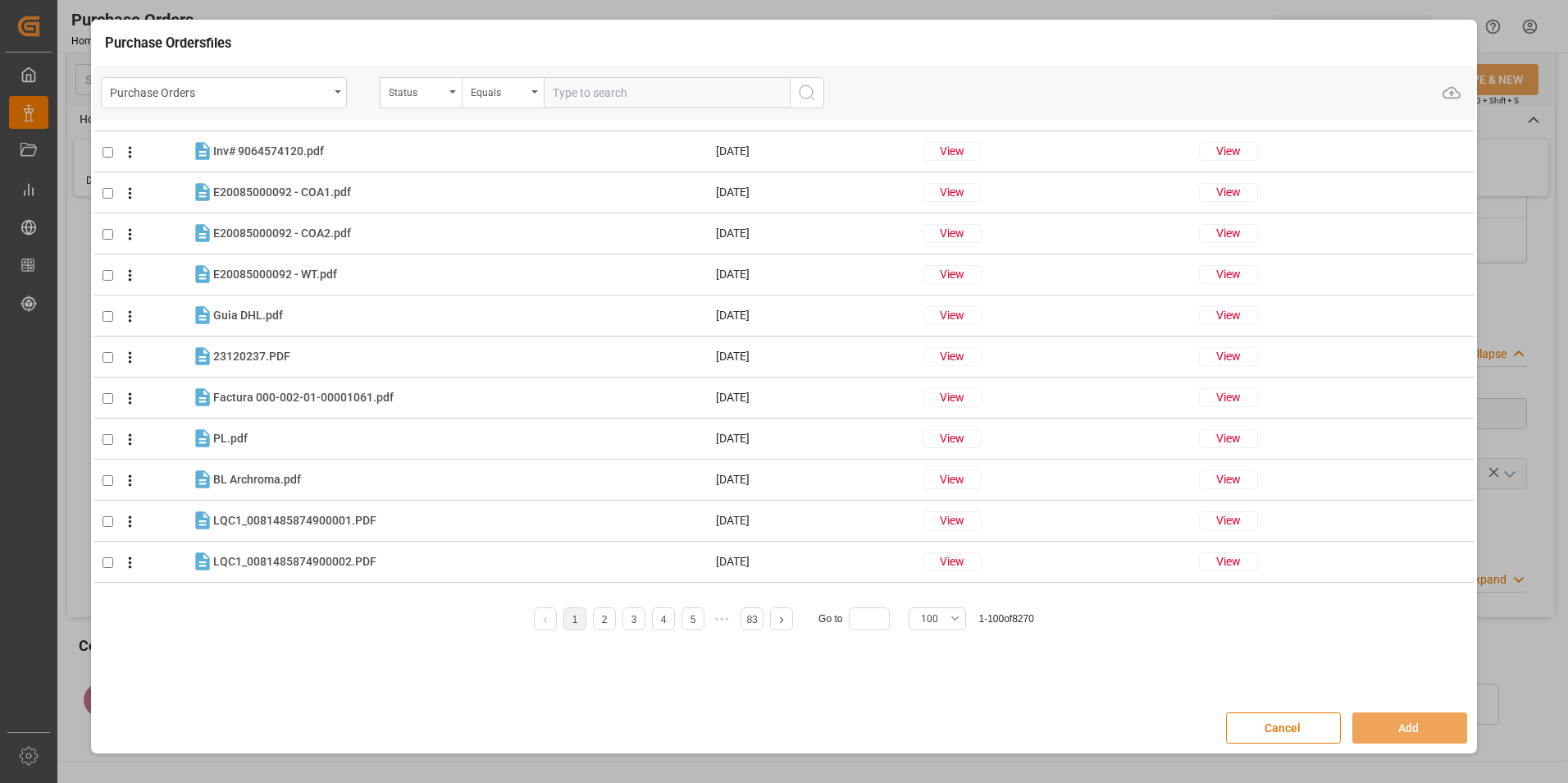
scroll to position [2216, 0]
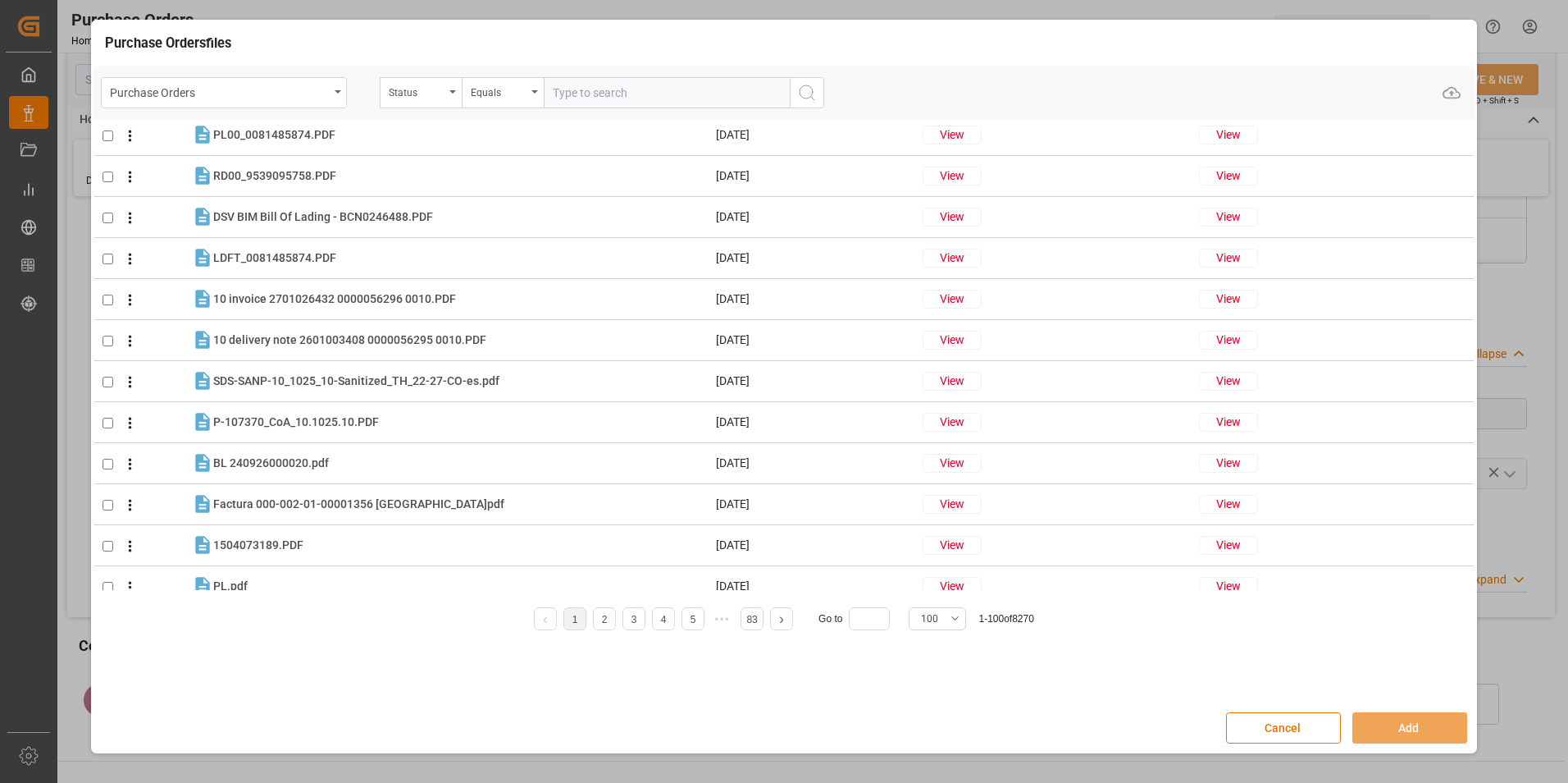
click at [1285, 721] on button "Cancel" at bounding box center [1284, 728] width 115 height 32
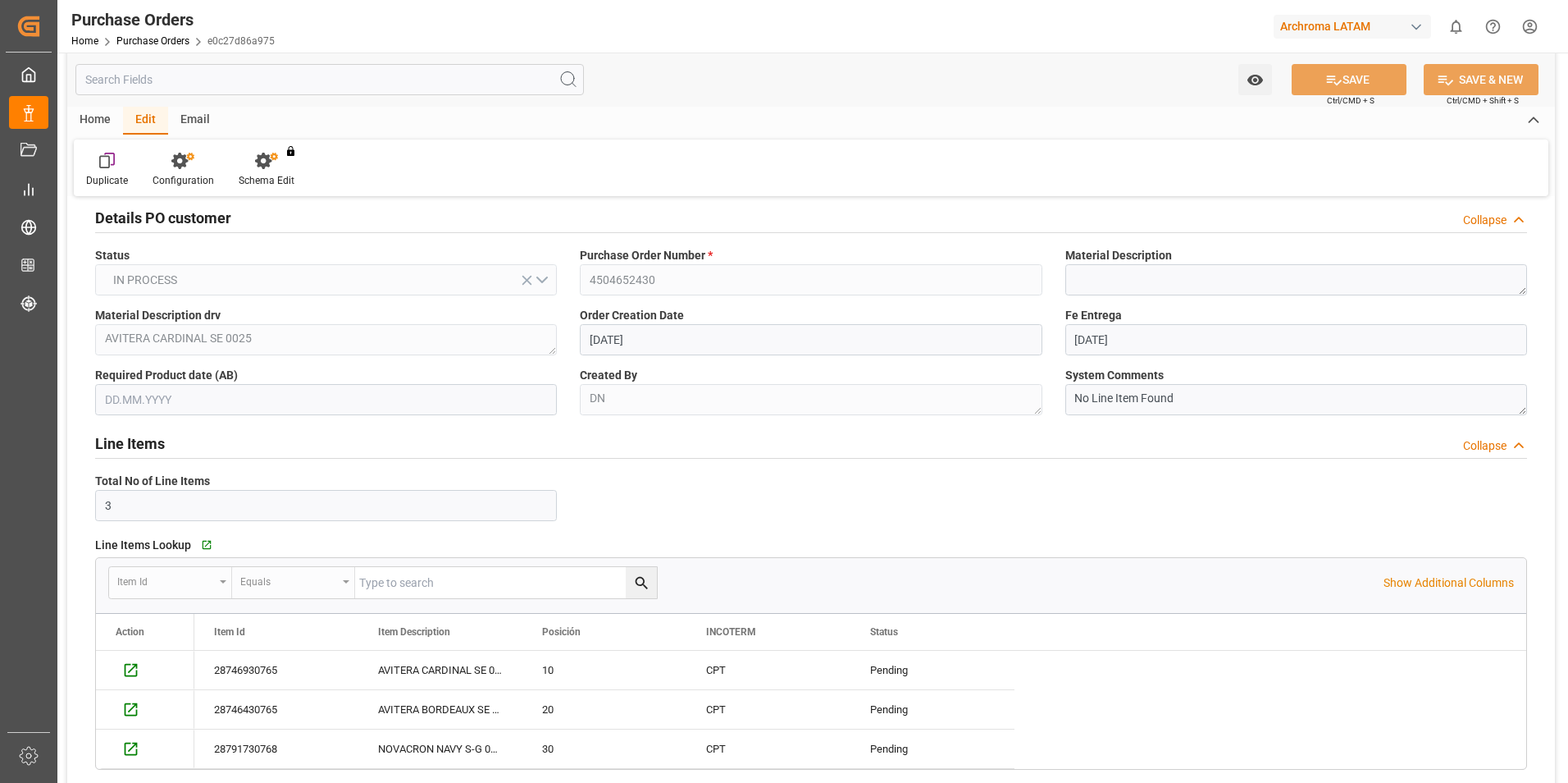
scroll to position [0, 0]
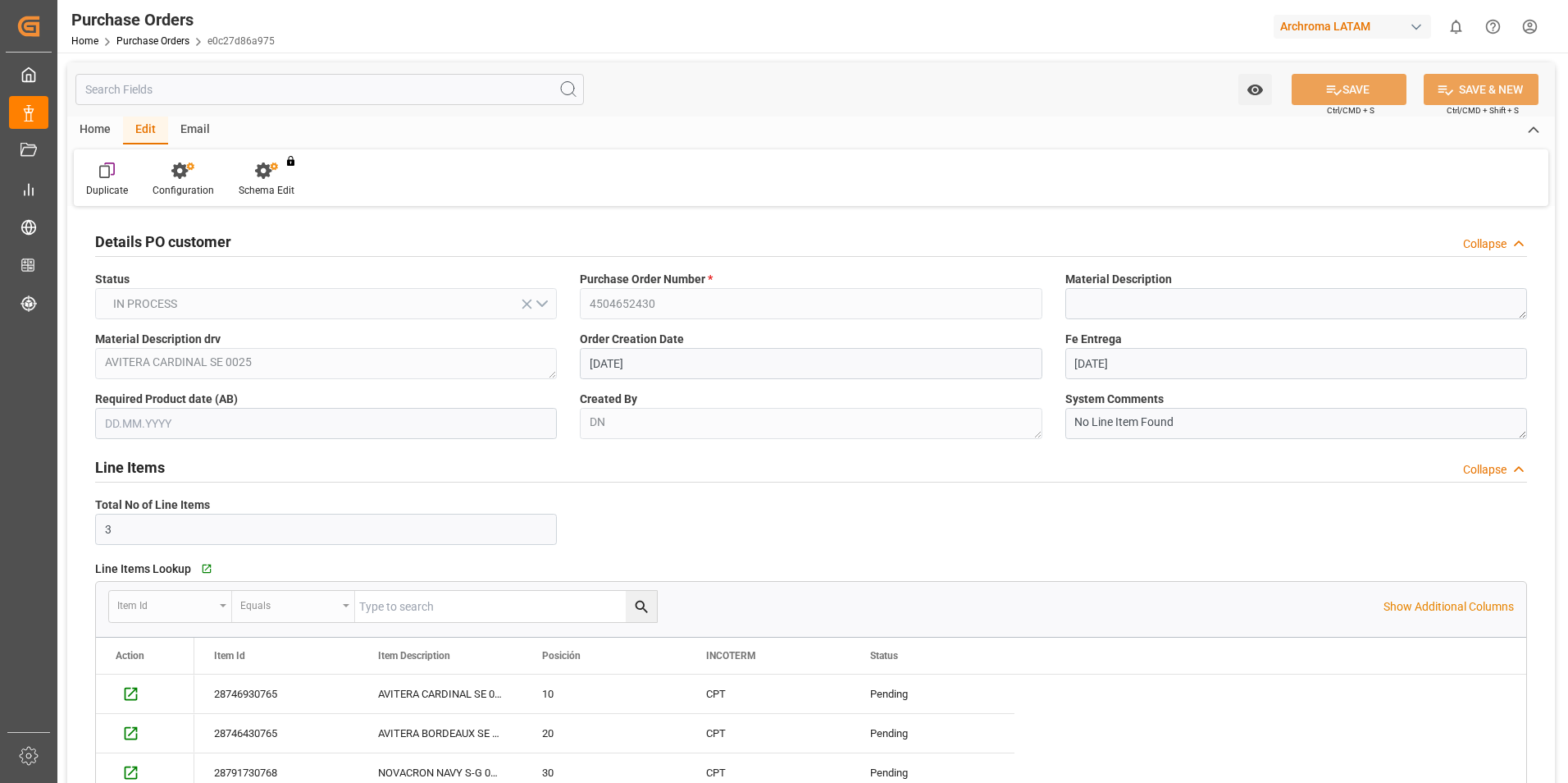
click at [106, 124] on div "Home" at bounding box center [95, 130] width 56 height 28
click at [175, 41] on link "Purchase Orders" at bounding box center [152, 41] width 73 height 11
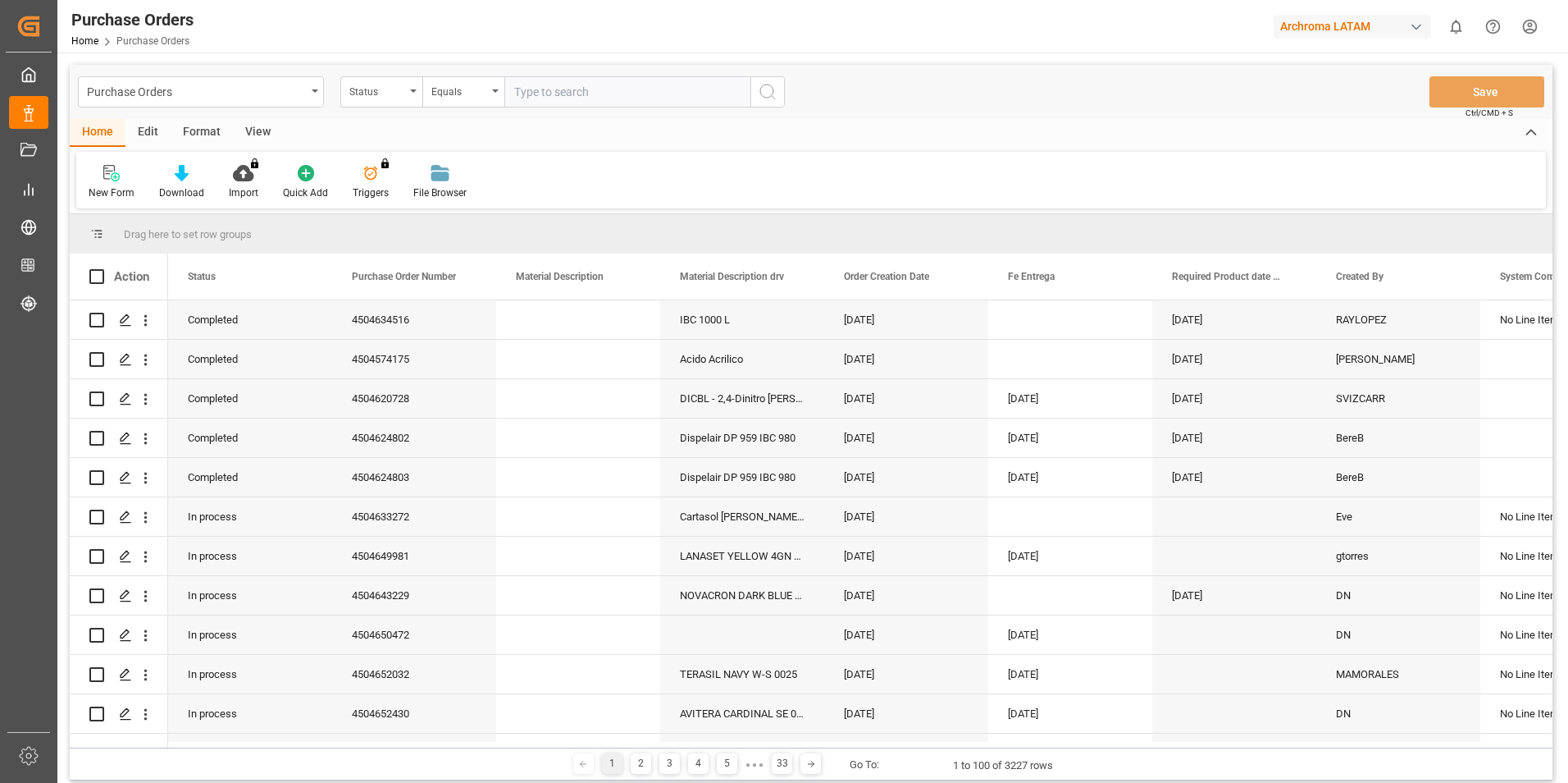
click at [409, 99] on div "Status" at bounding box center [382, 92] width 82 height 32
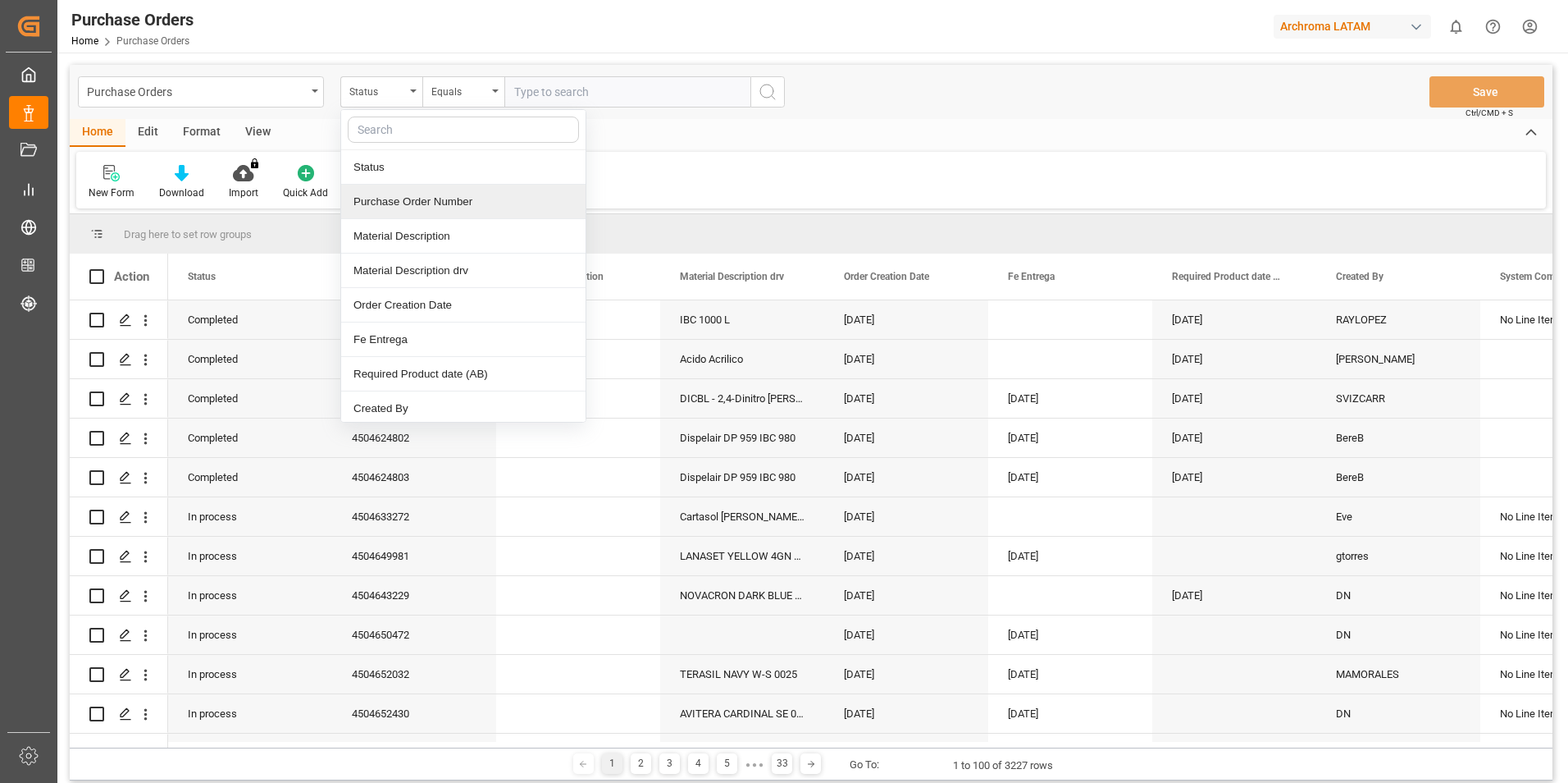
click at [399, 197] on div "Purchase Order Number" at bounding box center [463, 202] width 244 height 34
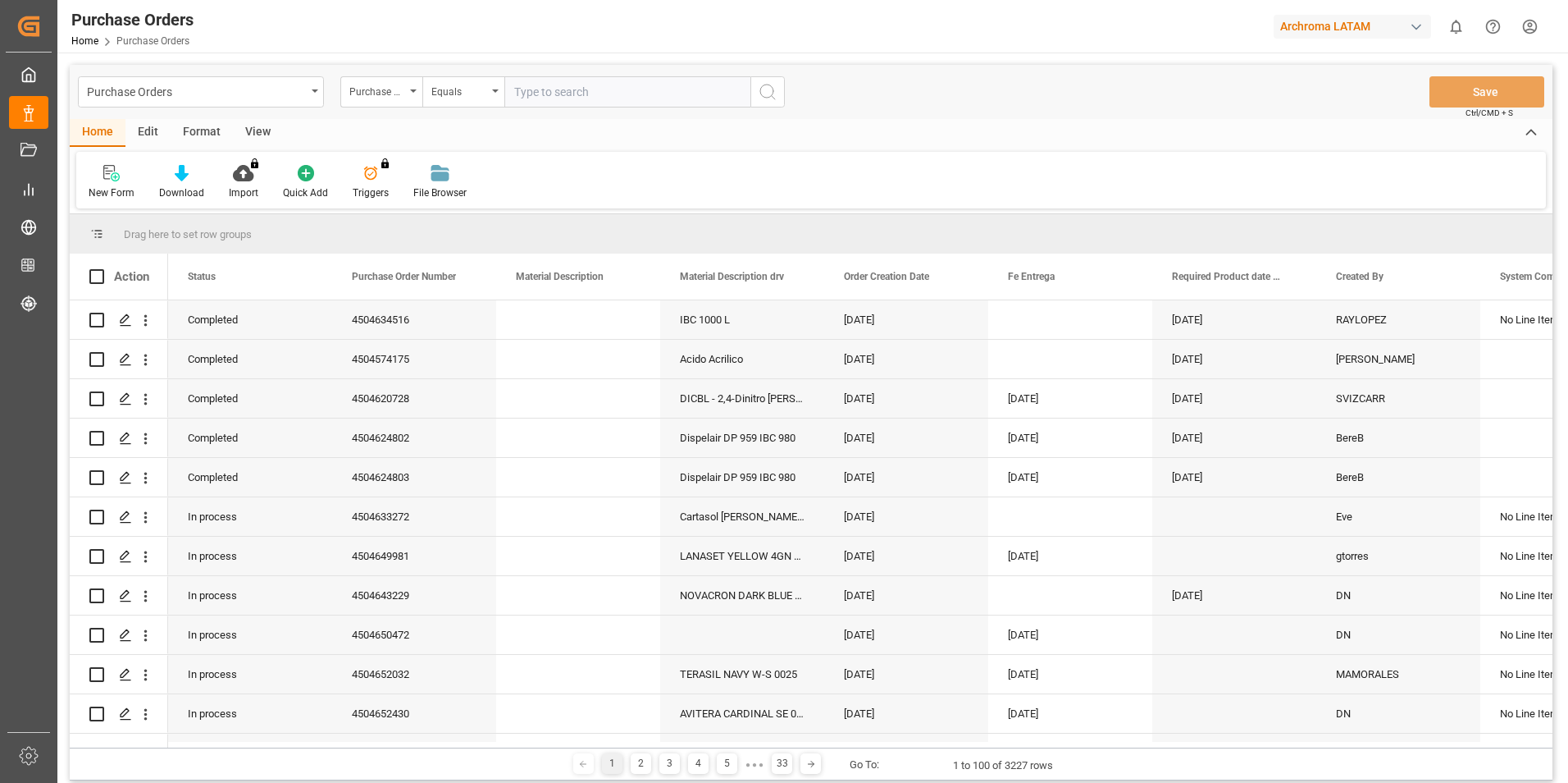
click at [532, 95] on input "text" at bounding box center [627, 92] width 246 height 32
click at [536, 91] on input "text" at bounding box center [627, 92] width 246 height 32
paste input "4504652430,4504652032,4504652026"
type input "4504652430,4504652032,4504652026"
click at [768, 98] on circle "search button" at bounding box center [767, 91] width 13 height 13
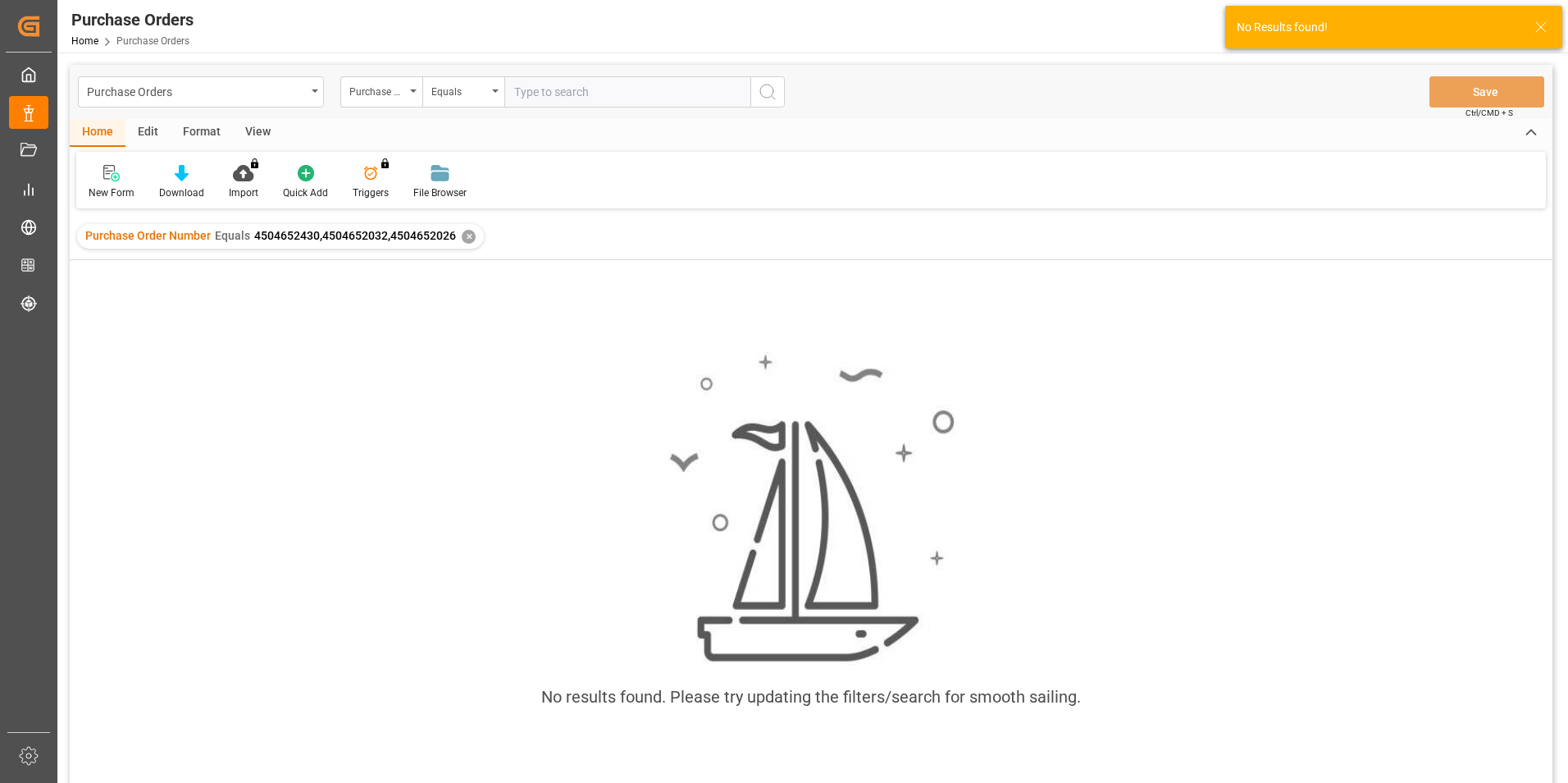
click at [465, 240] on div "✕" at bounding box center [468, 236] width 14 height 14
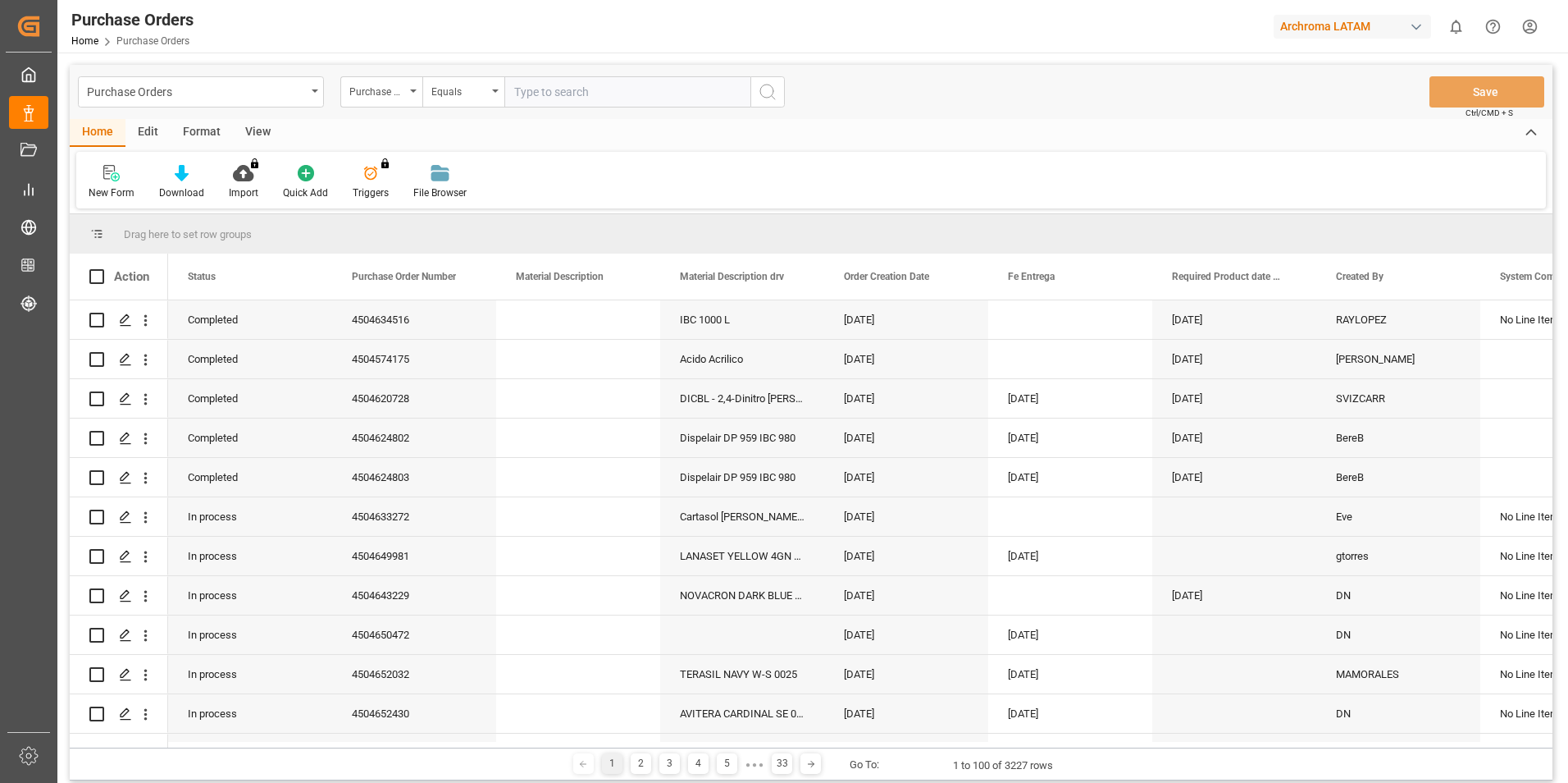
click at [498, 89] on icon "open menu" at bounding box center [495, 91] width 6 height 4
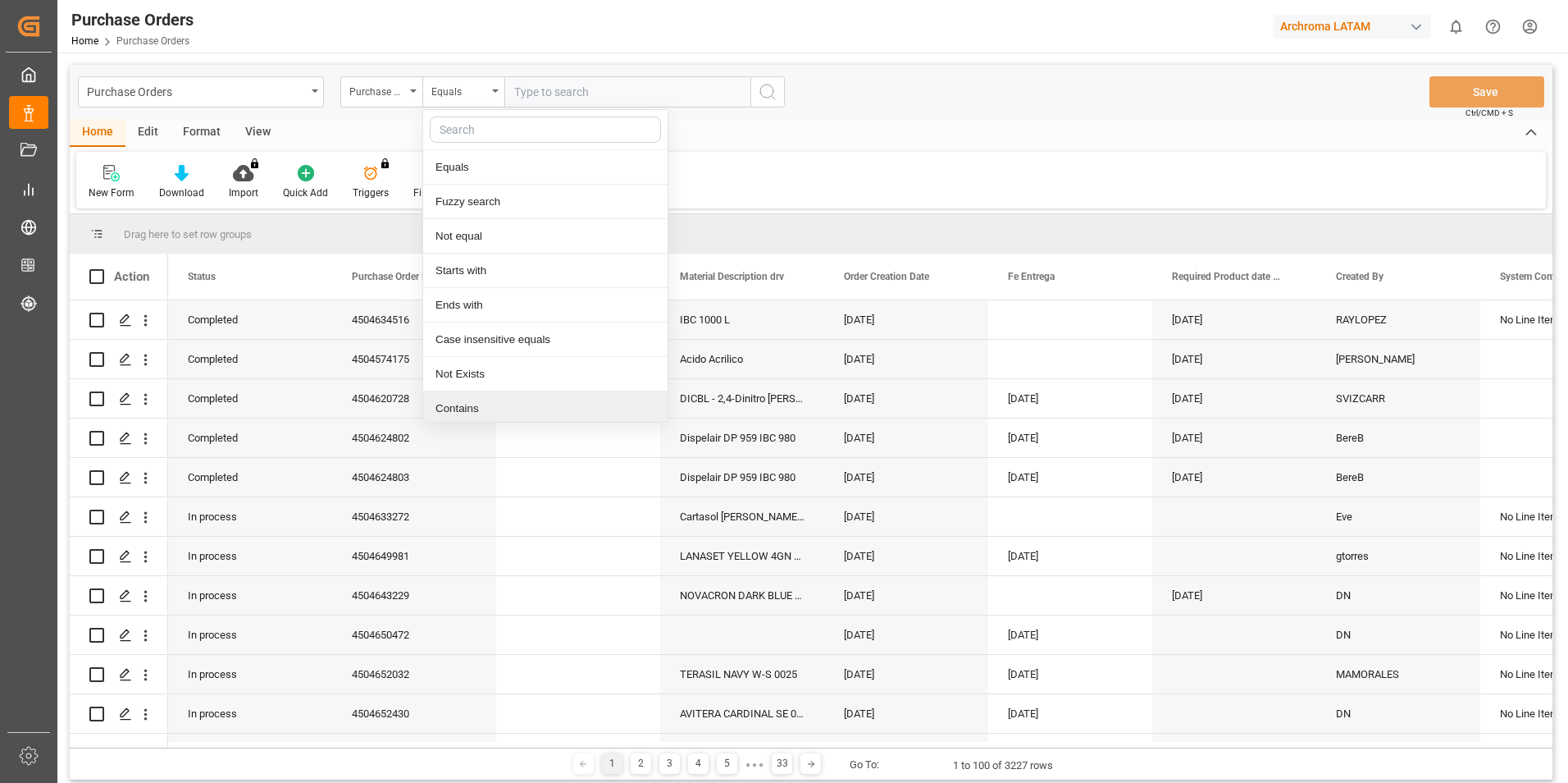
click at [488, 406] on div "Contains" at bounding box center [545, 408] width 244 height 34
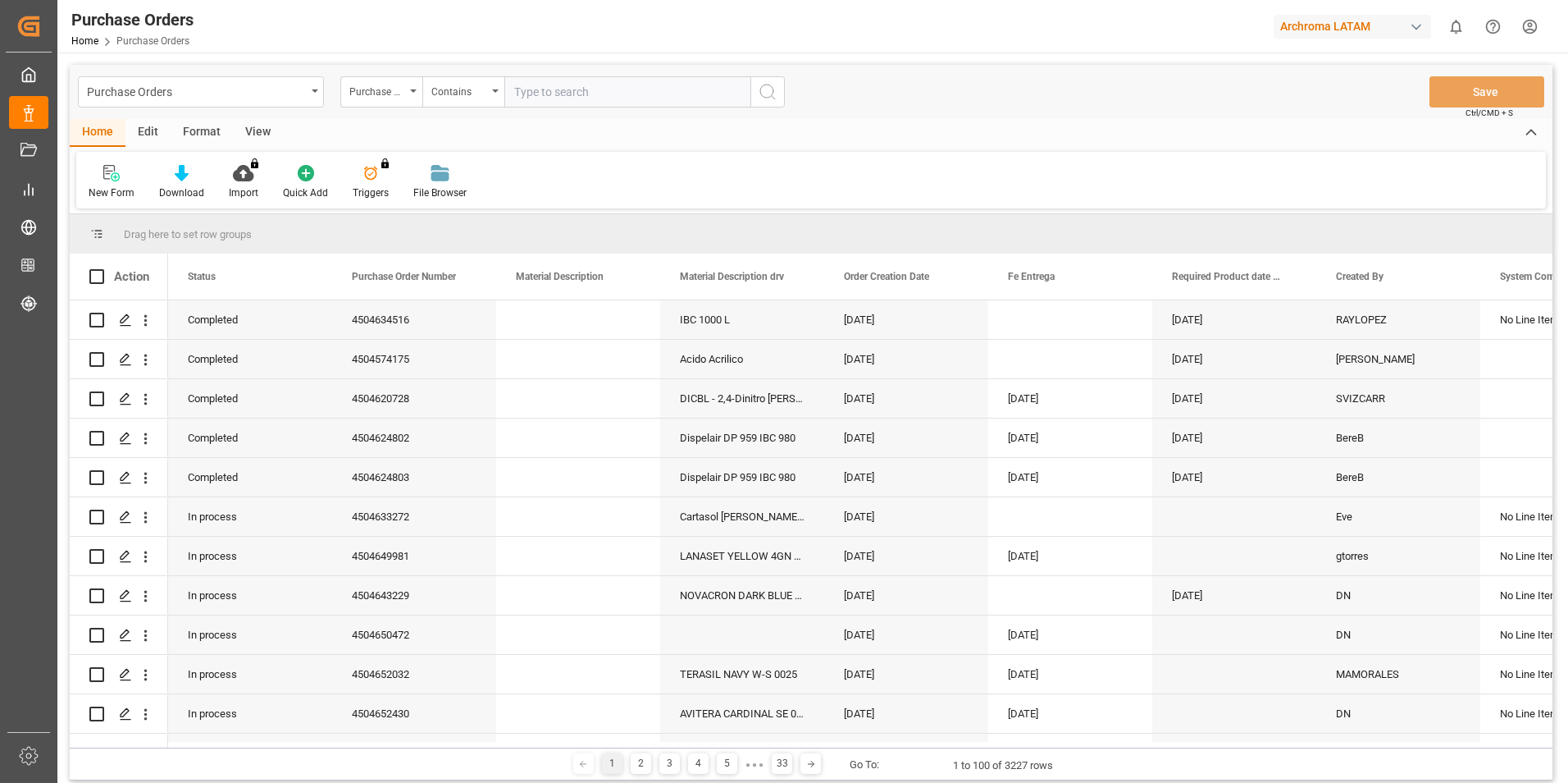
click at [577, 84] on input "text" at bounding box center [627, 92] width 246 height 32
paste input "4504652430,4504652032,4504652026"
type input "4504652430,4504652032,4504652026"
click at [776, 88] on icon "search button" at bounding box center [767, 91] width 19 height 20
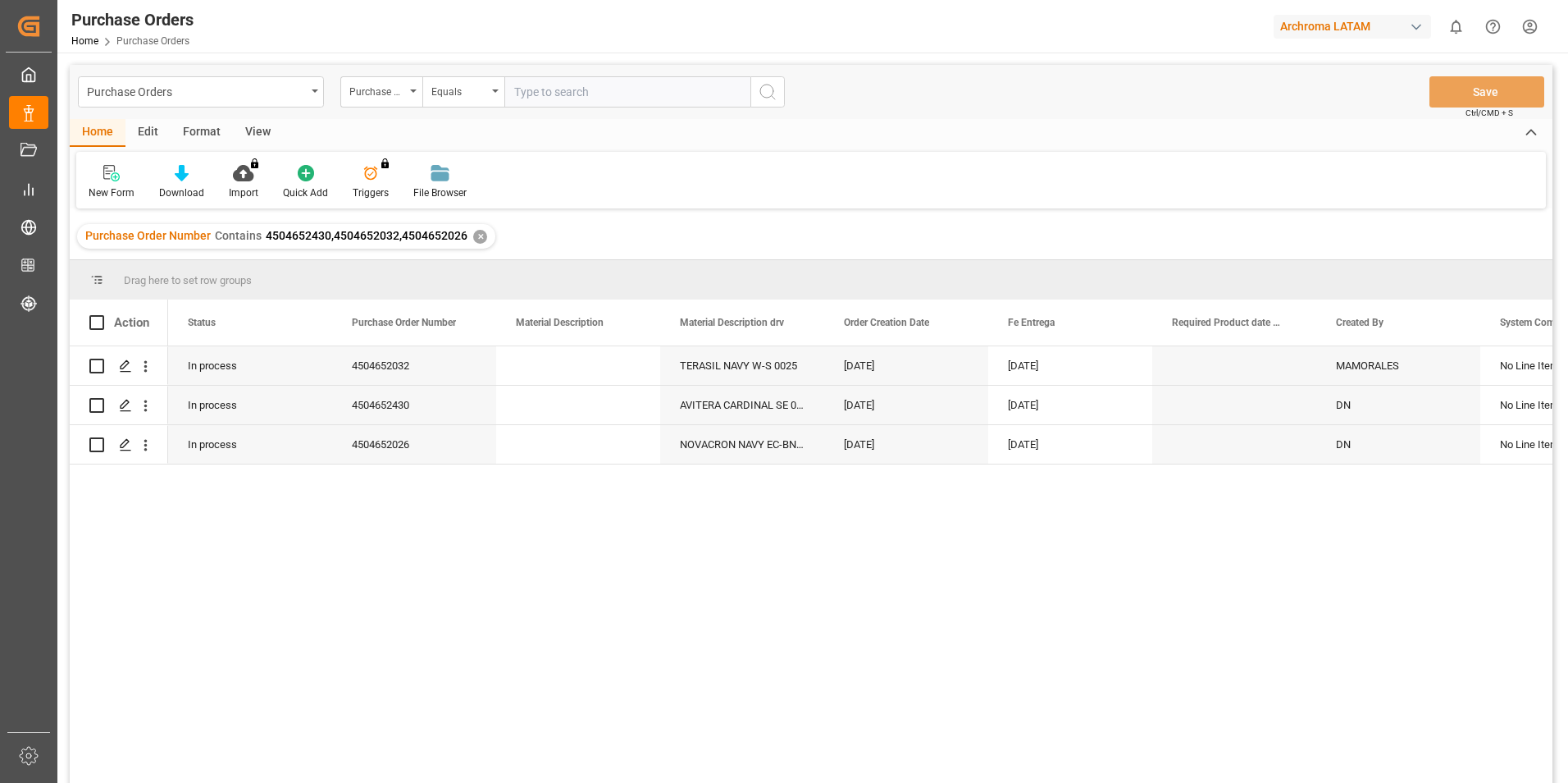
click at [408, 586] on div "In process 4504652032 TERASIL NAVY W-S 0025 05.08.2025 20.08.2025 MAMORALES No …" at bounding box center [860, 570] width 1384 height 448
drag, startPoint x: 411, startPoint y: 589, endPoint x: 455, endPoint y: 563, distance: 51.1
click at [417, 585] on div "In process 4504652032 TERASIL NAVY W-S 0025 05.08.2025 20.08.2025 MAMORALES No …" at bounding box center [860, 570] width 1384 height 448
drag, startPoint x: 487, startPoint y: 553, endPoint x: 1415, endPoint y: 541, distance: 928.1
click at [1427, 544] on div "In process 4504652032 TERASIL NAVY W-S 0025 05.08.2025 20.08.2025 MAMORALES No …" at bounding box center [860, 570] width 1384 height 448
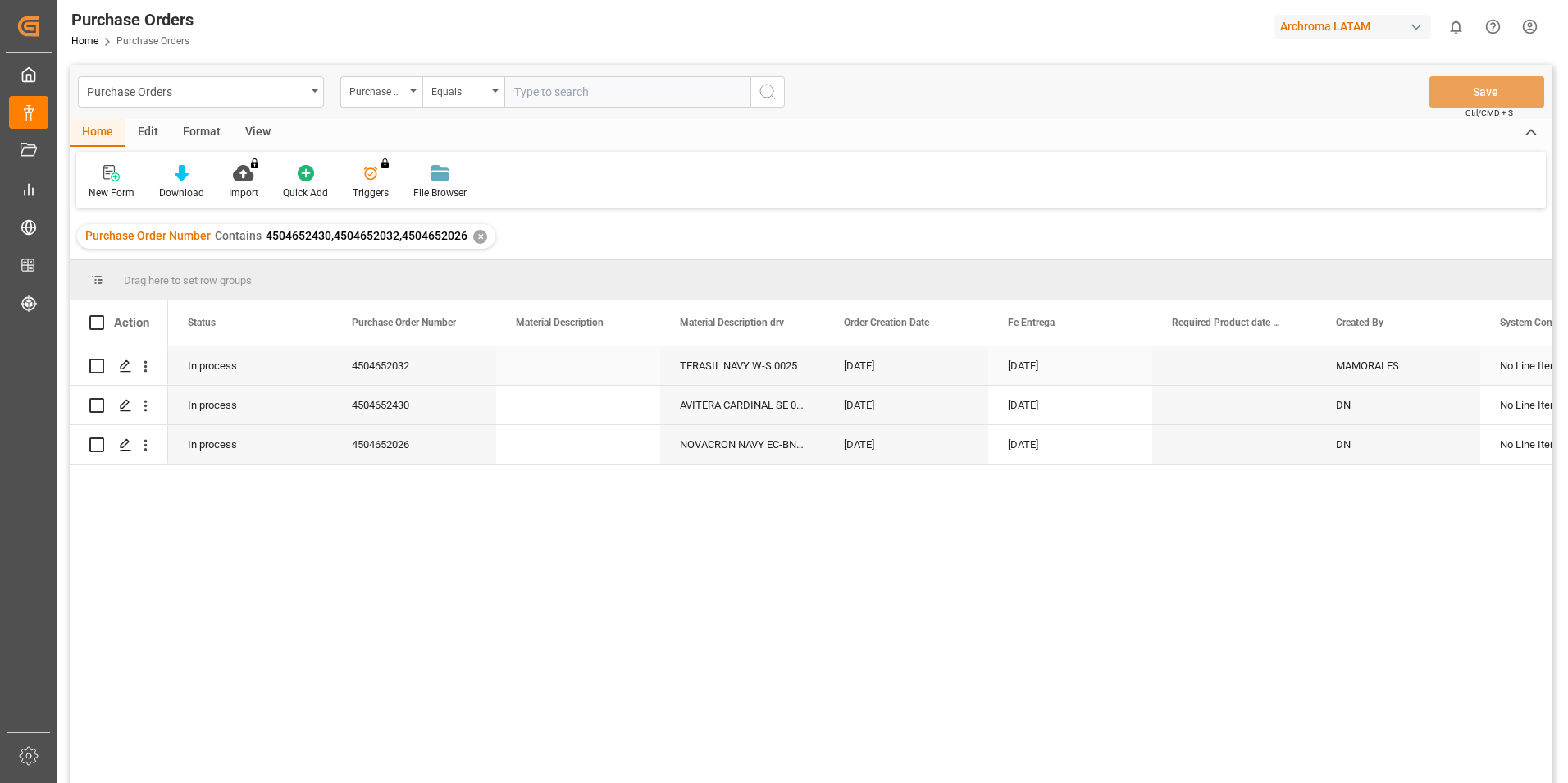
click at [149, 361] on icon "open menu" at bounding box center [146, 366] width 18 height 18
click at [226, 398] on span "Open in new tab" at bounding box center [253, 400] width 149 height 18
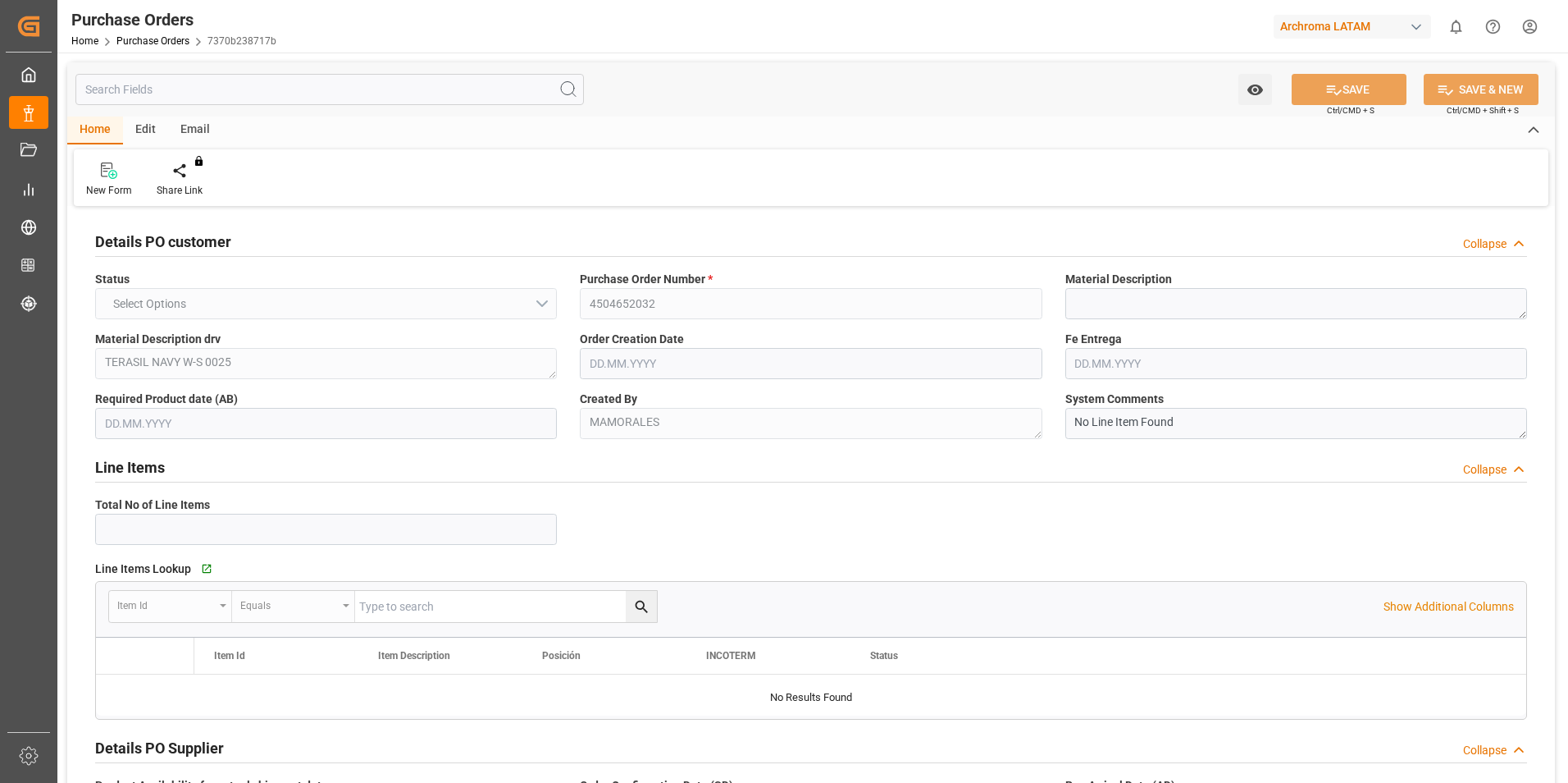
type input "1"
type input "[DATE]"
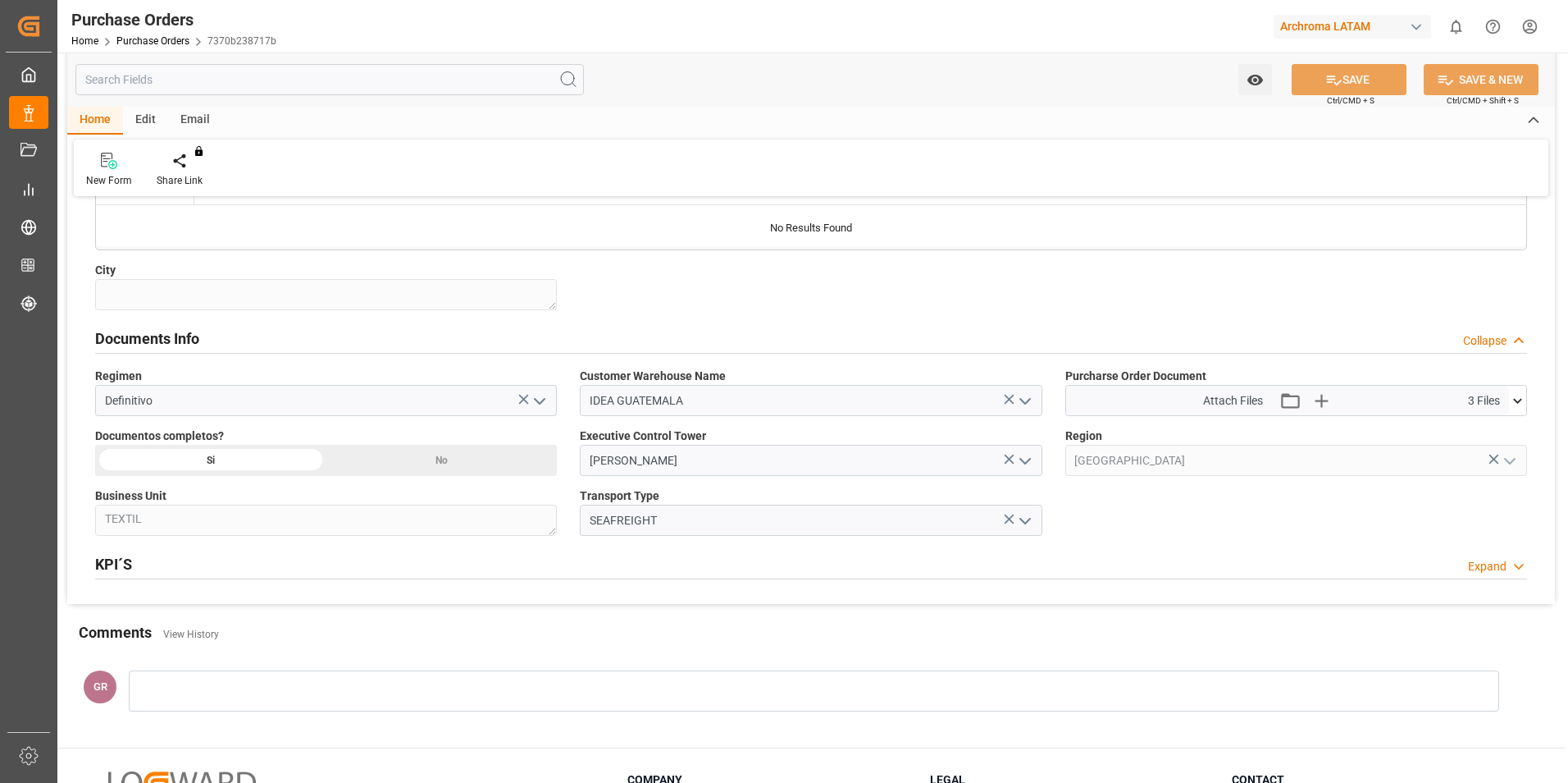
scroll to position [985, 0]
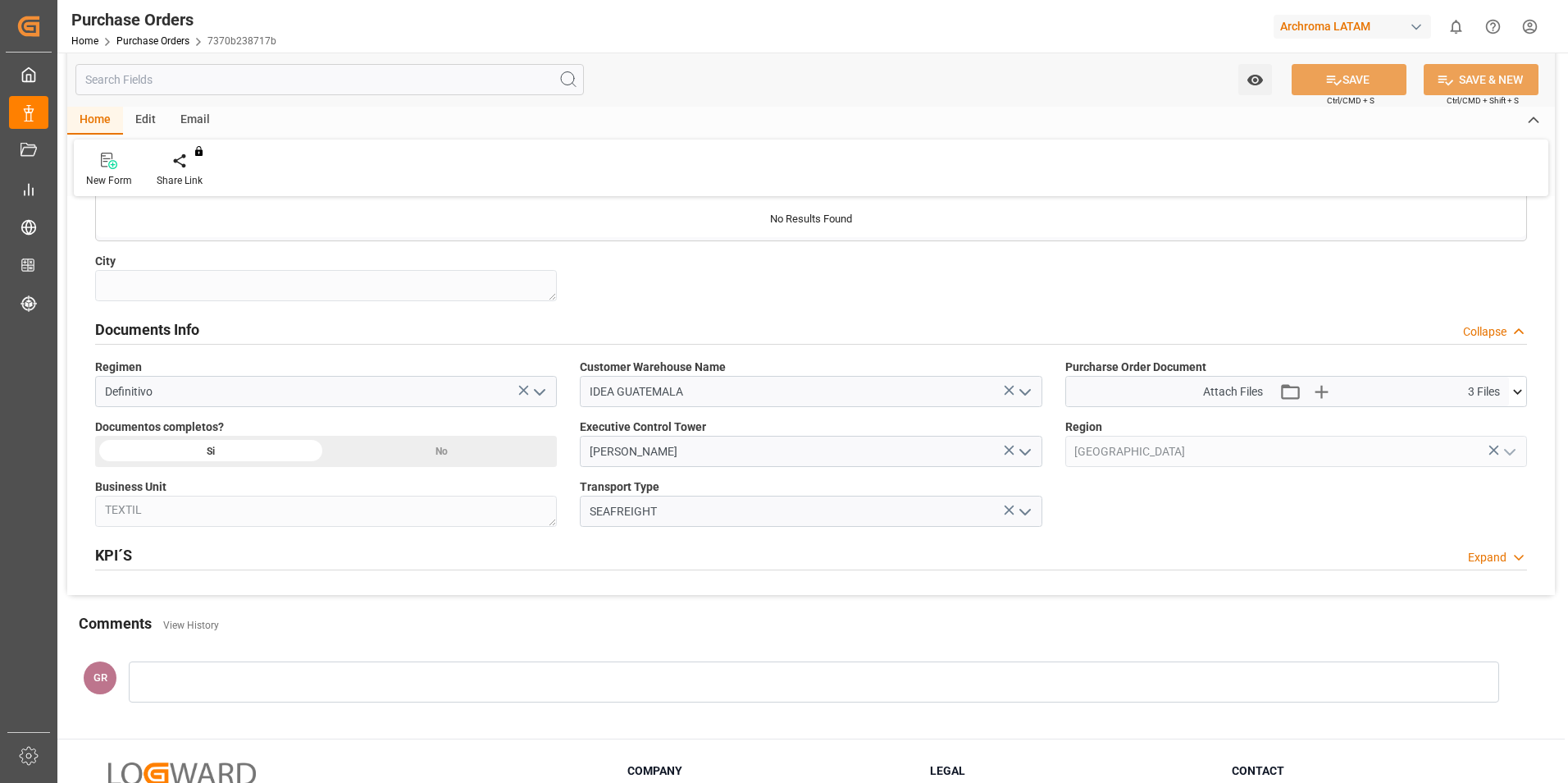
click at [1513, 399] on icon at bounding box center [1518, 392] width 18 height 18
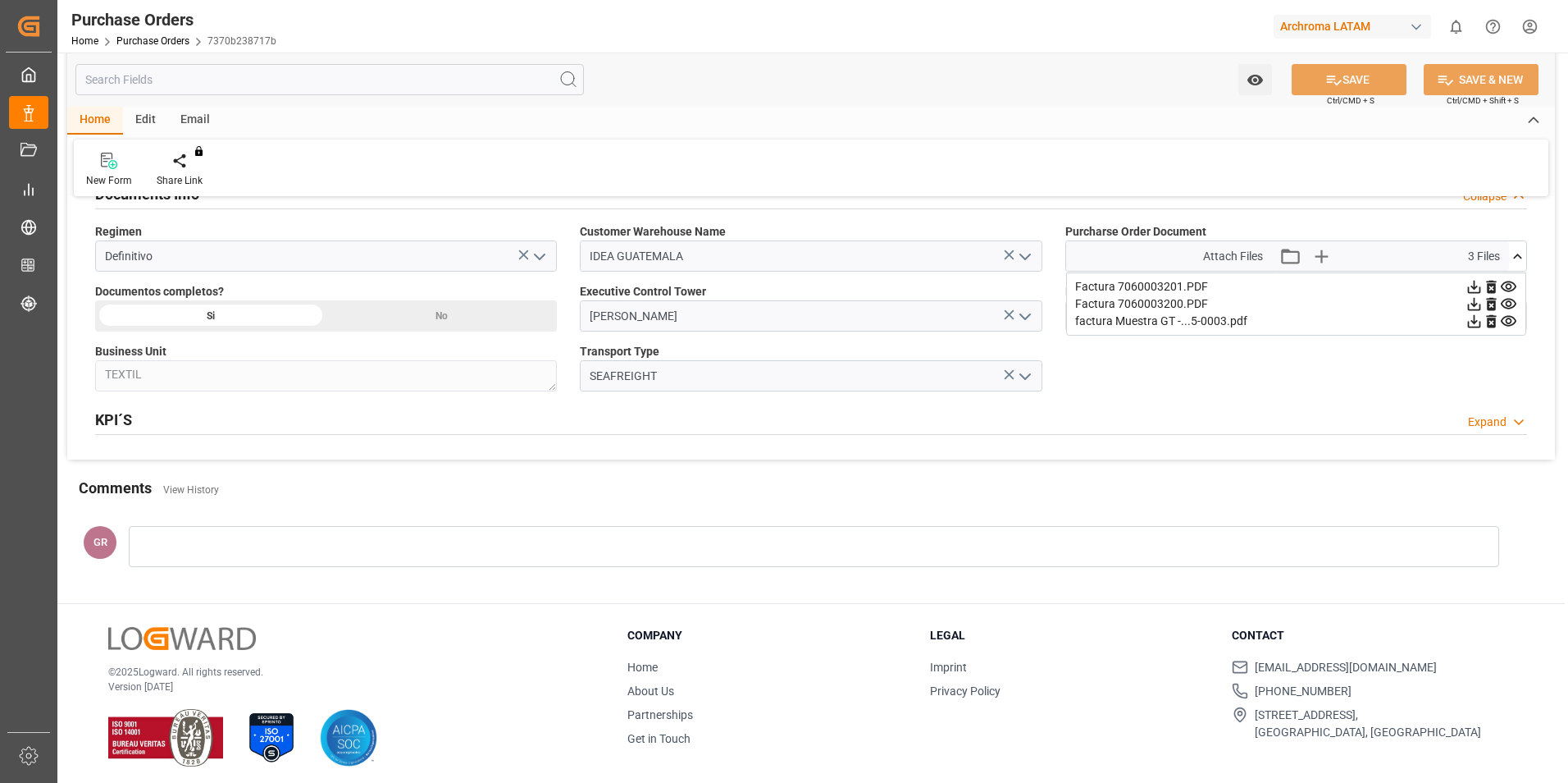
scroll to position [1127, 0]
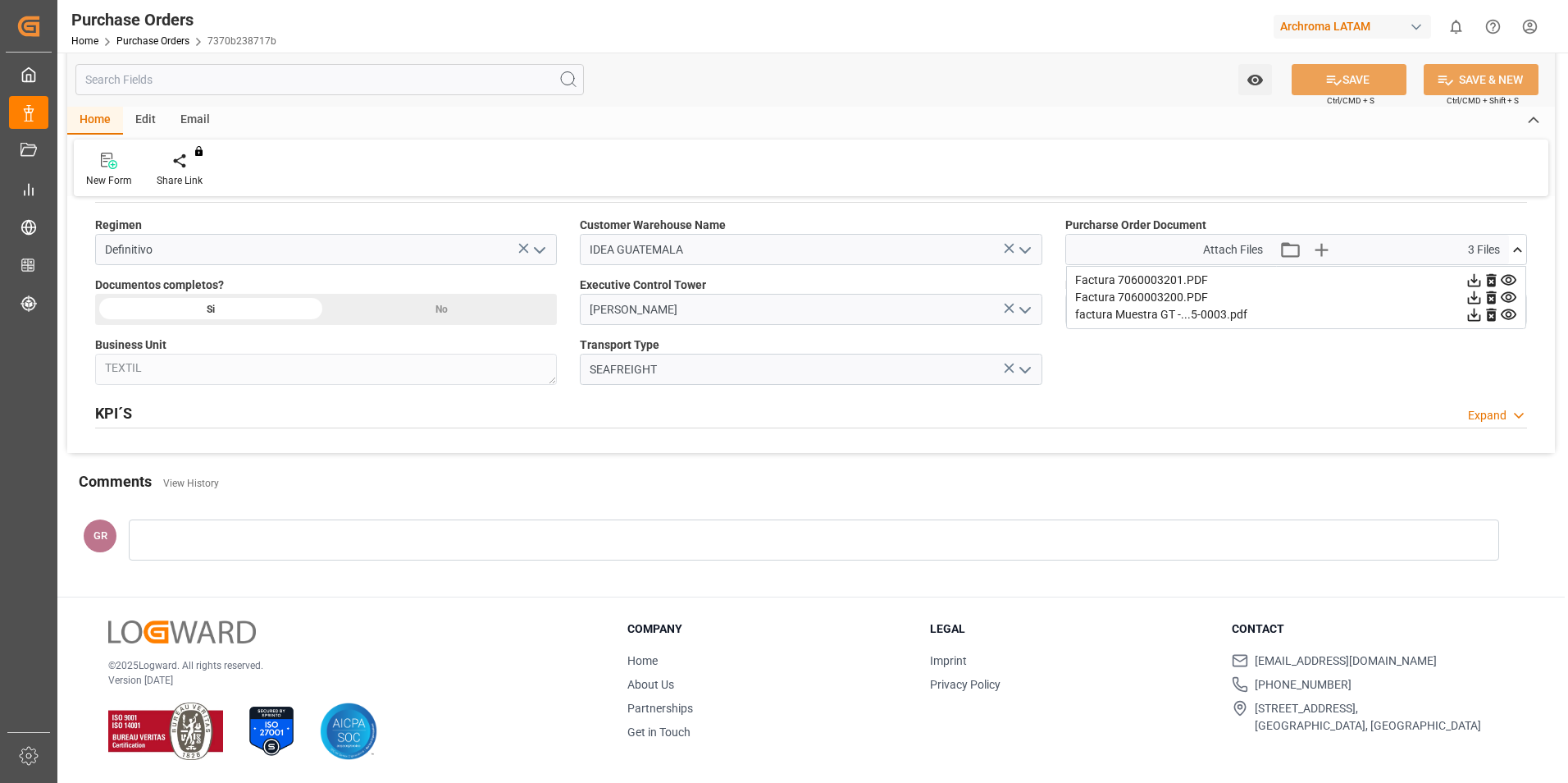
click at [1030, 372] on icon "open menu" at bounding box center [1025, 370] width 19 height 20
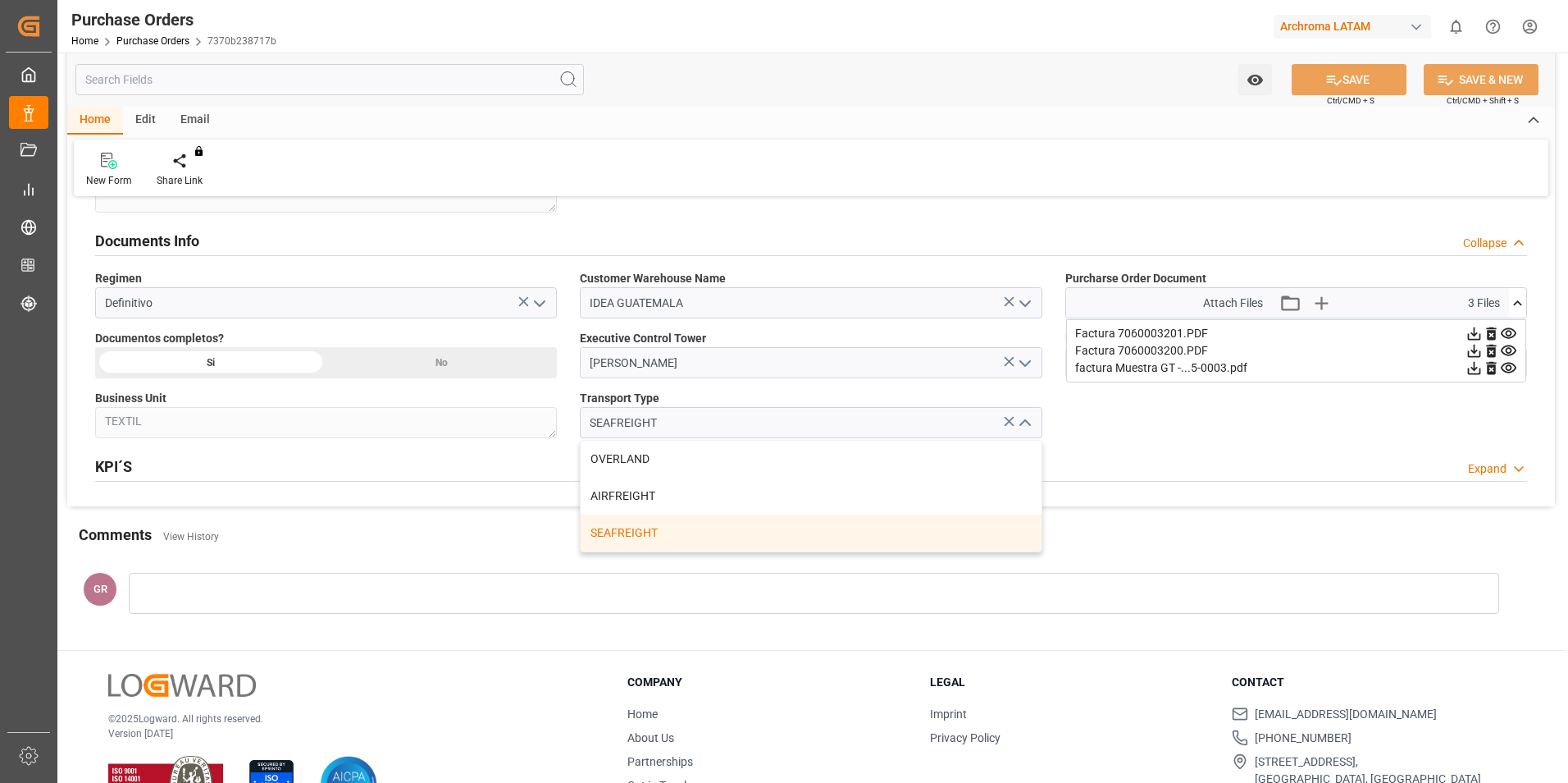
scroll to position [1045, 0]
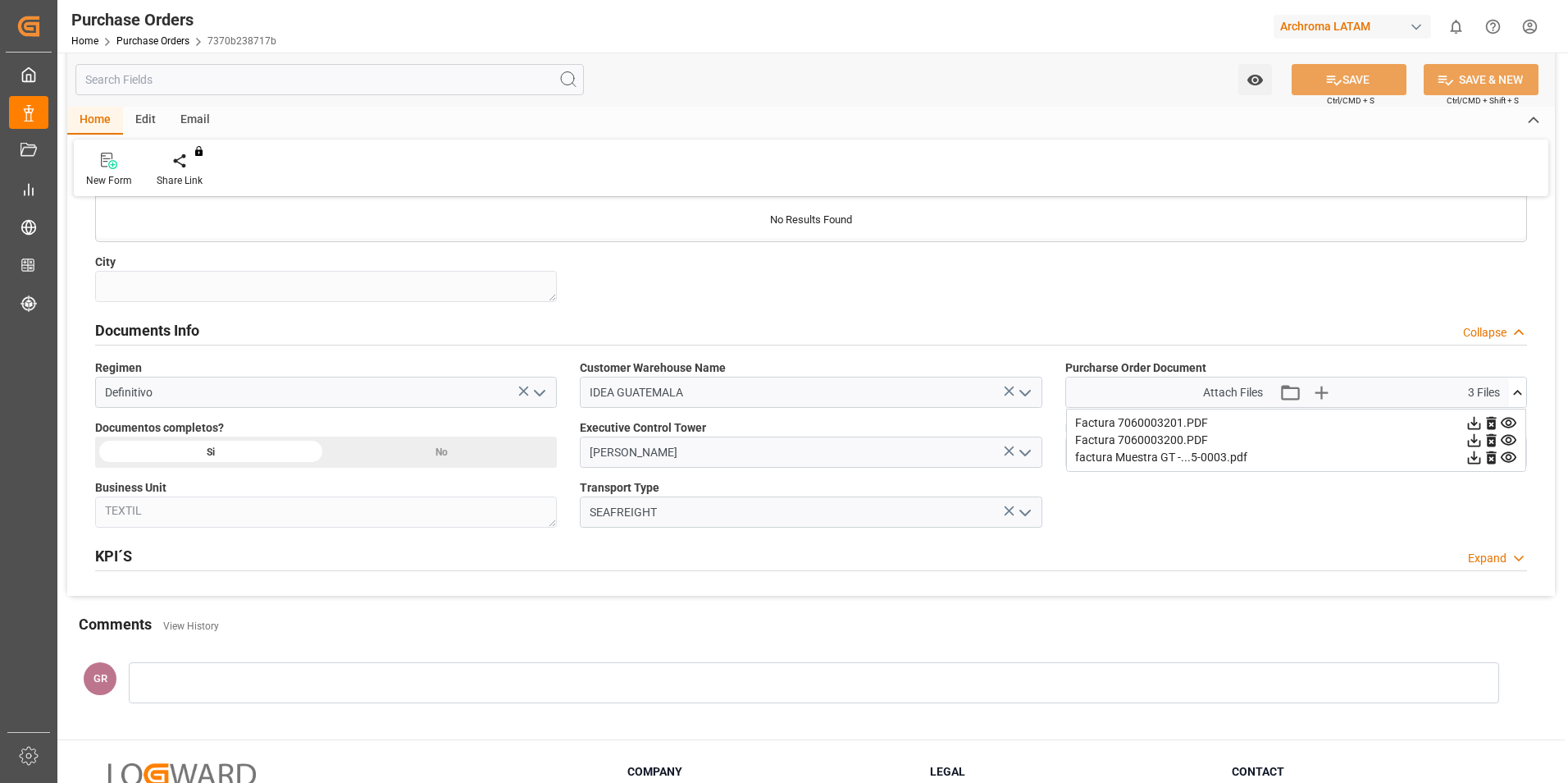
scroll to position [1067, 0]
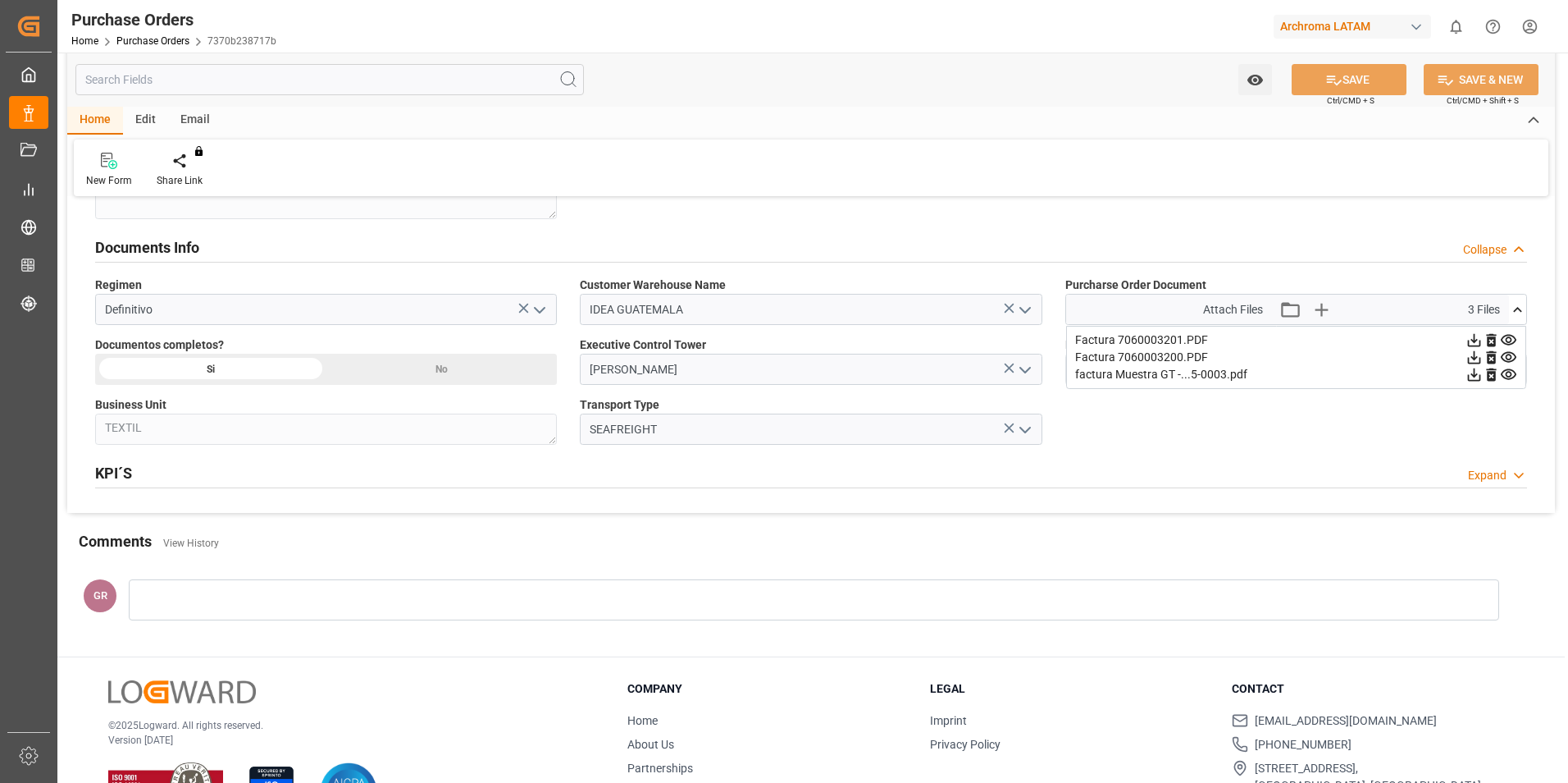
click at [758, 489] on div "KPI´S Expand" at bounding box center [810, 473] width 1455 height 46
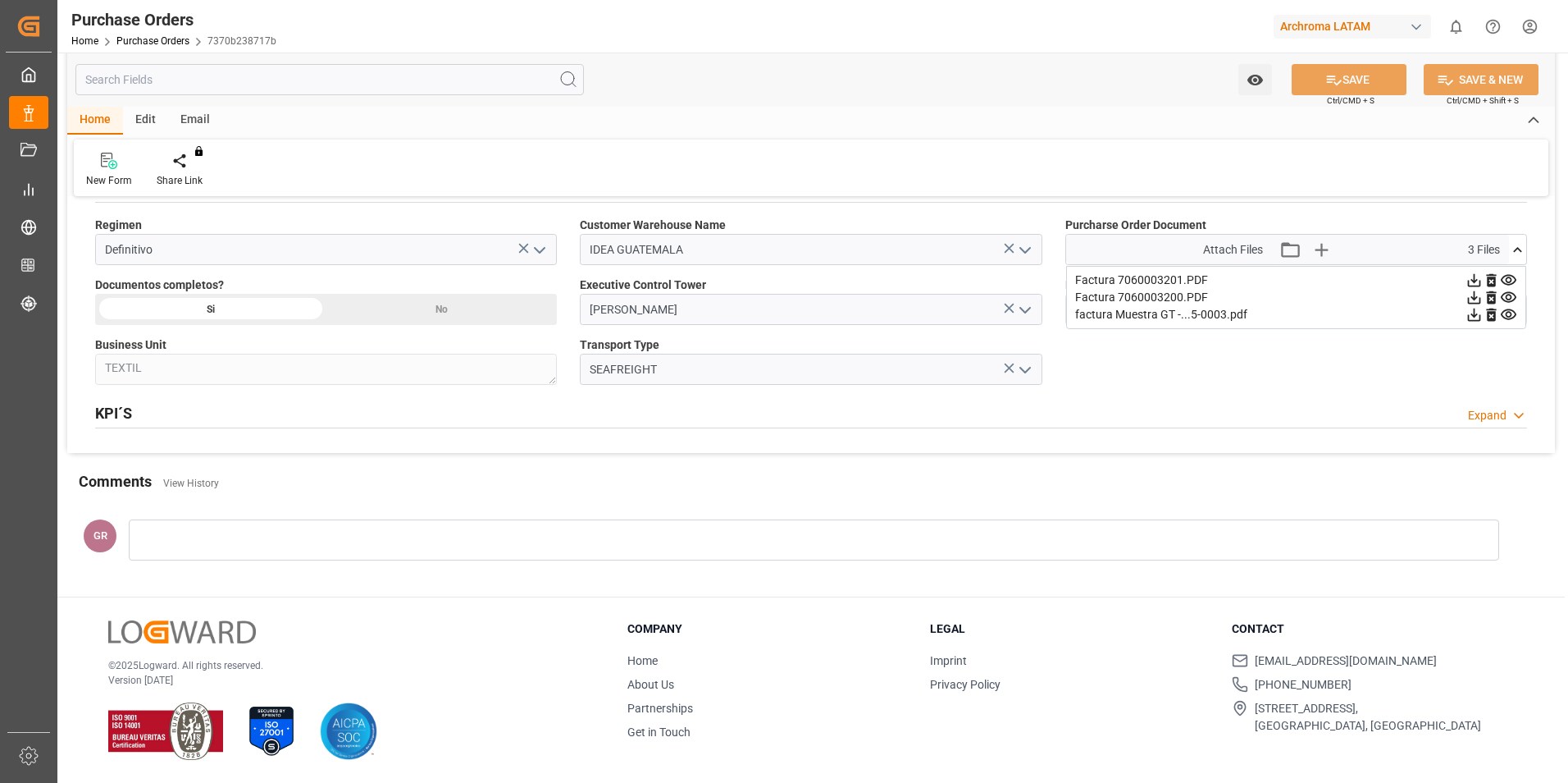
click at [1518, 413] on icon at bounding box center [1520, 415] width 17 height 18
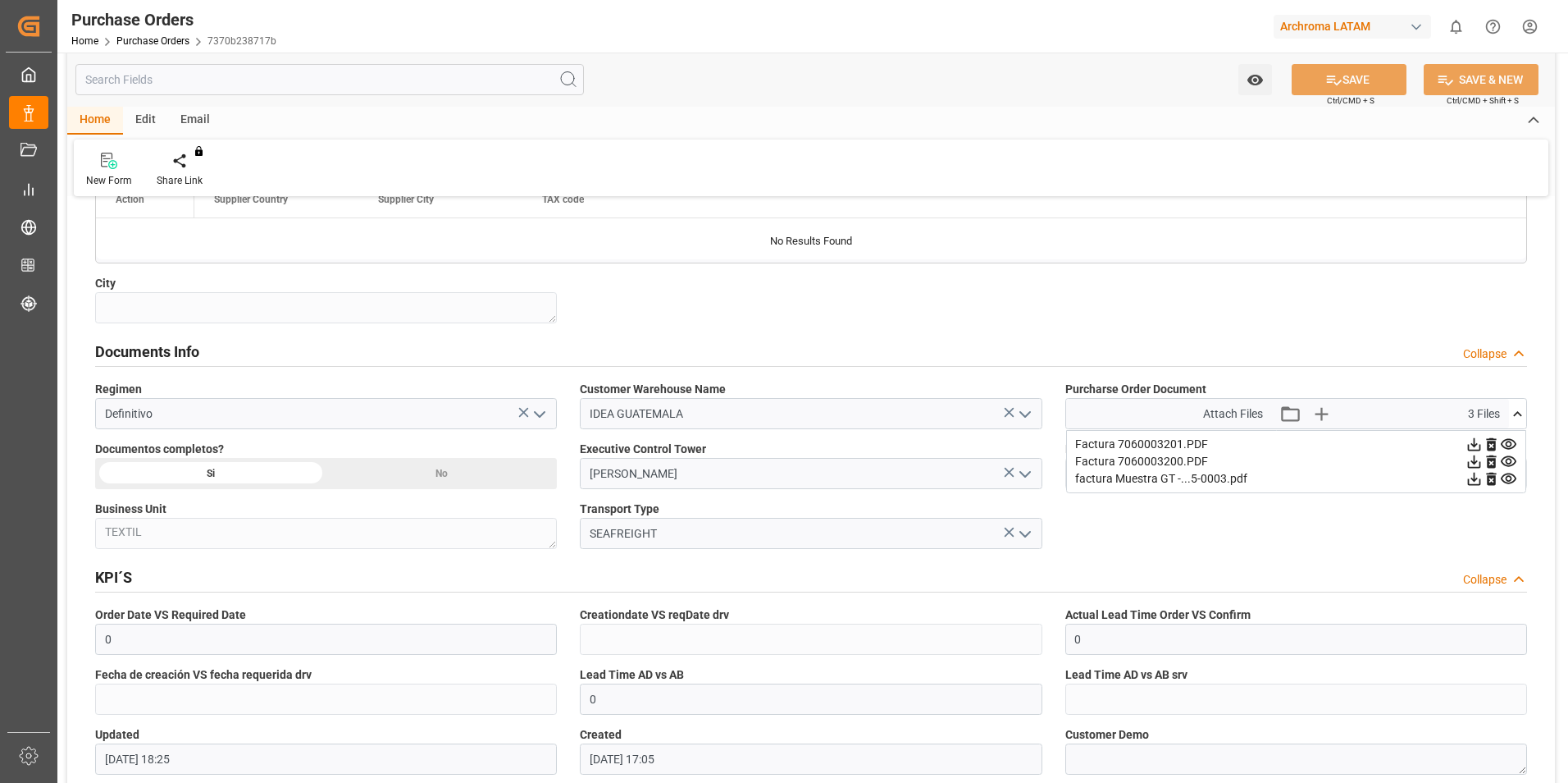
scroll to position [1366, 0]
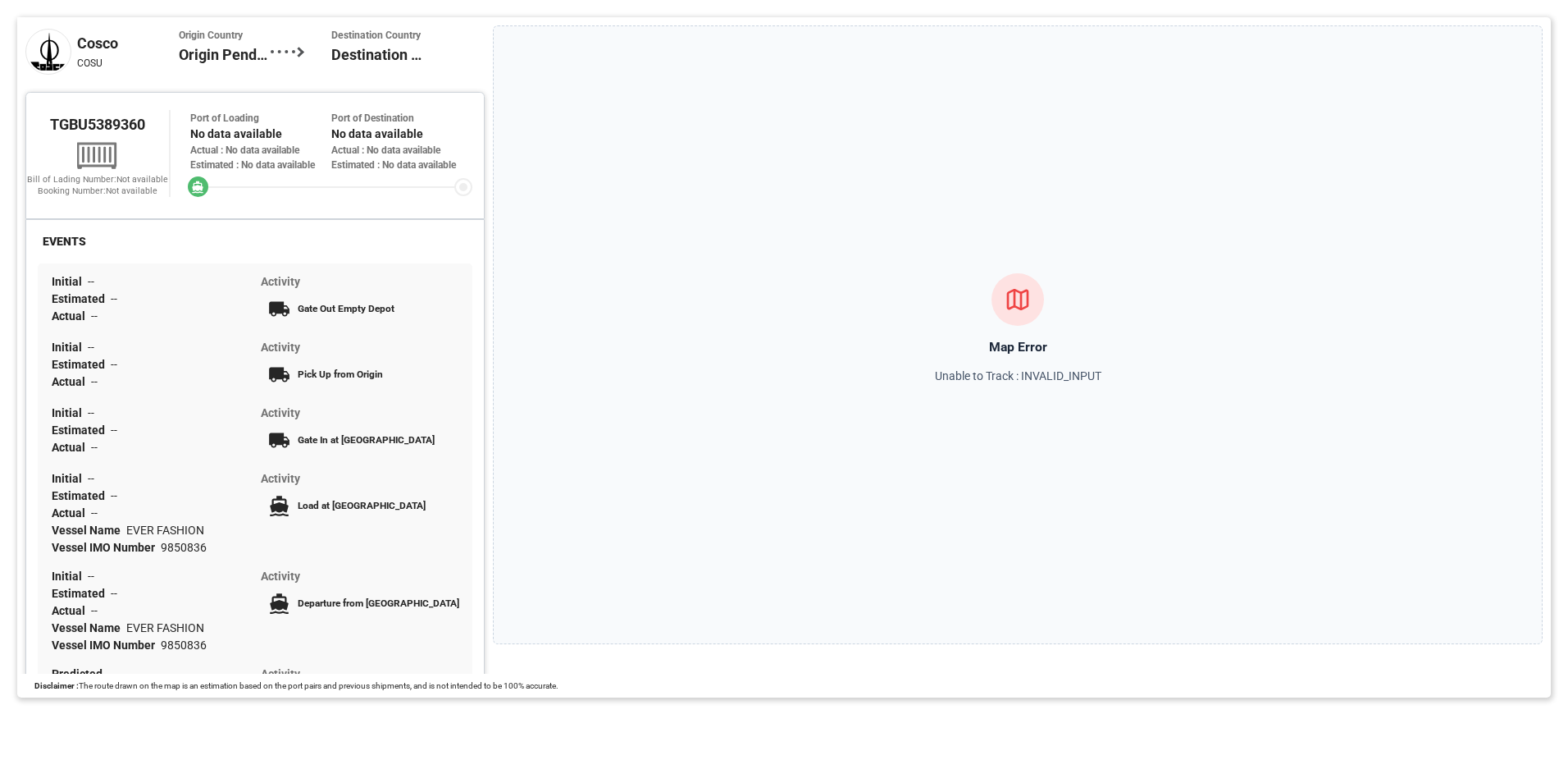
scroll to position [441, 0]
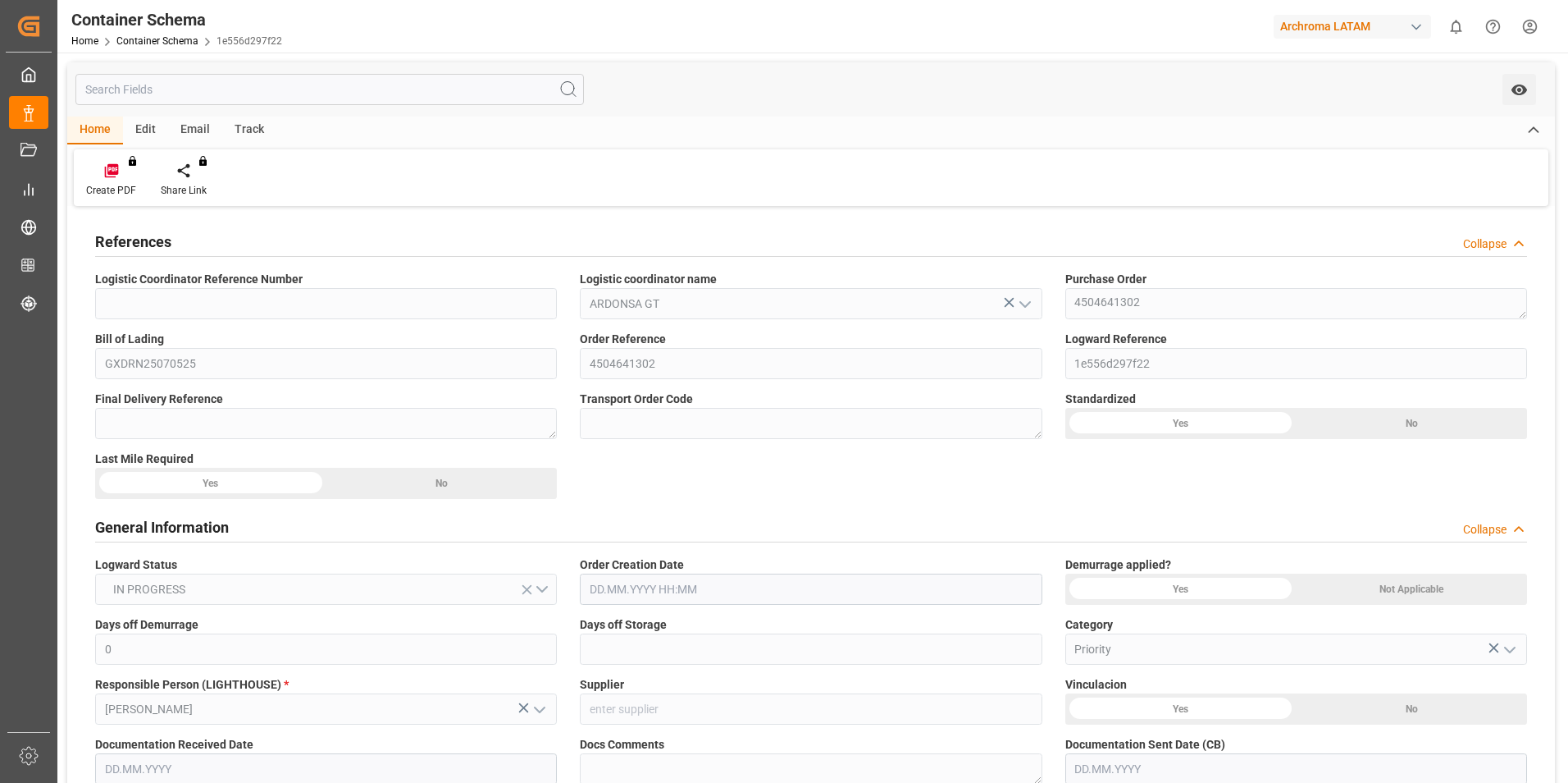
type input "0"
type input "1"
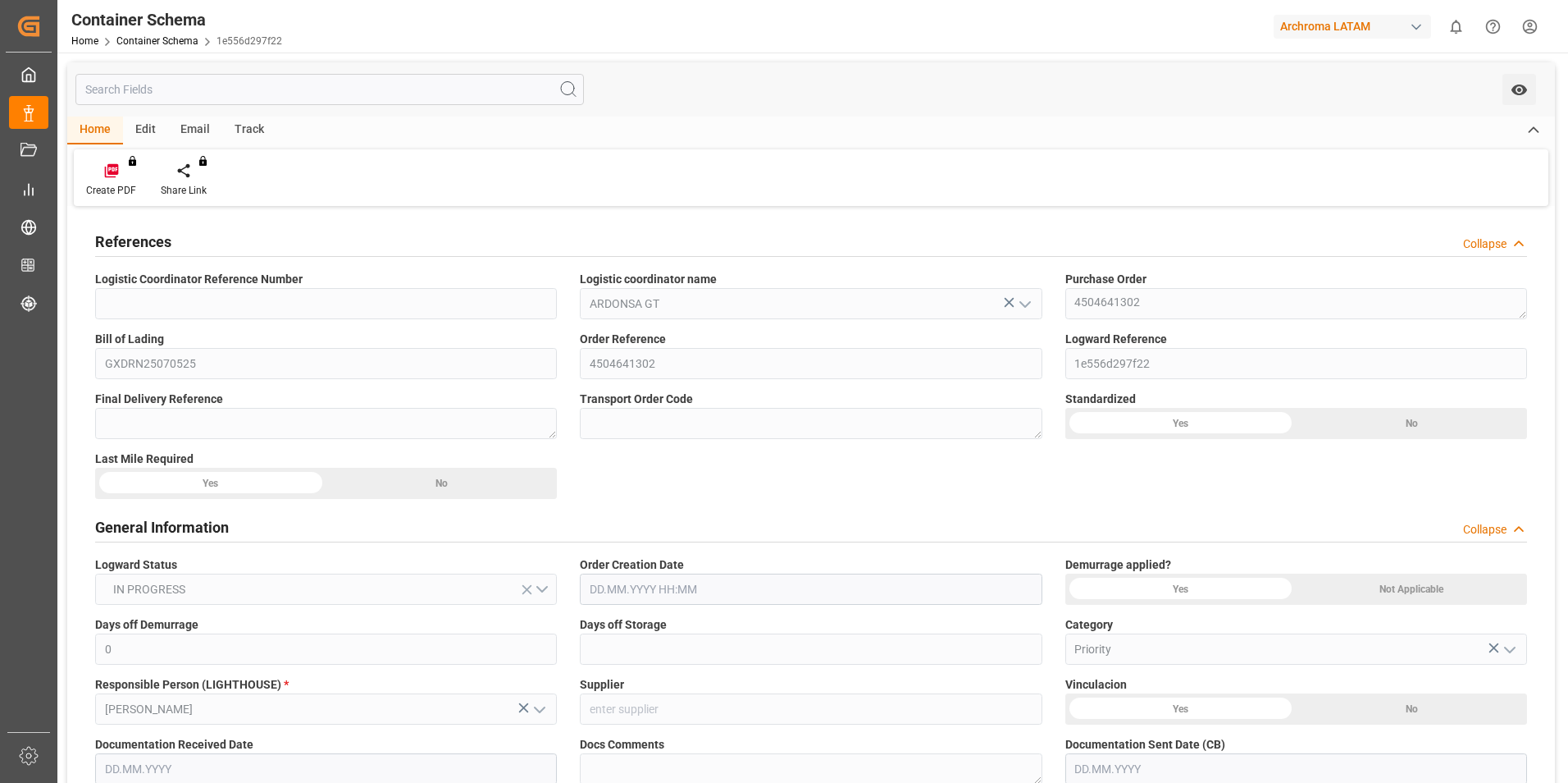
type input "800"
type input "860"
type input "Cosco"
type input "COSCO Shipping Co. Ltd."
type input "CNSGH"
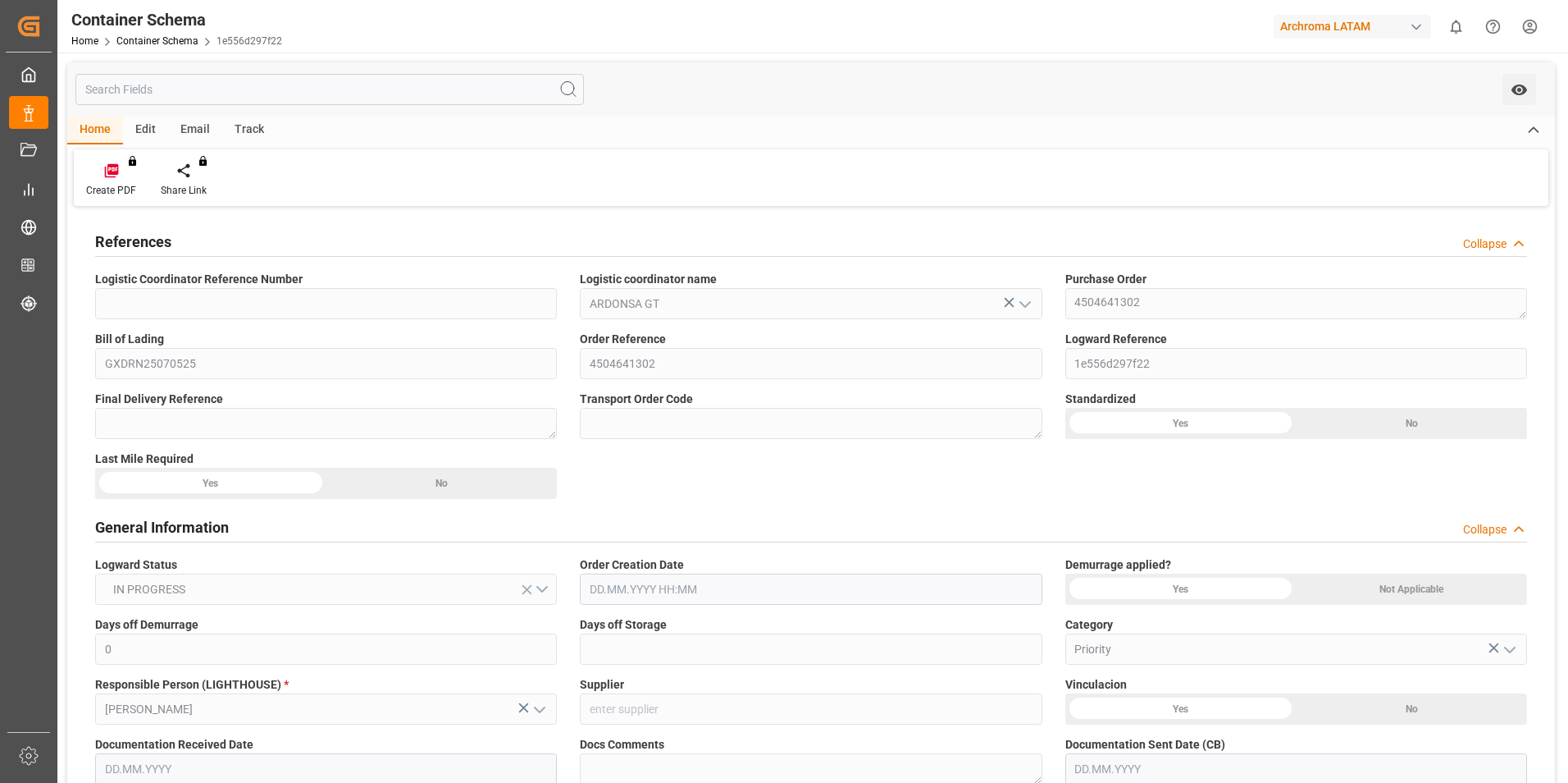
type input "CNSHA"
type input "GTPRQ"
type input "9850836"
type input "9928205"
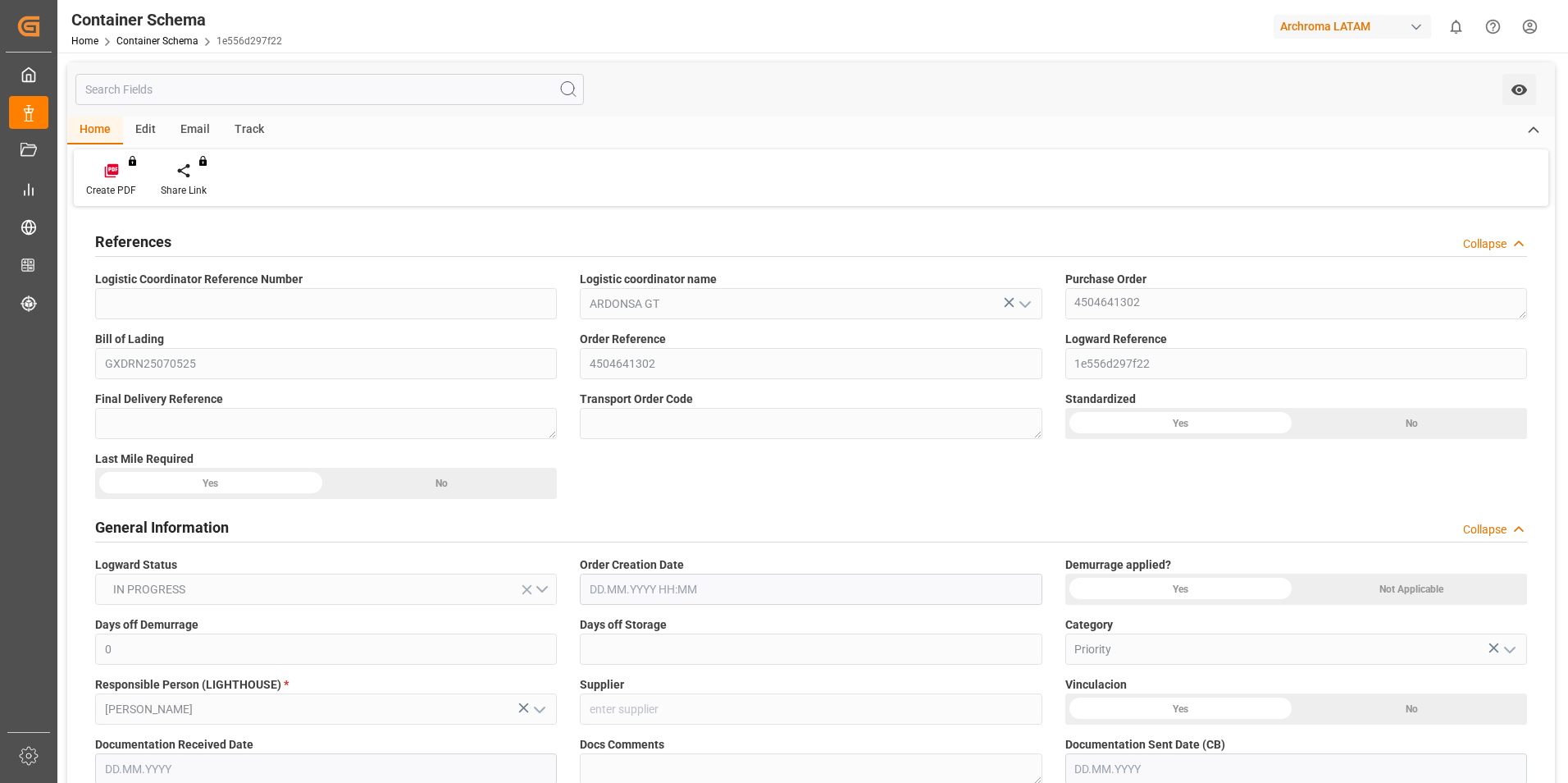
type input "9928205"
type input "2"
type input "0"
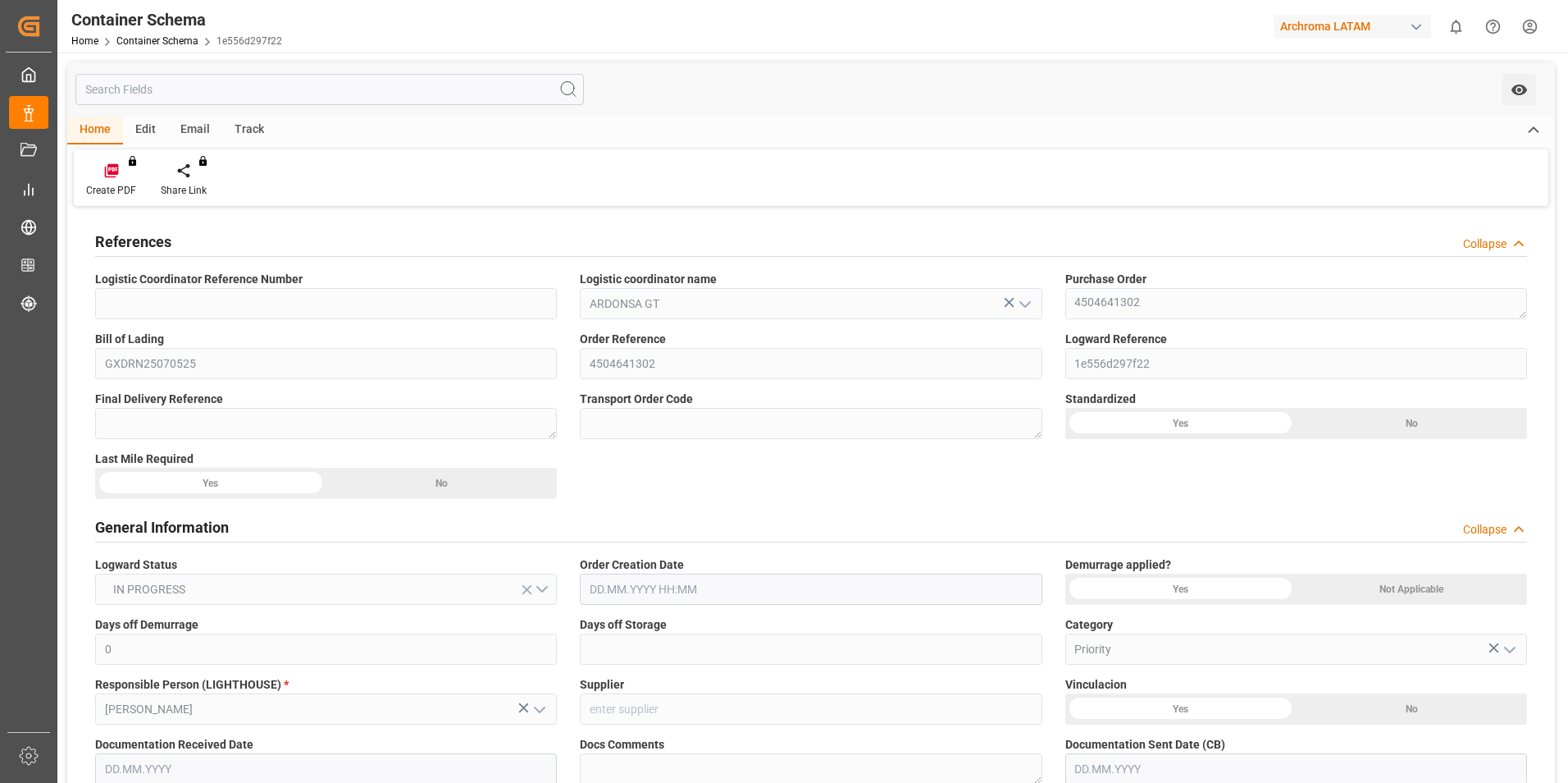
type input "30.07.2025 08:30"
type input "30.07.2025"
type input "18.08.2025"
type input "17.07.2025"
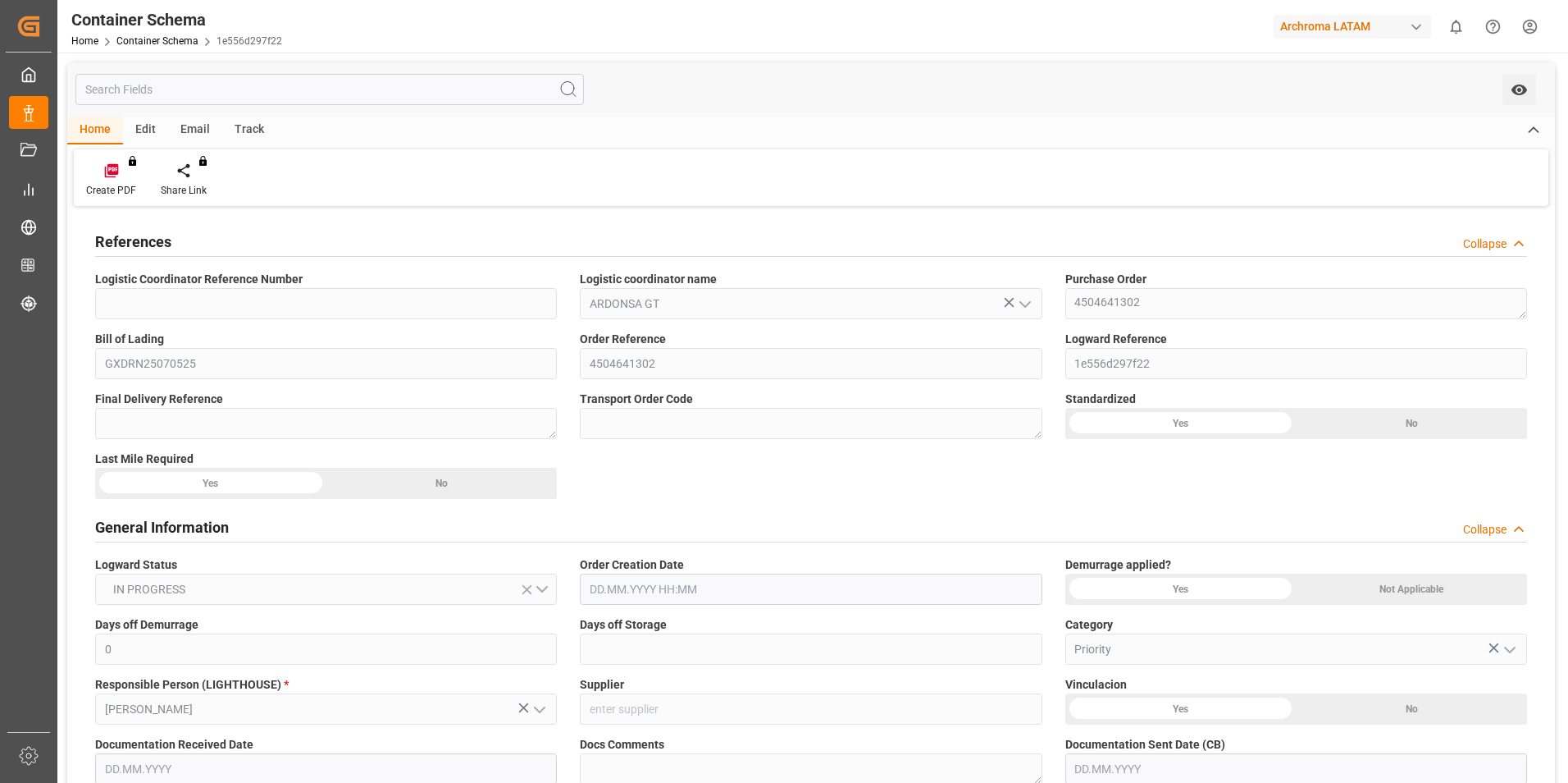
type input "11.08.2025"
type input "11.08.2025 20:30"
type input "17.07.2025 16:58"
type input "11.08.2025"
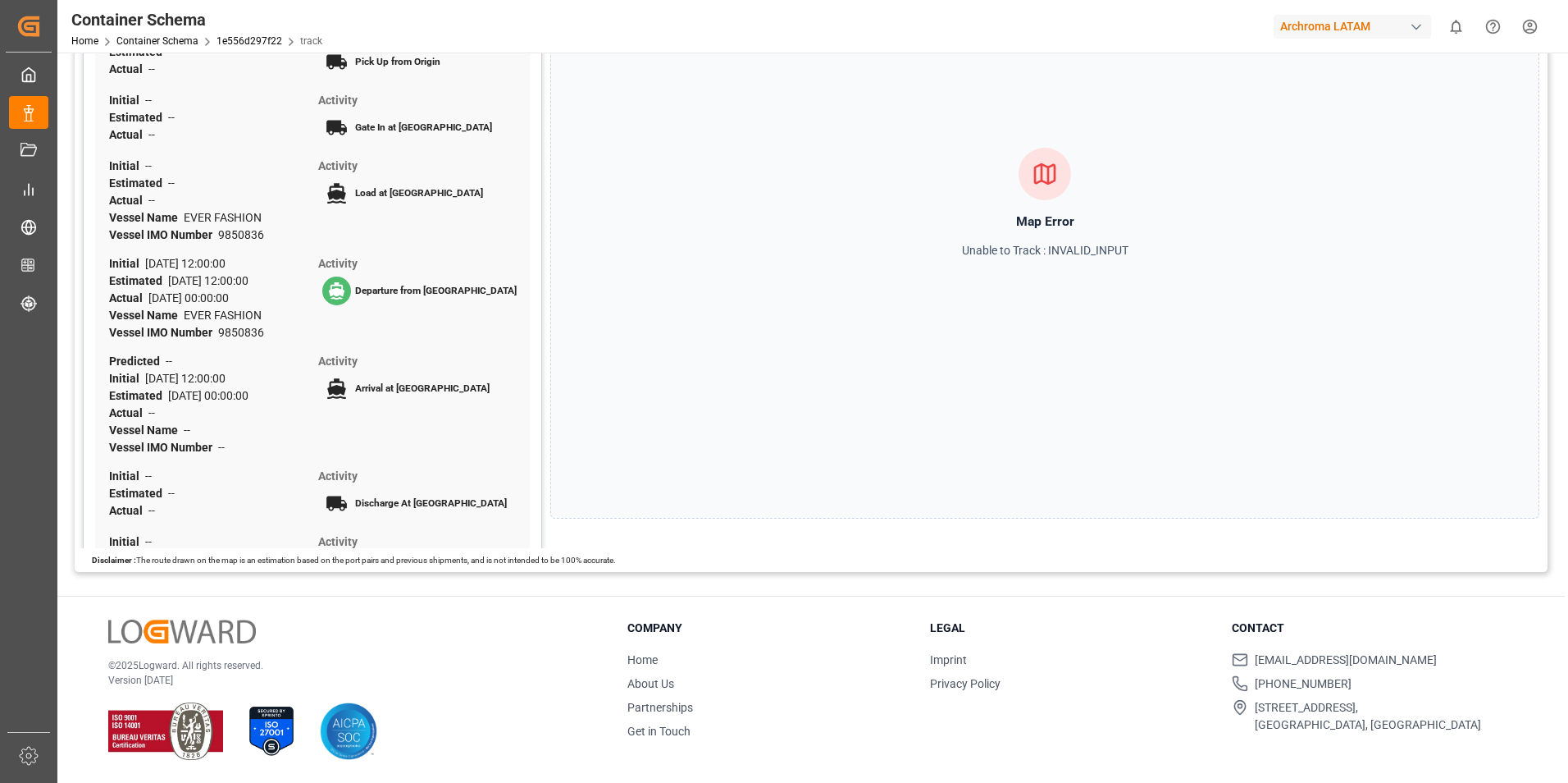
scroll to position [246, 0]
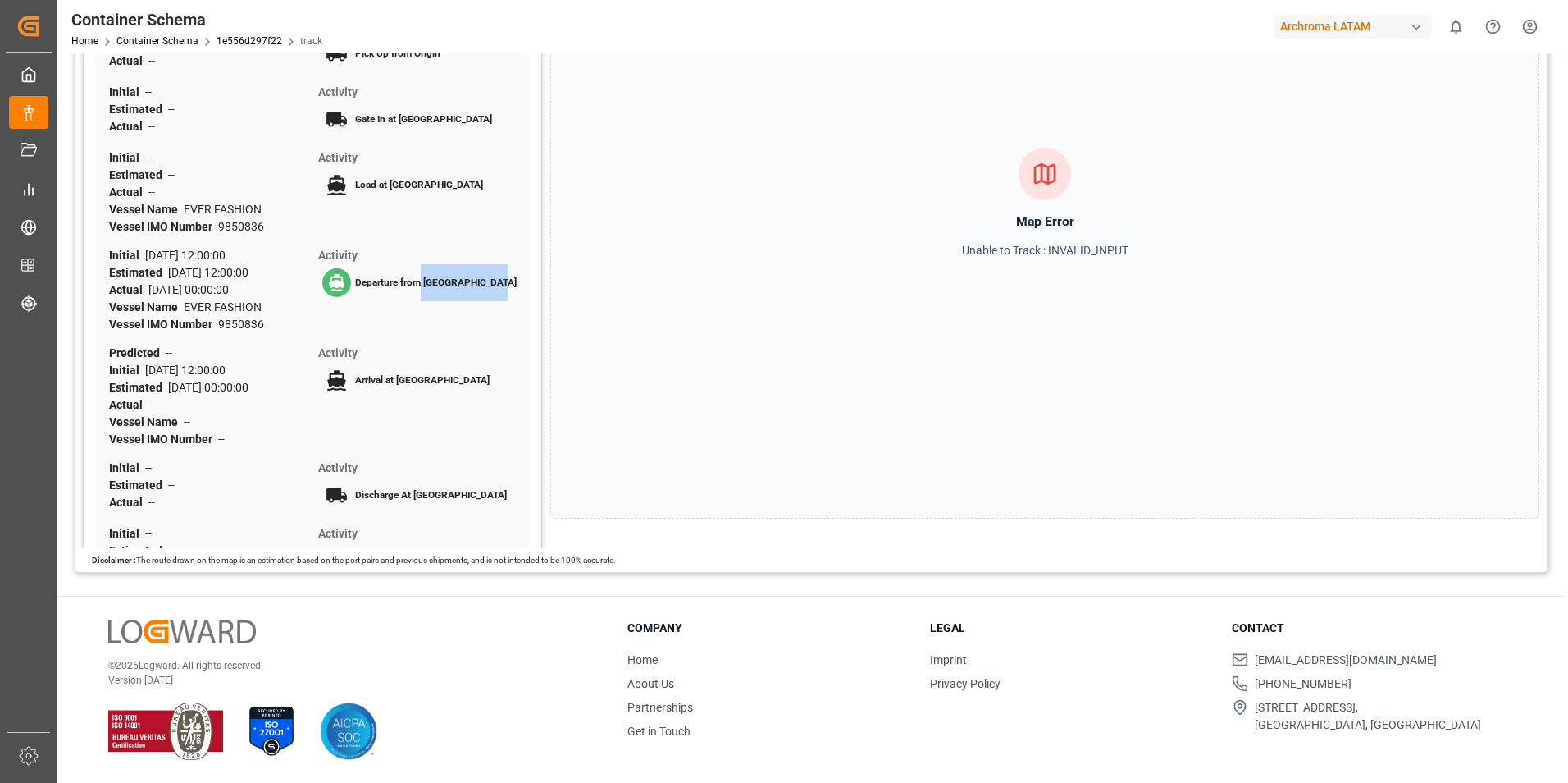
drag, startPoint x: 420, startPoint y: 301, endPoint x: 496, endPoint y: 300, distance: 76.0
click at [496, 300] on div "Departure from [GEOGRAPHIC_DATA]" at bounding box center [420, 283] width 203 height 37
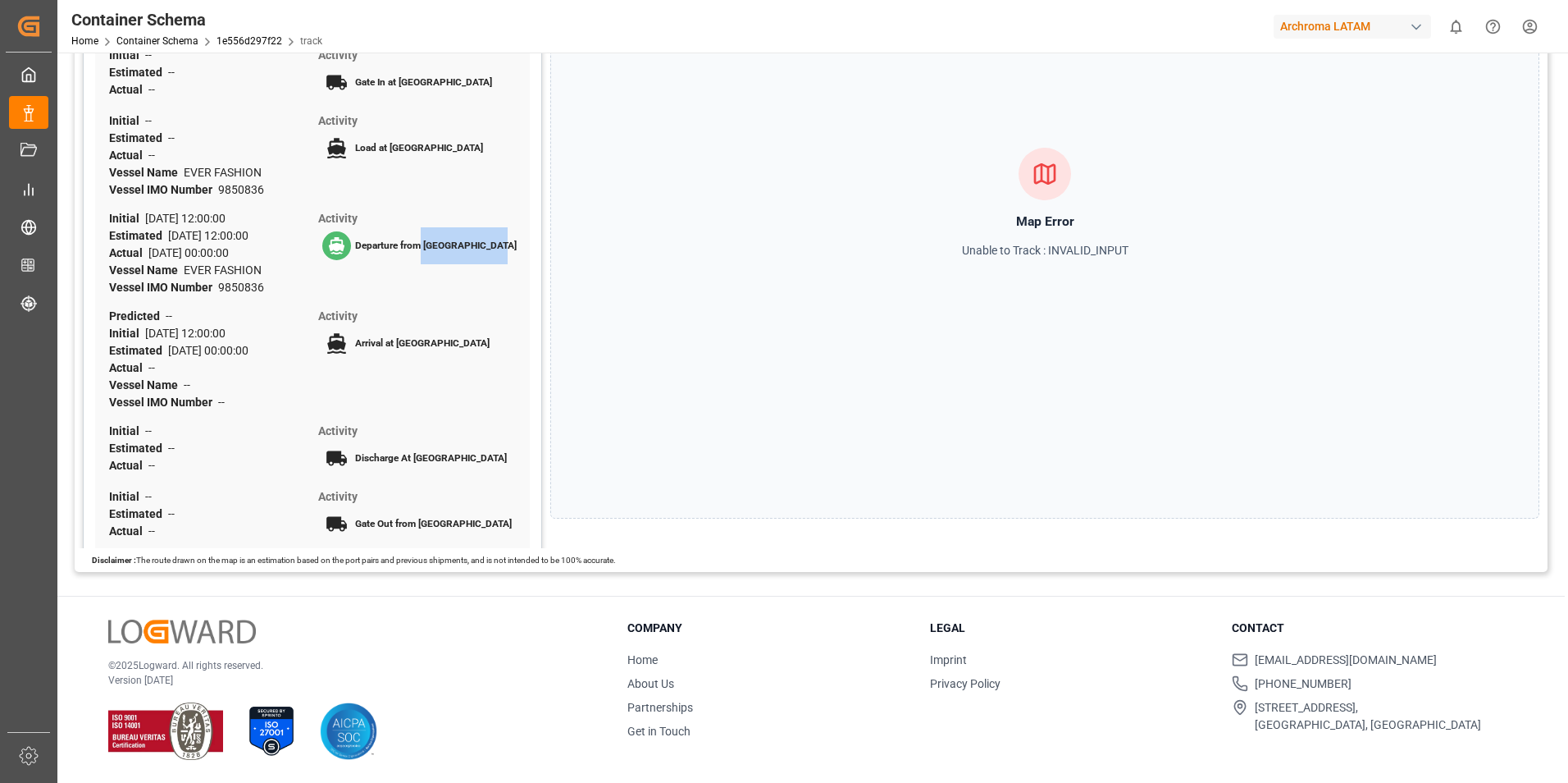
scroll to position [312, 0]
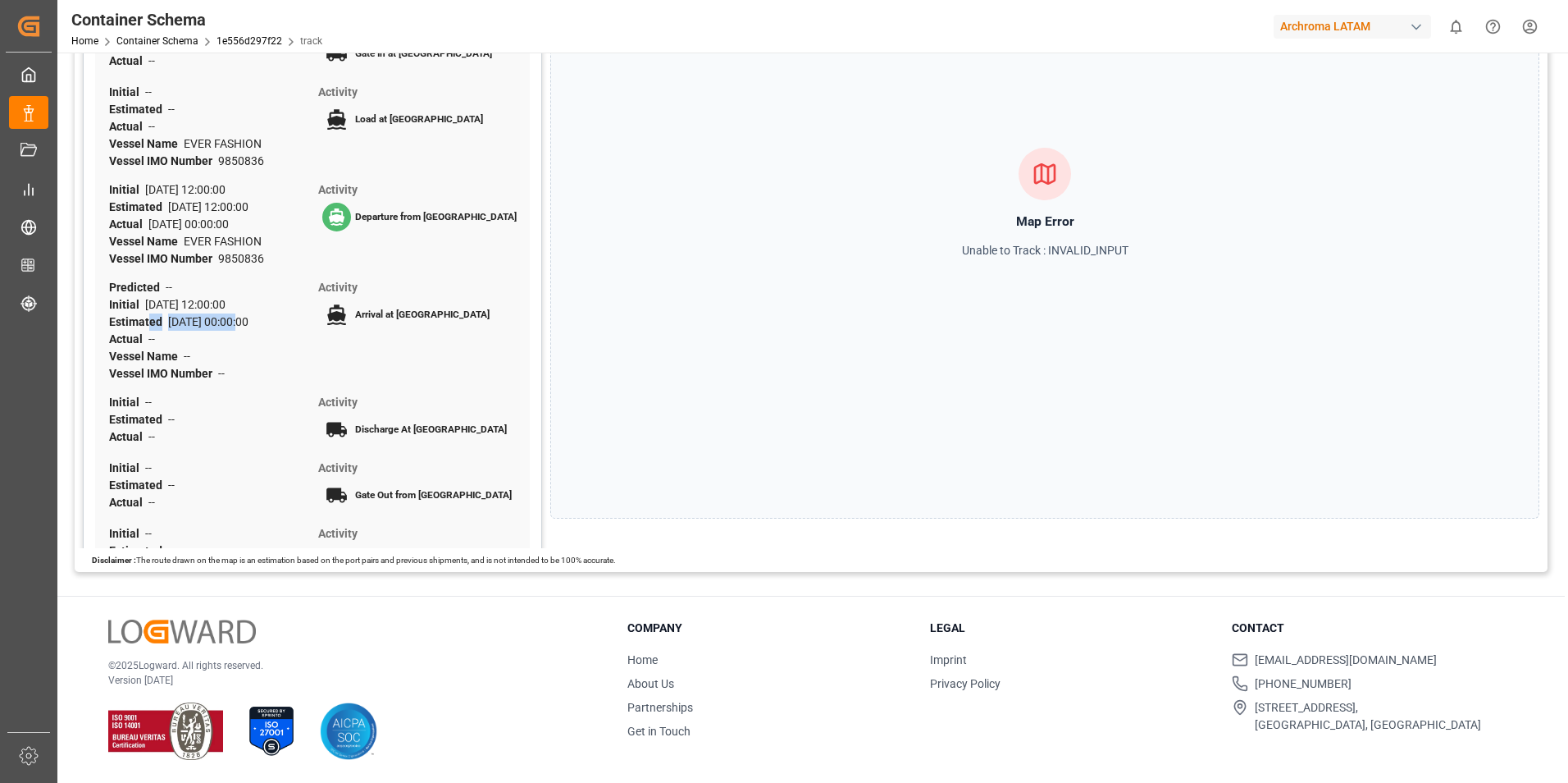
drag, startPoint x: 151, startPoint y: 343, endPoint x: 240, endPoint y: 345, distance: 89.0
click at [240, 331] on div "Estimated [DATE] 00:00:00" at bounding box center [211, 322] width 203 height 18
drag, startPoint x: 240, startPoint y: 345, endPoint x: 227, endPoint y: 345, distance: 13.0
click at [227, 331] on div "Estimated [DATE] 00:00:00" at bounding box center [211, 322] width 203 height 18
